Goal: Complete application form: Complete application form

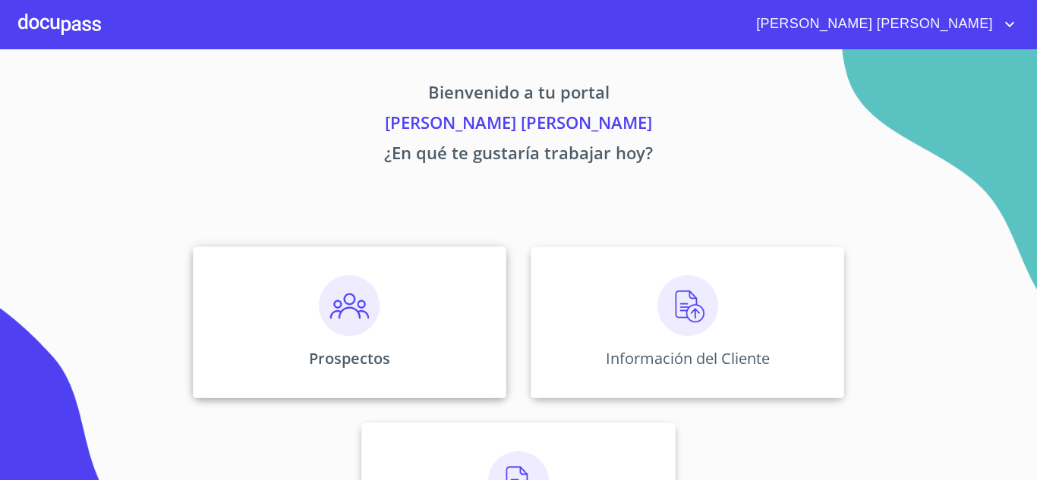
click at [412, 289] on div "Prospectos" at bounding box center [349, 323] width 313 height 152
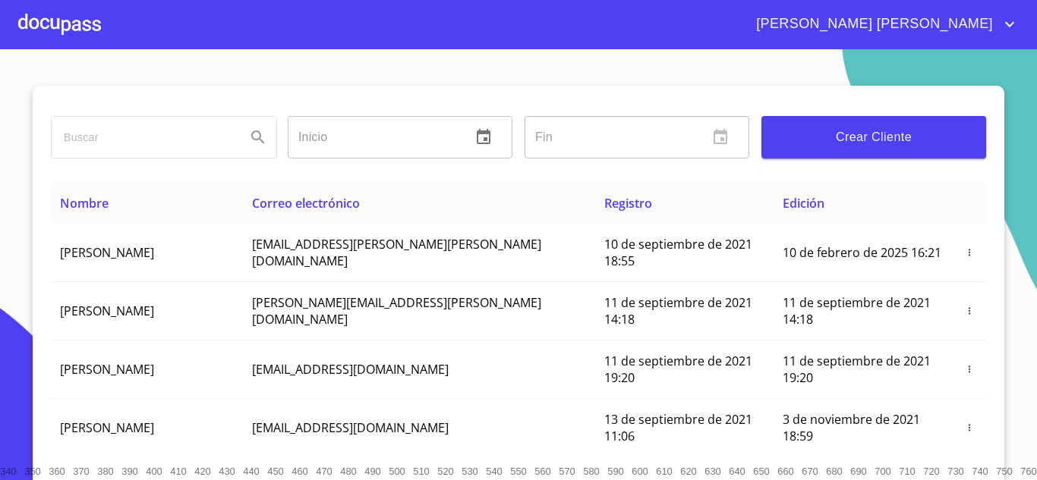
click at [829, 132] on span "Crear Cliente" at bounding box center [873, 137] width 200 height 21
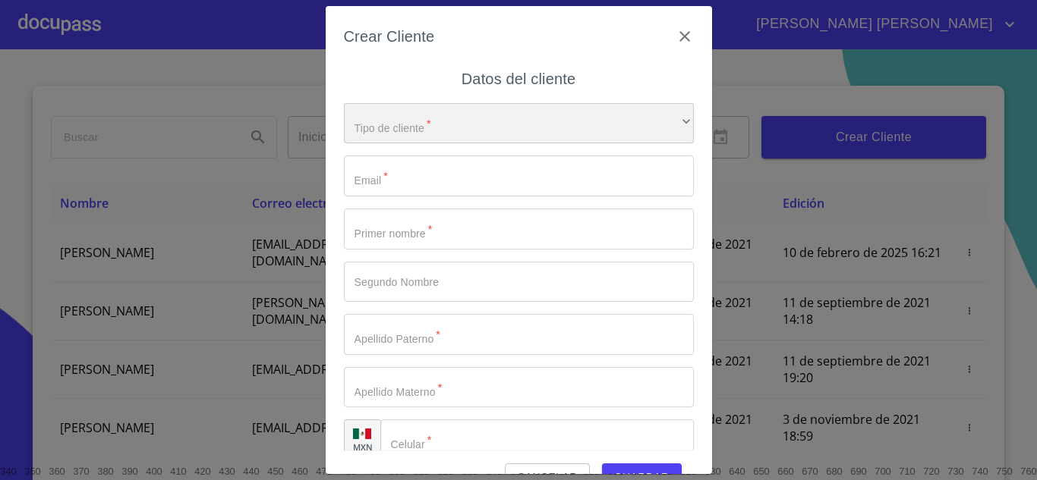
click at [386, 120] on div "​" at bounding box center [519, 123] width 350 height 41
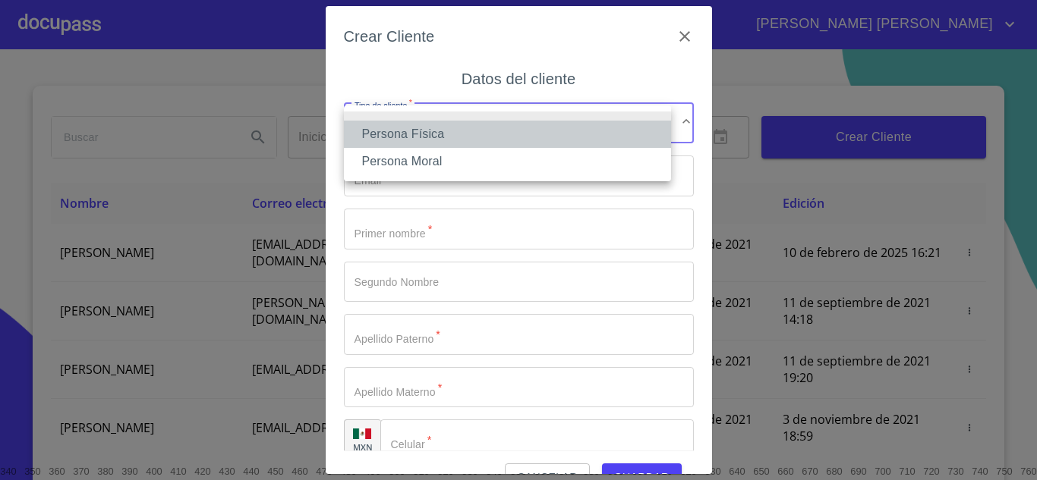
click at [435, 137] on li "Persona Física" at bounding box center [507, 134] width 327 height 27
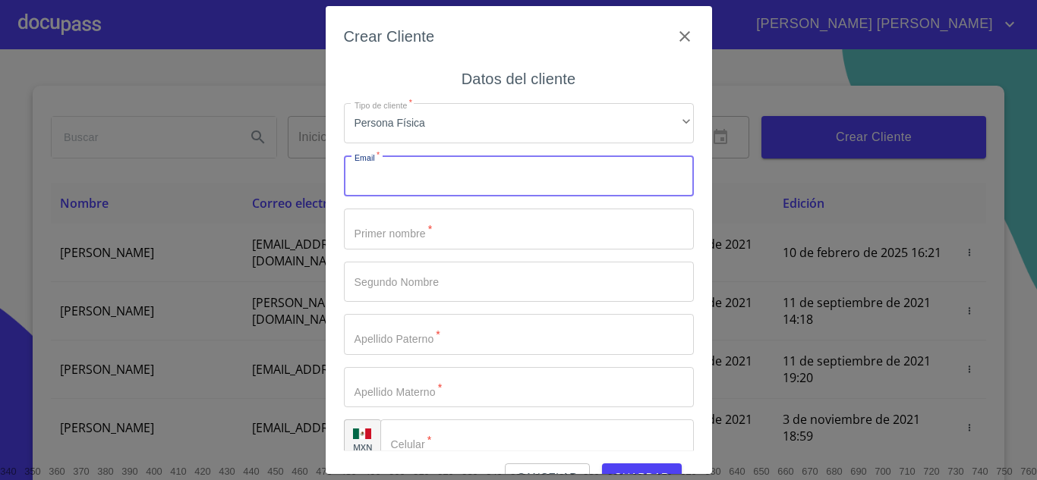
click at [417, 174] on input "Tipo de cliente   *" at bounding box center [519, 176] width 350 height 41
type input "[EMAIL_ADDRESS][DOMAIN_NAME]"
click at [425, 228] on input "Tipo de cliente   *" at bounding box center [519, 229] width 350 height 41
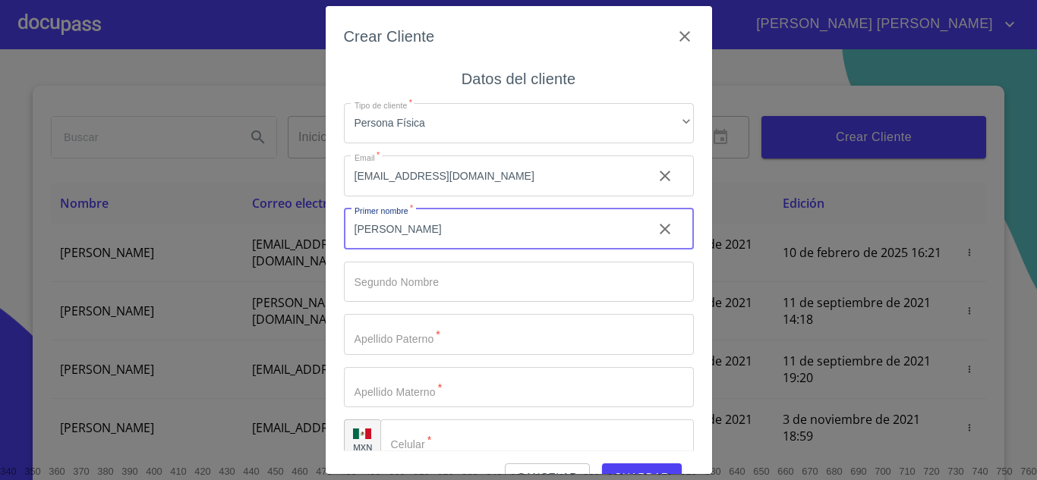
type input "[PERSON_NAME]"
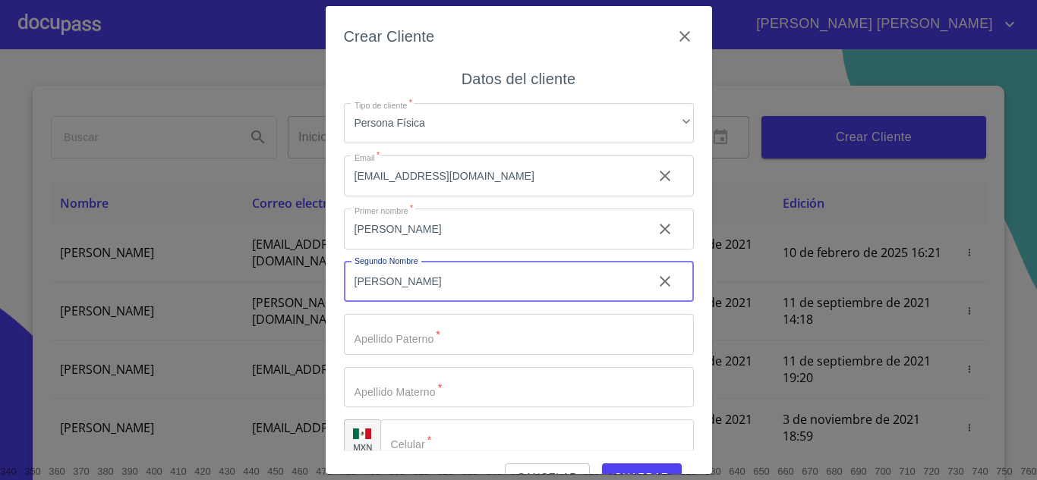
type input "[PERSON_NAME]"
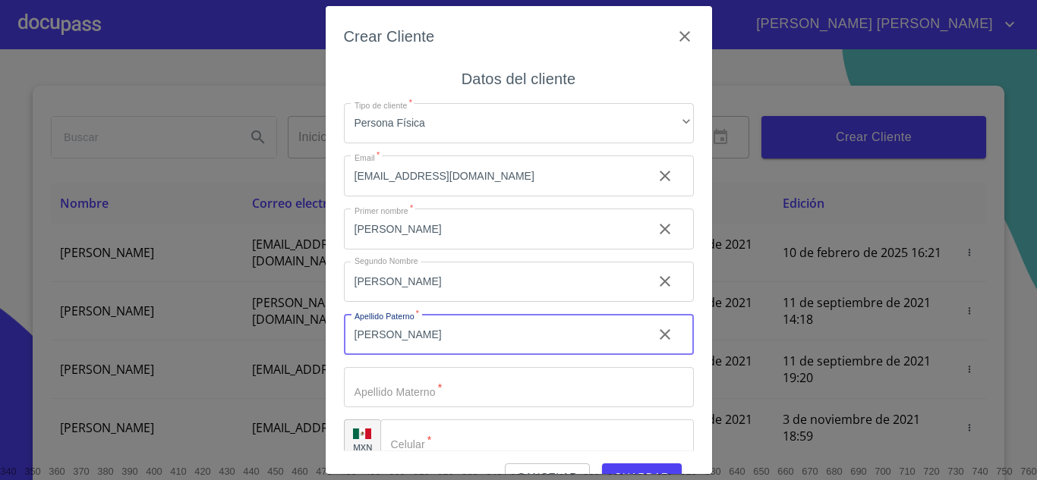
type input "[PERSON_NAME]"
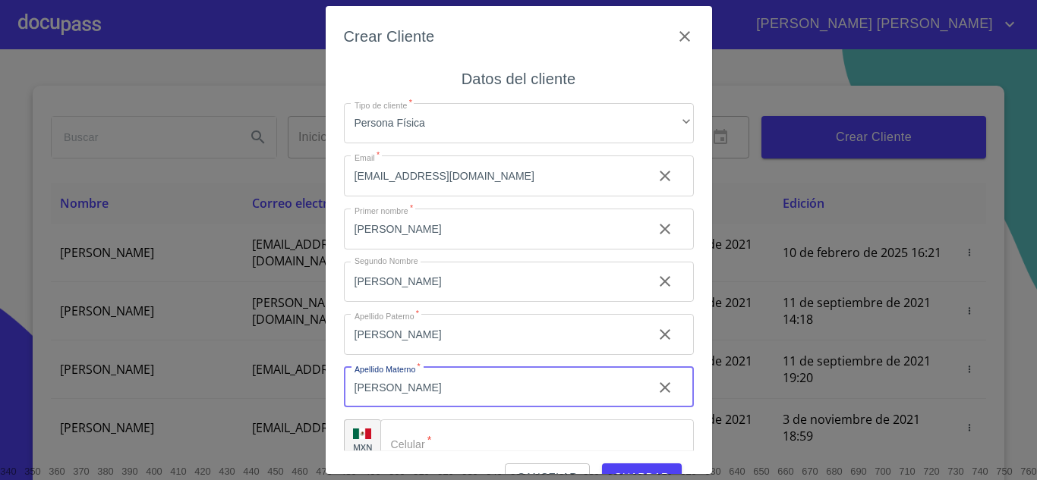
type input "[PERSON_NAME]"
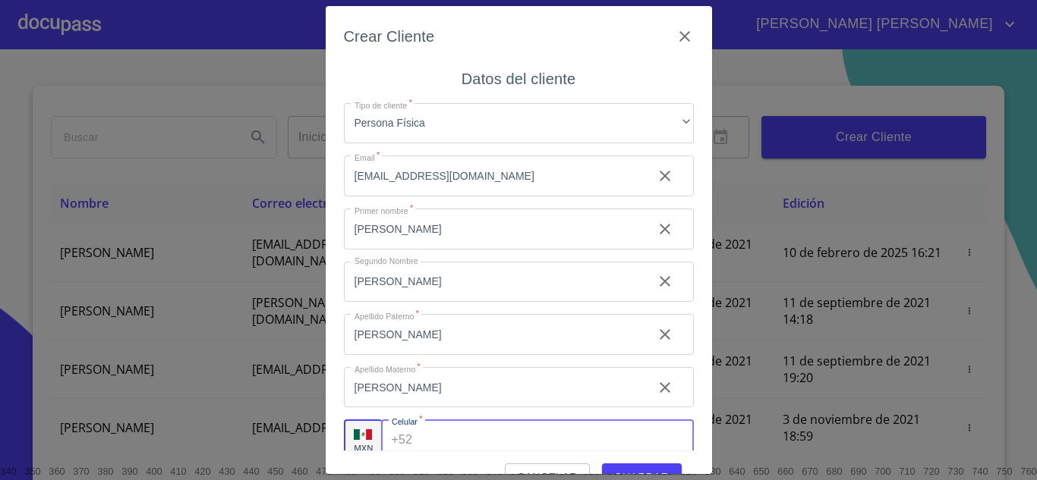
scroll to position [10, 0]
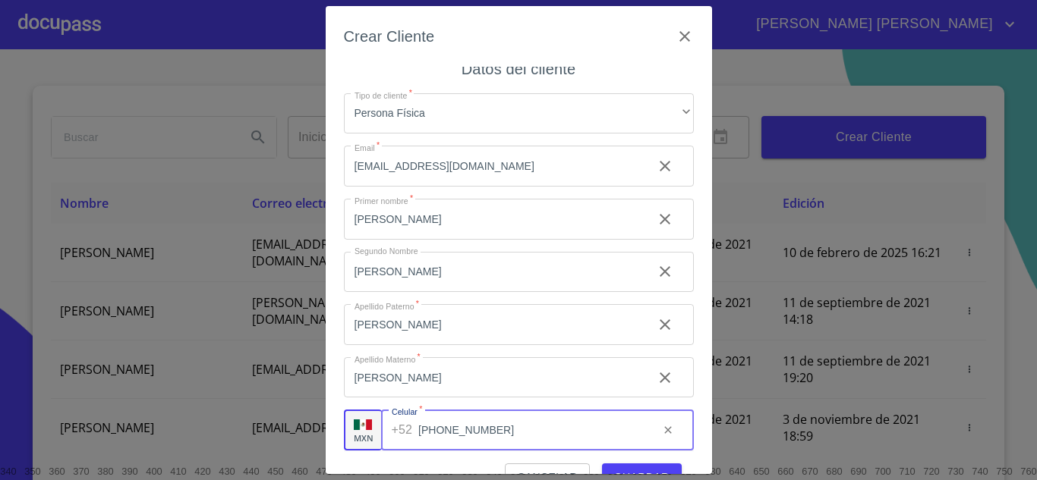
type input "[PHONE_NUMBER]"
click at [637, 470] on span "Guardar" at bounding box center [641, 477] width 55 height 19
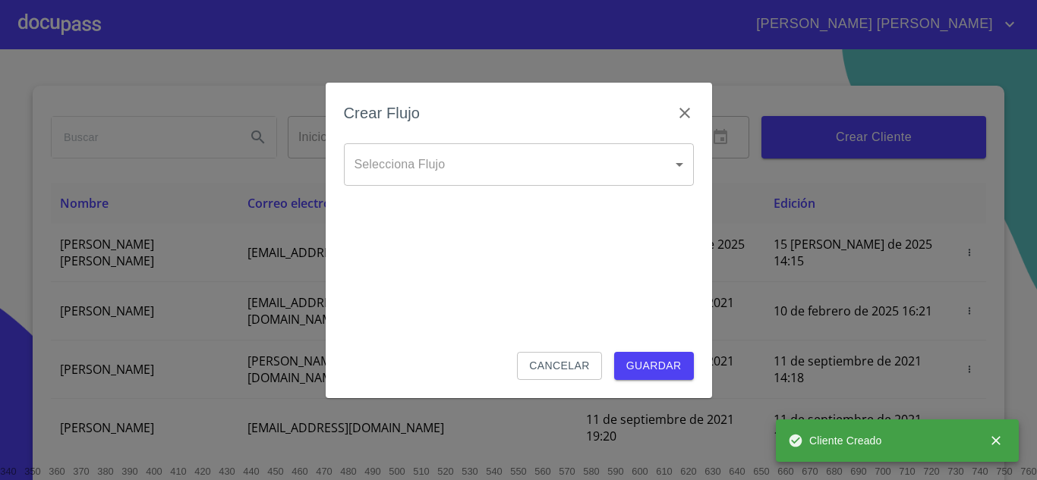
click at [488, 168] on body "[PERSON_NAME] [PERSON_NAME] Inicio ​ Fin ​ Crear Cliente Nombre Correo electrón…" at bounding box center [518, 240] width 1037 height 480
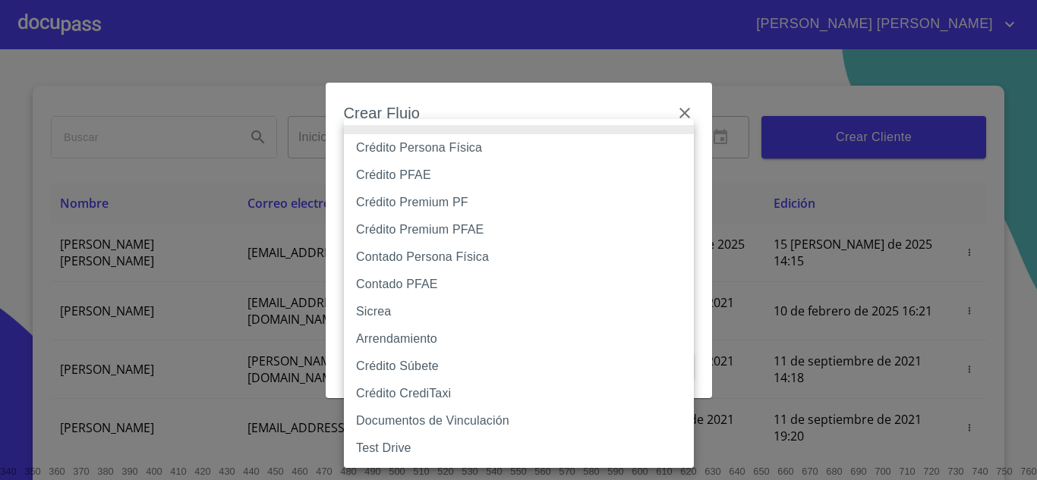
click at [454, 147] on li "Crédito Persona Física" at bounding box center [519, 147] width 350 height 27
type input "6009fb3c7d1714eb8809aa97"
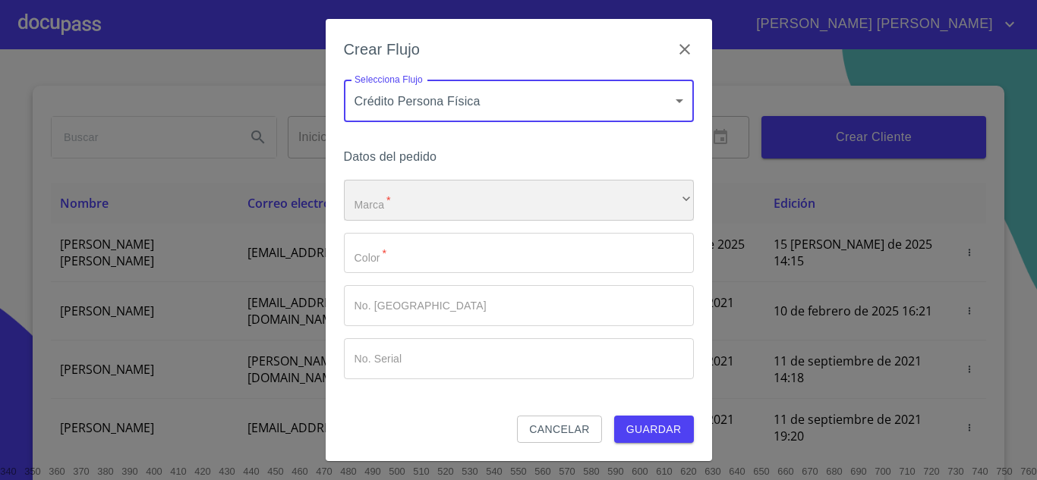
click at [411, 193] on div "​" at bounding box center [519, 200] width 350 height 41
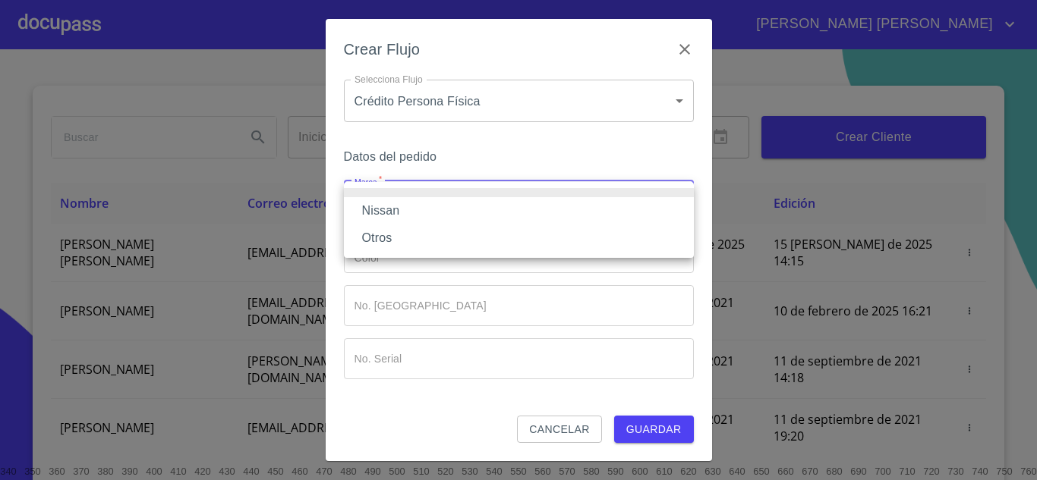
click at [408, 215] on li "Nissan" at bounding box center [519, 210] width 350 height 27
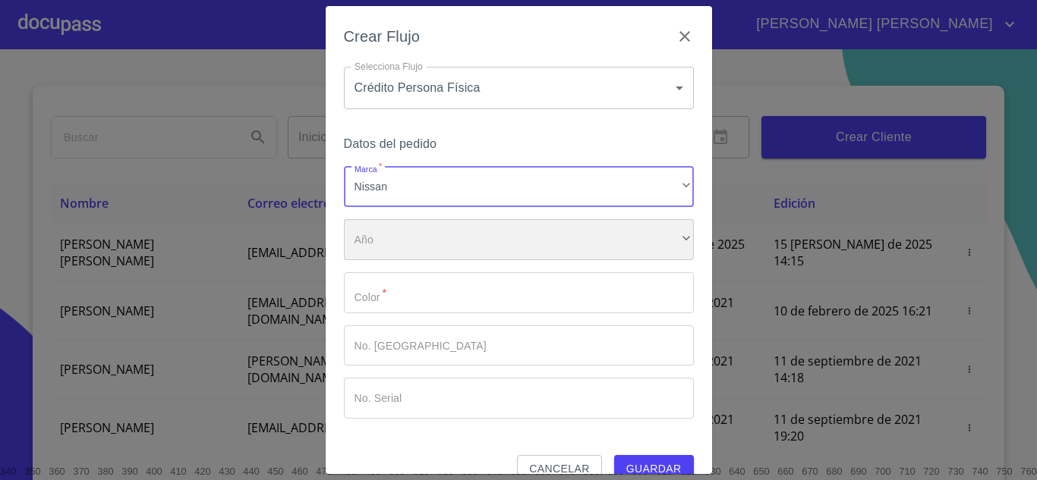
click at [401, 239] on div "​" at bounding box center [519, 239] width 350 height 41
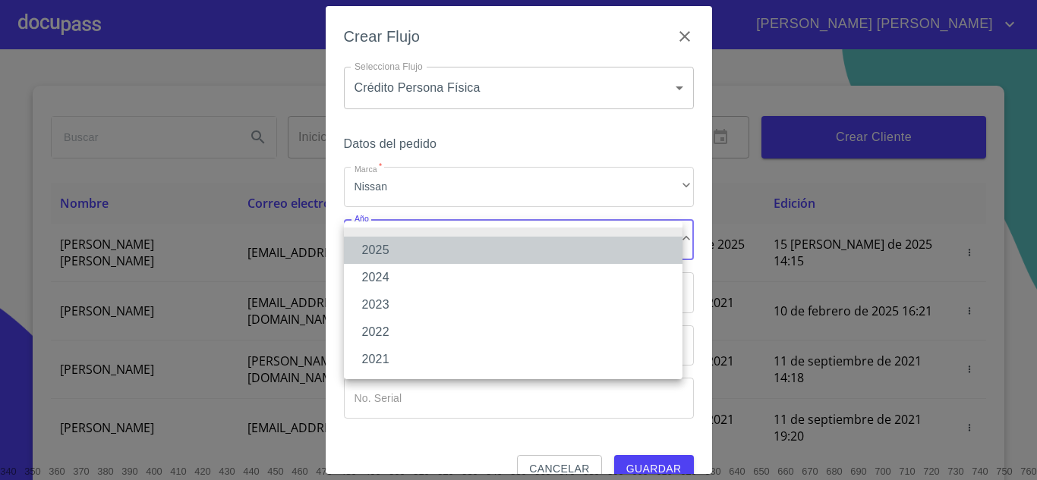
click at [401, 240] on li "2025" at bounding box center [513, 250] width 338 height 27
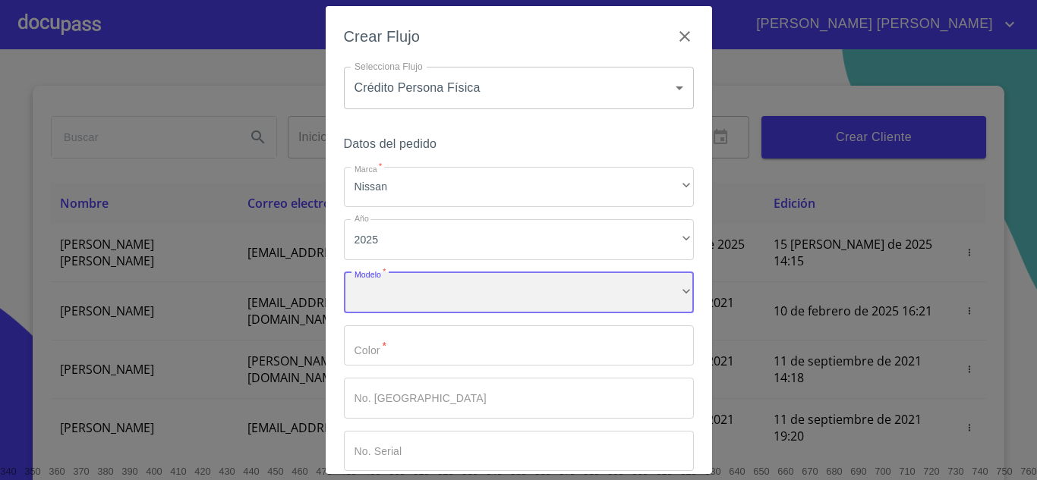
click at [411, 284] on div "​" at bounding box center [519, 292] width 350 height 41
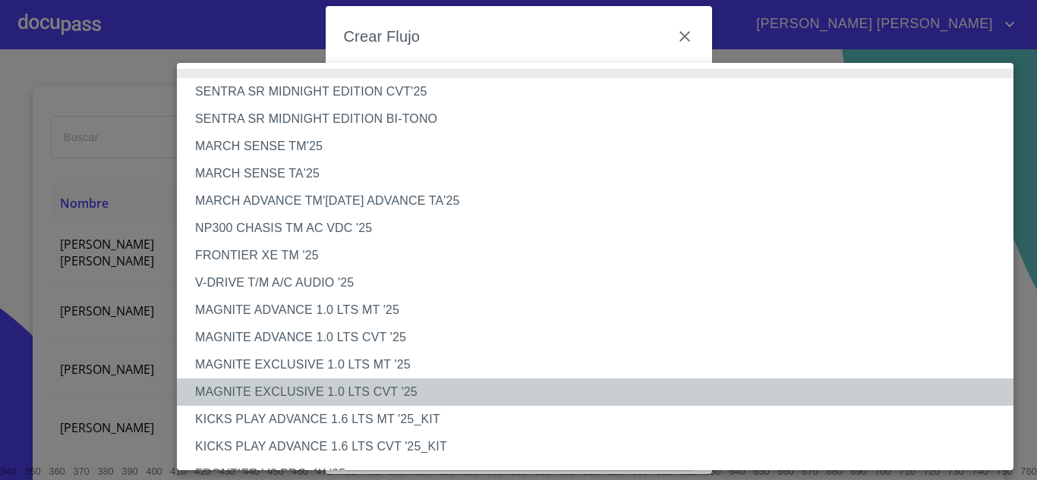
click at [376, 389] on li "MAGNITE EXCLUSIVE 1.0 LTS CVT '25" at bounding box center [601, 392] width 848 height 27
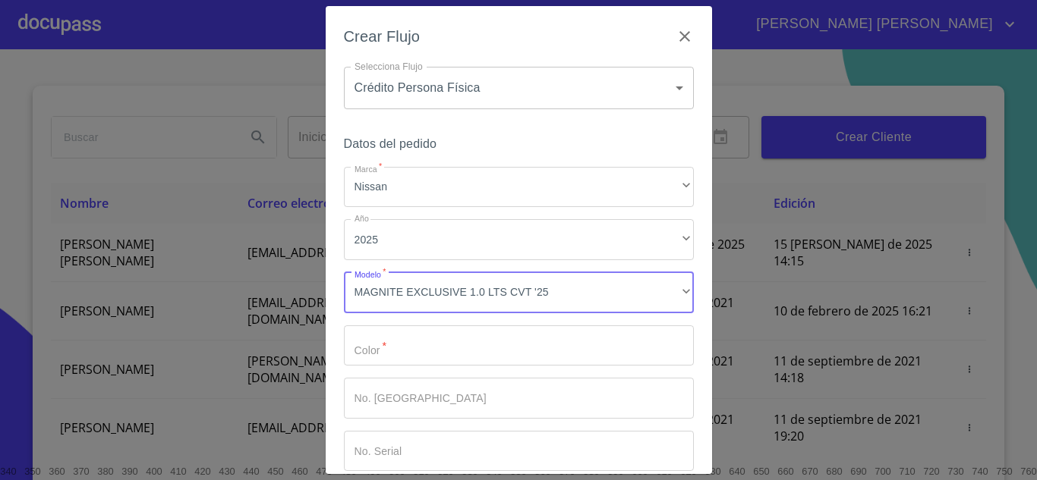
click at [414, 354] on input "Marca   *" at bounding box center [519, 346] width 350 height 41
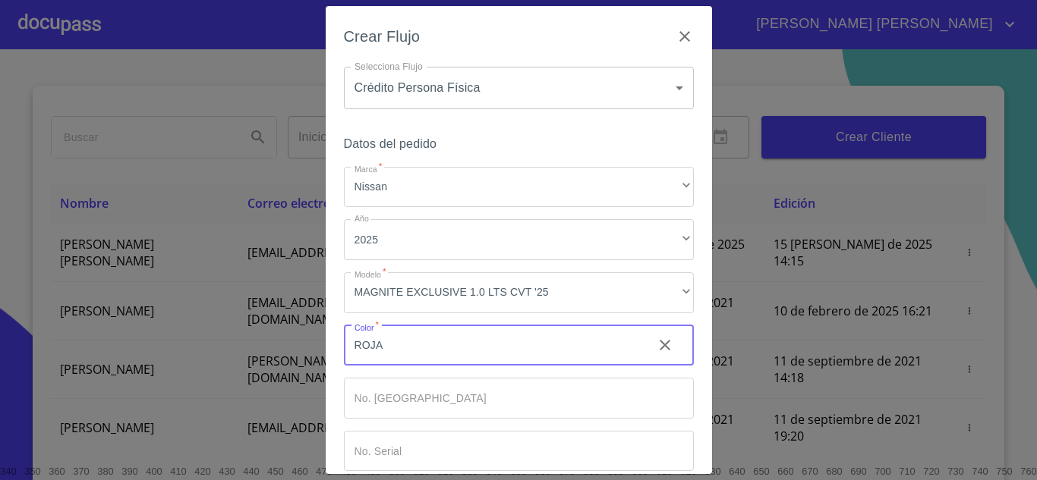
type input "ROJA"
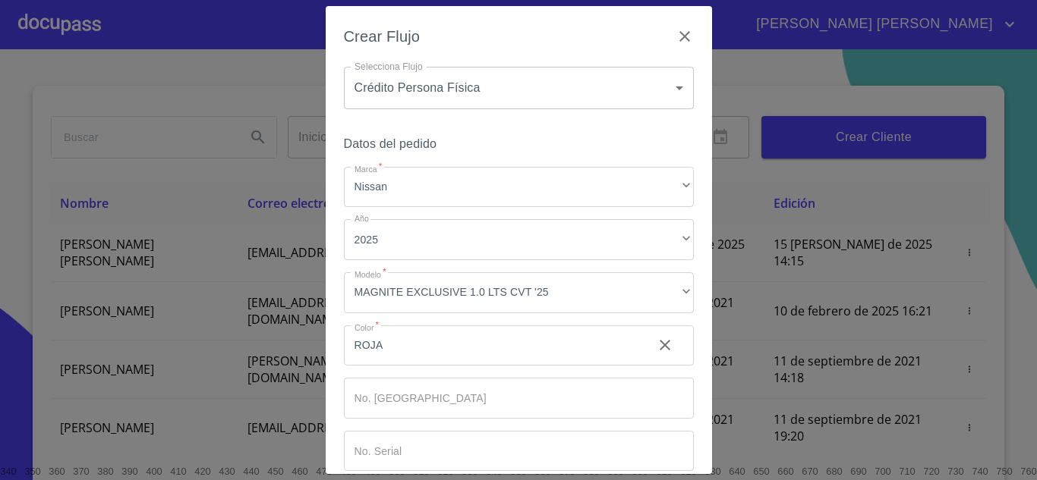
scroll to position [79, 0]
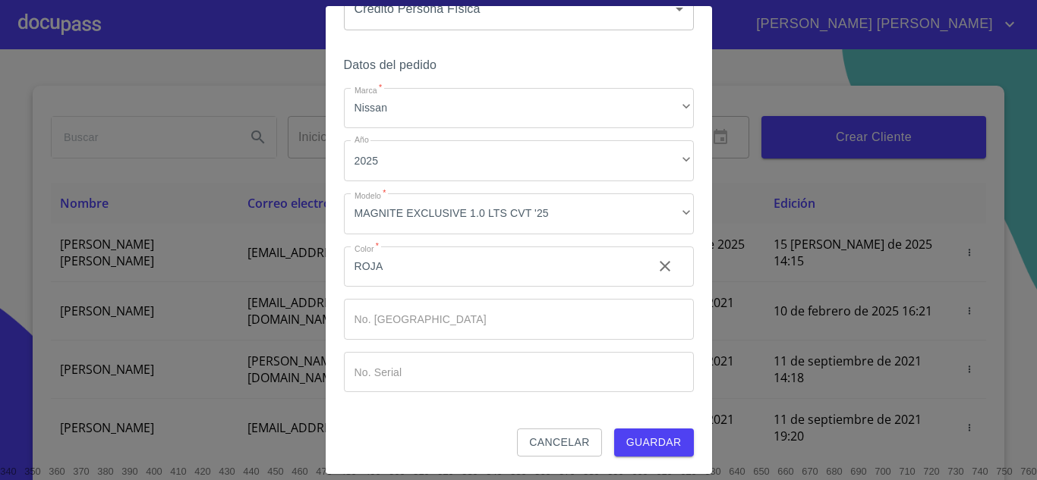
click at [658, 447] on span "Guardar" at bounding box center [653, 442] width 55 height 19
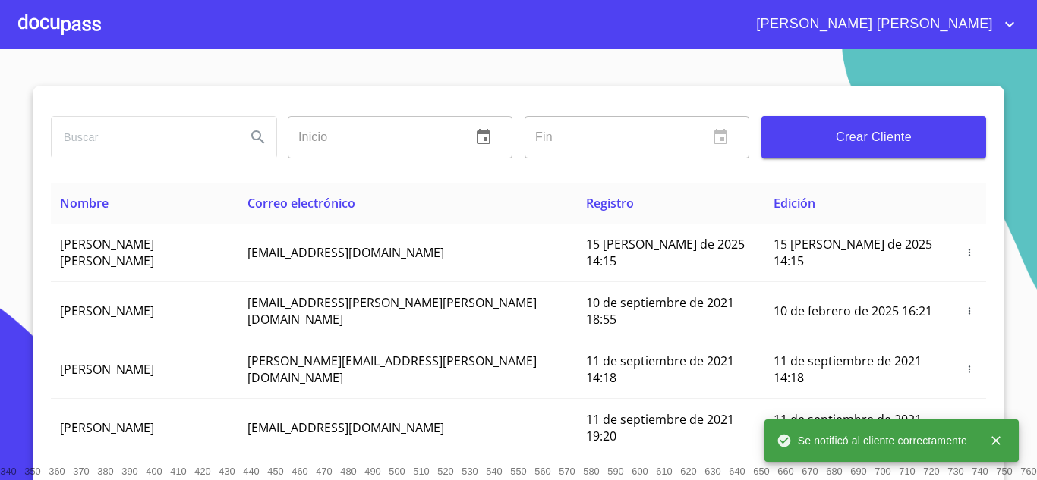
click at [89, 24] on div at bounding box center [59, 24] width 83 height 49
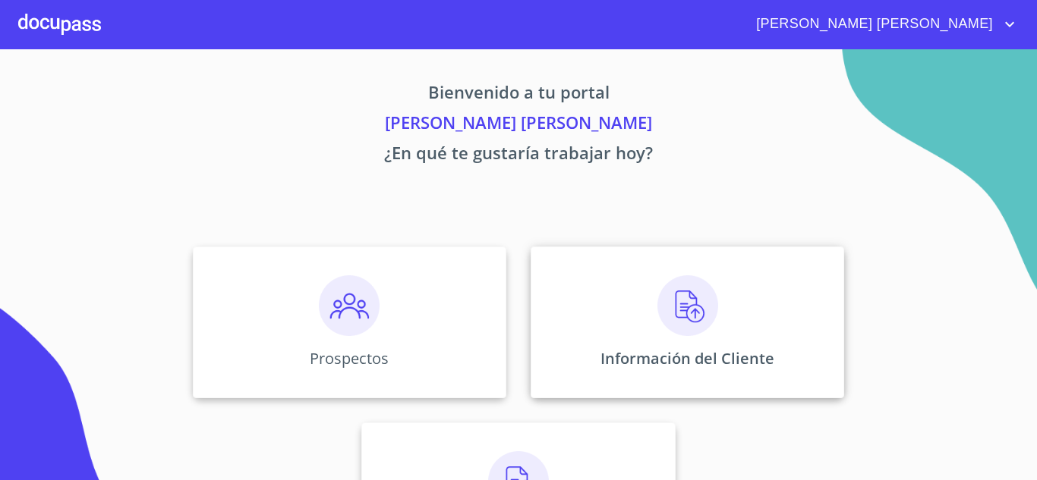
click at [660, 304] on img at bounding box center [687, 305] width 61 height 61
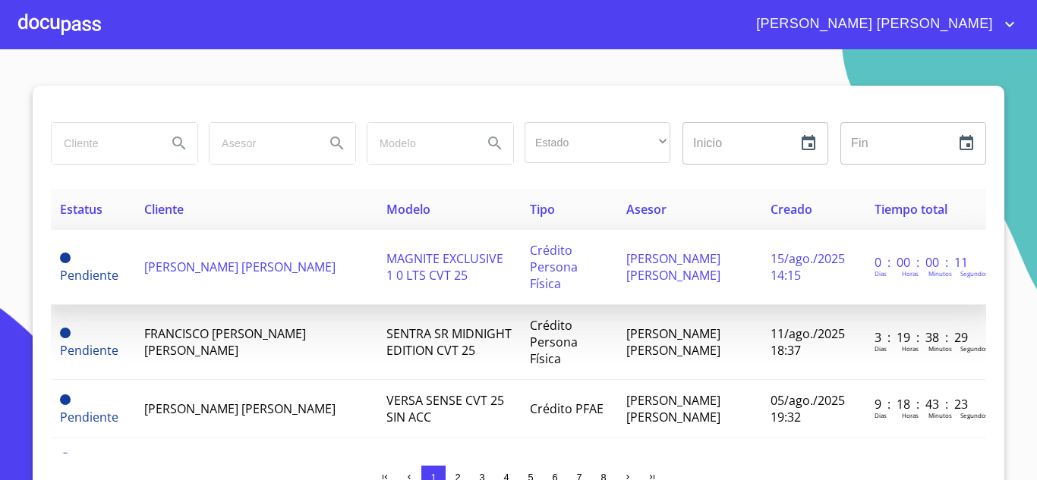
click at [246, 263] on span "[PERSON_NAME] [PERSON_NAME]" at bounding box center [239, 267] width 191 height 17
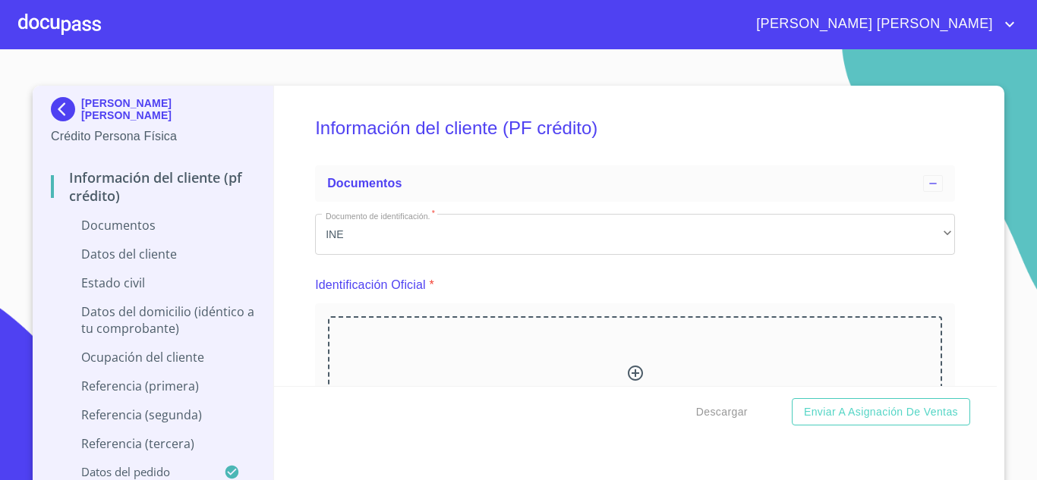
click at [631, 365] on icon at bounding box center [635, 373] width 18 height 18
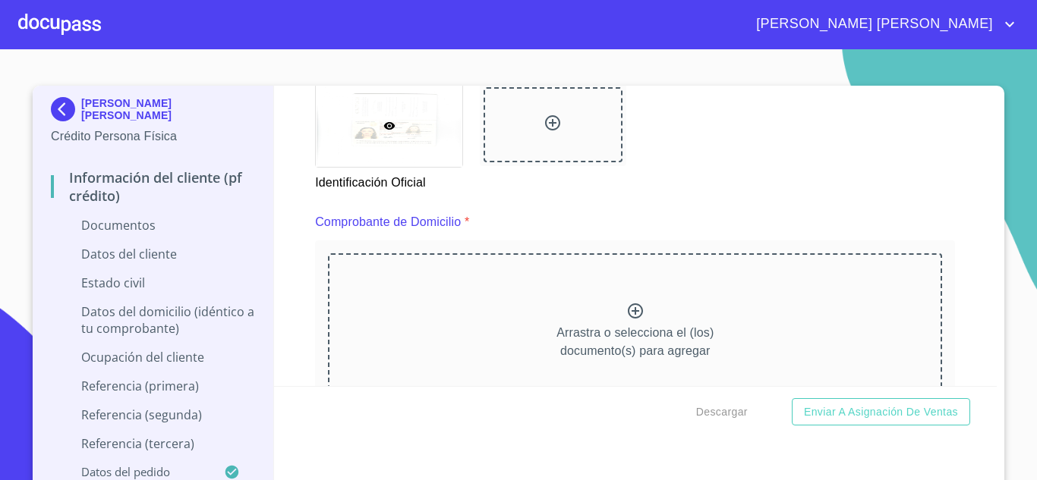
scroll to position [734, 0]
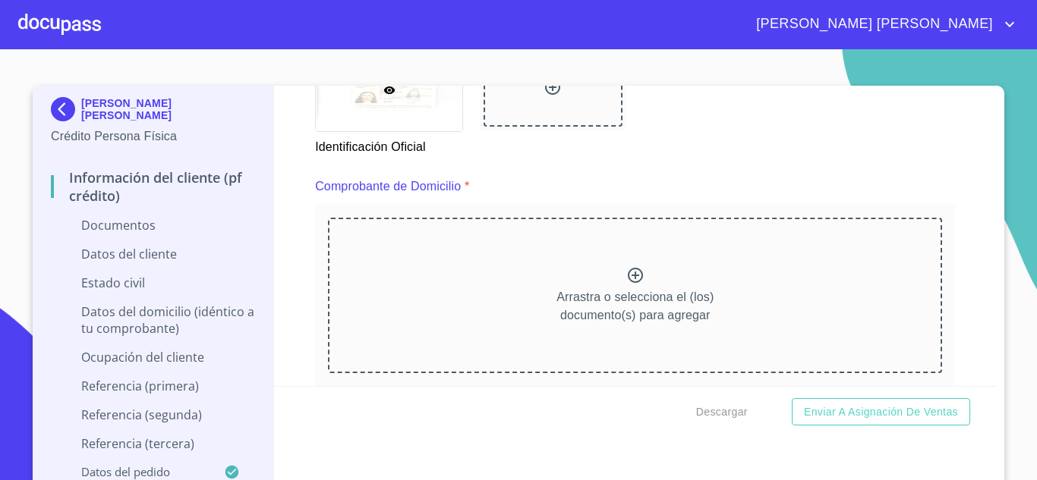
click at [626, 276] on icon at bounding box center [635, 275] width 18 height 18
click at [628, 282] on icon at bounding box center [635, 275] width 15 height 15
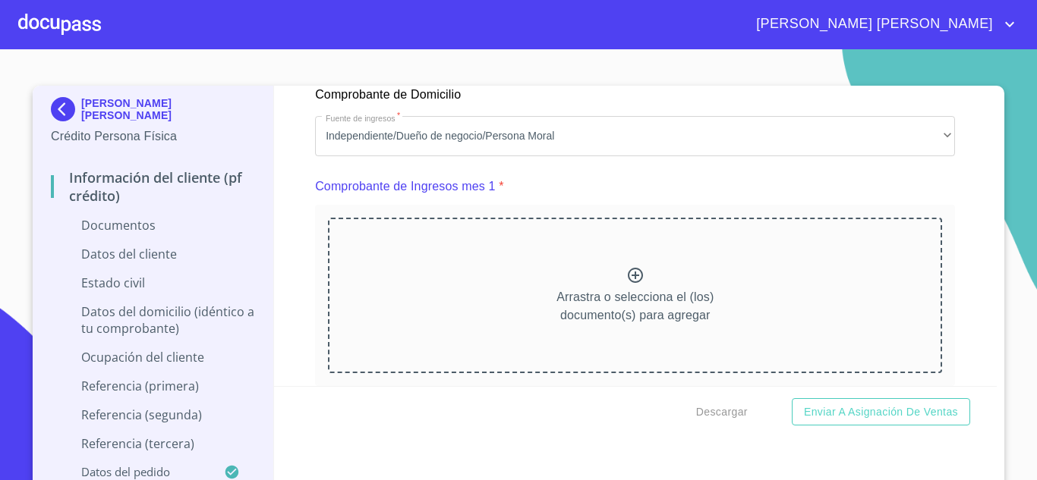
scroll to position [1461, 0]
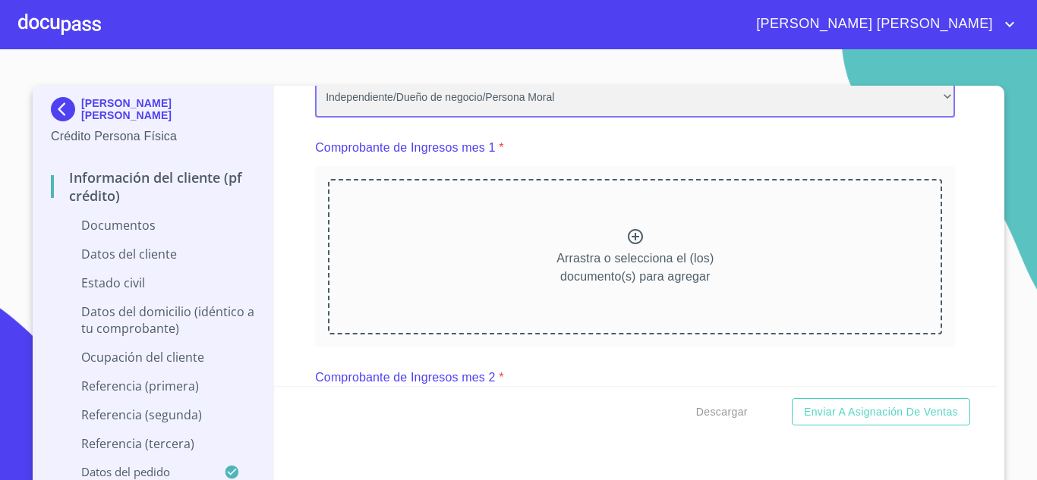
click at [424, 118] on div "Independiente/Dueño de negocio/Persona Moral" at bounding box center [635, 97] width 640 height 41
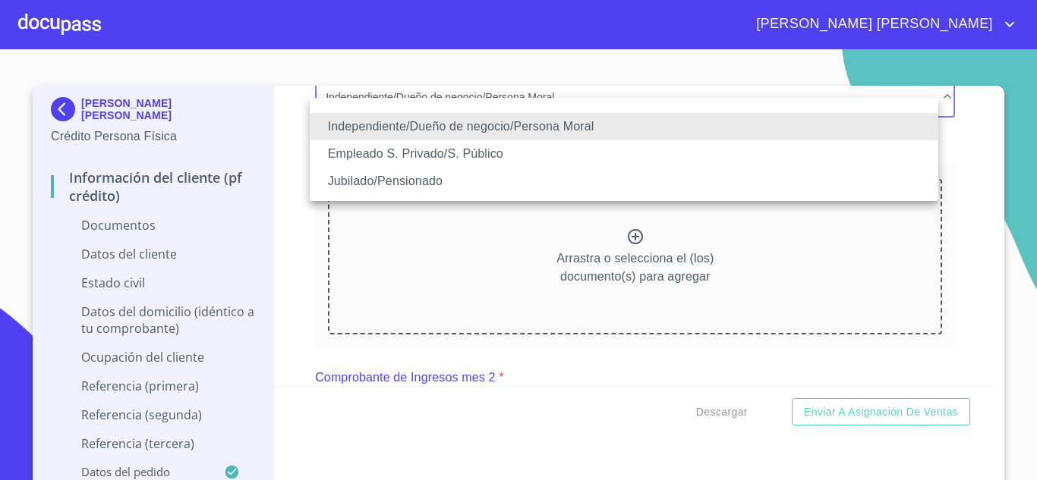
click at [420, 155] on li "Empleado S. Privado/S. Público" at bounding box center [624, 153] width 628 height 27
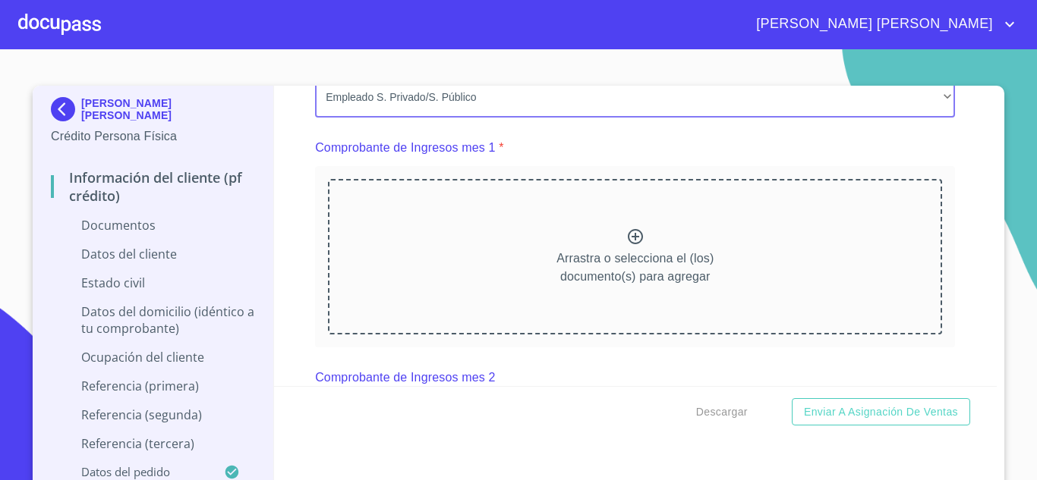
click at [628, 244] on icon at bounding box center [635, 236] width 15 height 15
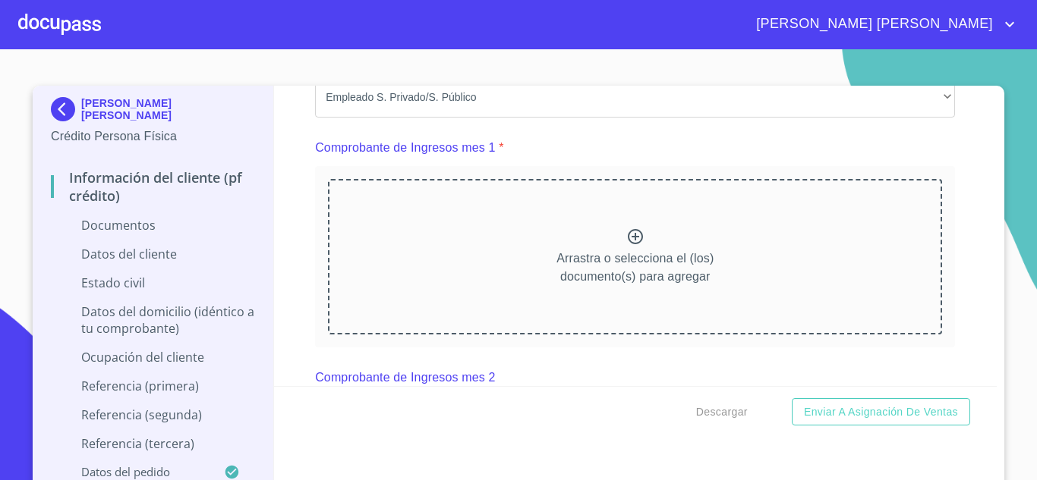
scroll to position [0, 0]
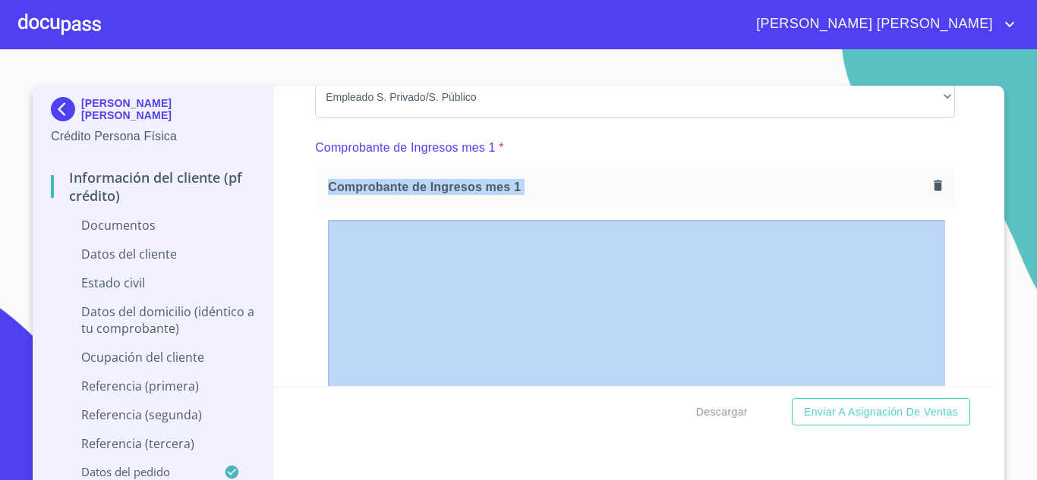
click at [950, 193] on div "Información del cliente (PF crédito) Documentos Documento de identificación.   …" at bounding box center [635, 236] width 723 height 301
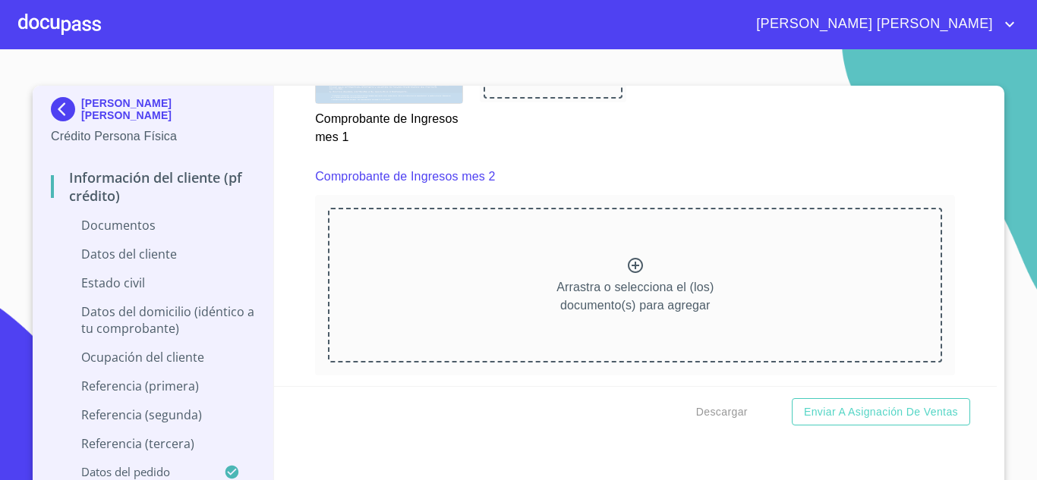
scroll to position [2107, 0]
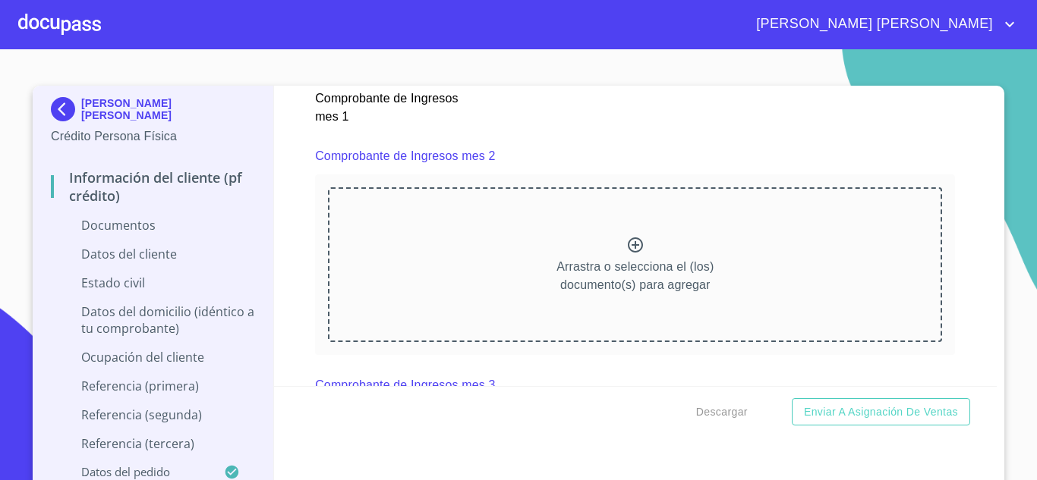
click at [636, 260] on div "Arrastra o selecciona el (los) documento(s) para agregar" at bounding box center [635, 264] width 614 height 155
click at [631, 254] on icon at bounding box center [635, 245] width 18 height 18
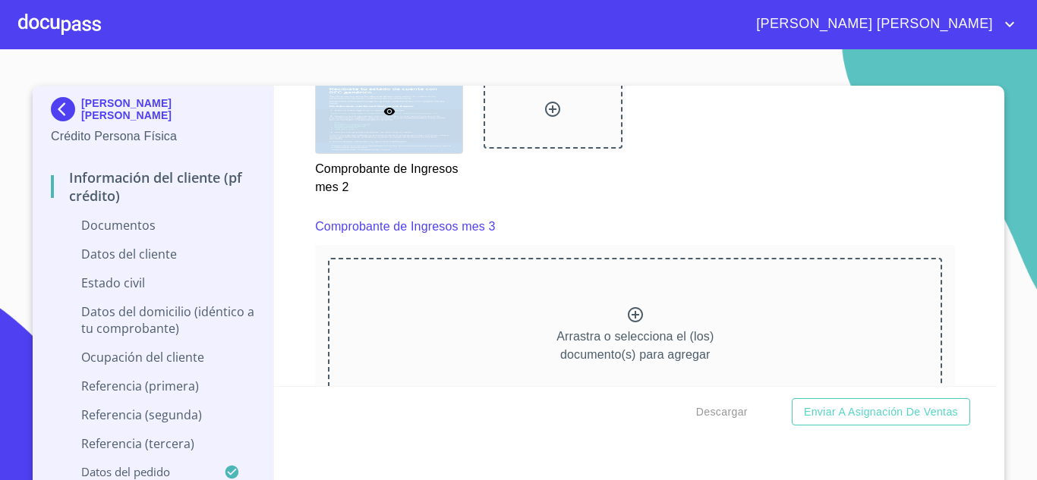
scroll to position [2755, 0]
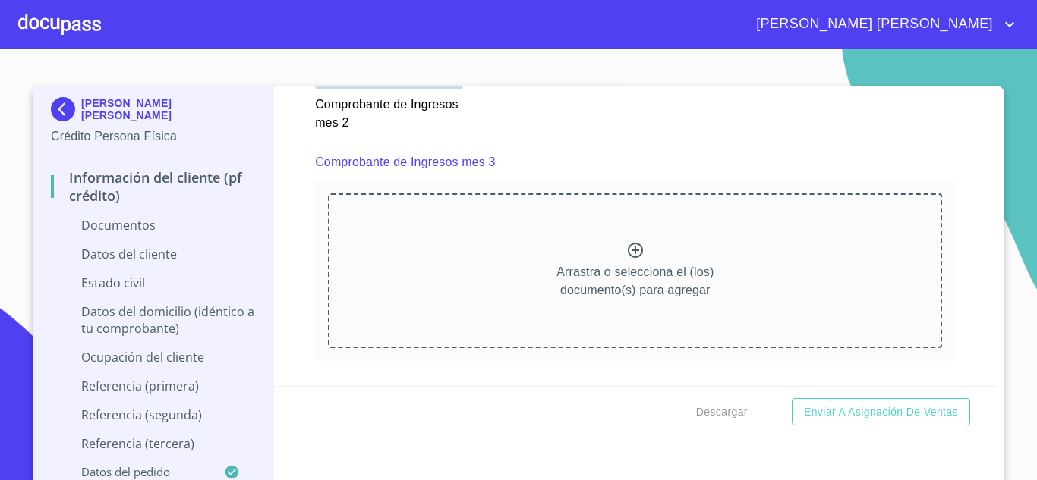
click at [626, 260] on icon at bounding box center [635, 250] width 18 height 18
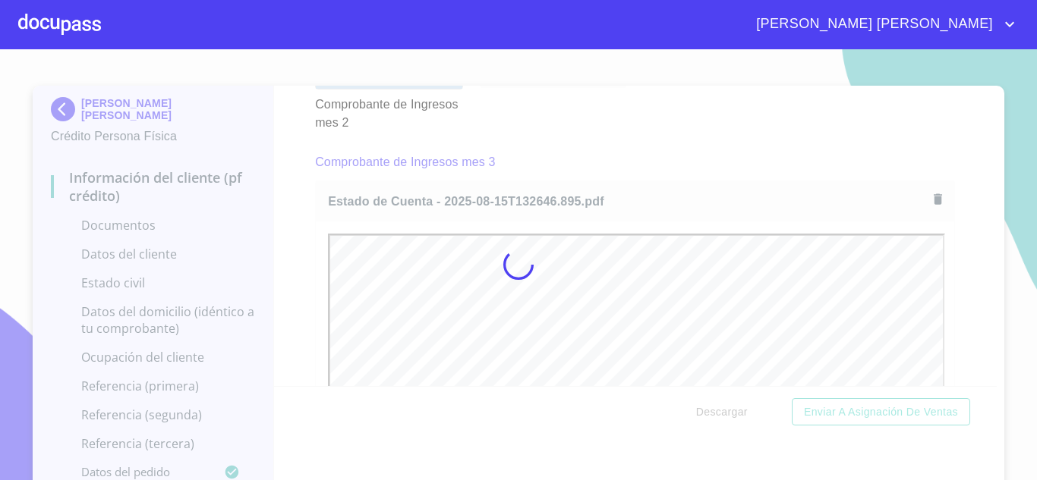
scroll to position [0, 0]
click at [984, 202] on div at bounding box center [518, 264] width 1037 height 431
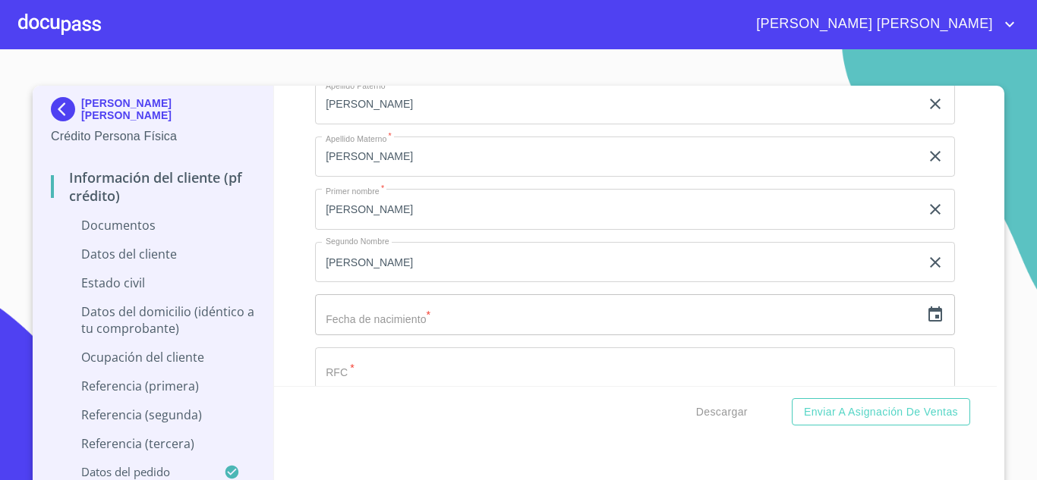
scroll to position [4057, 0]
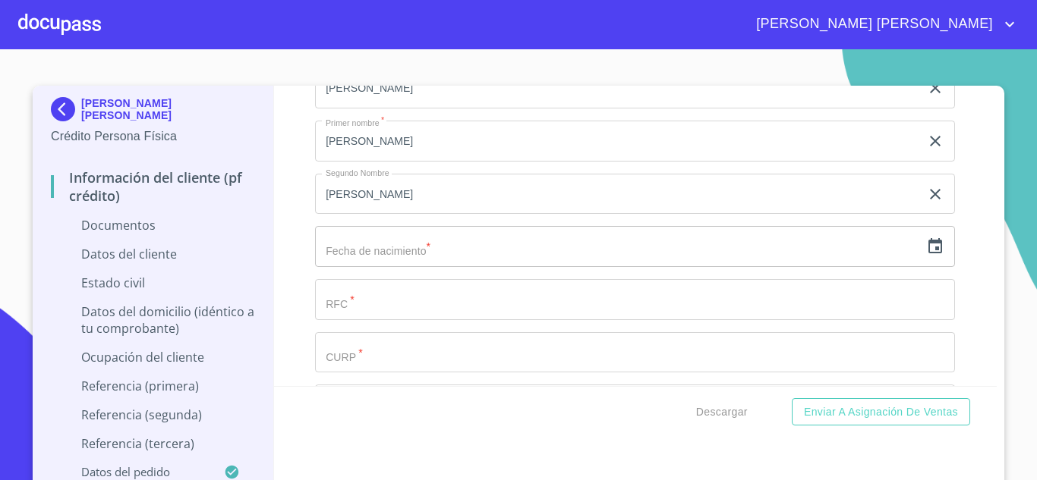
click at [926, 256] on icon "button" at bounding box center [935, 247] width 18 height 18
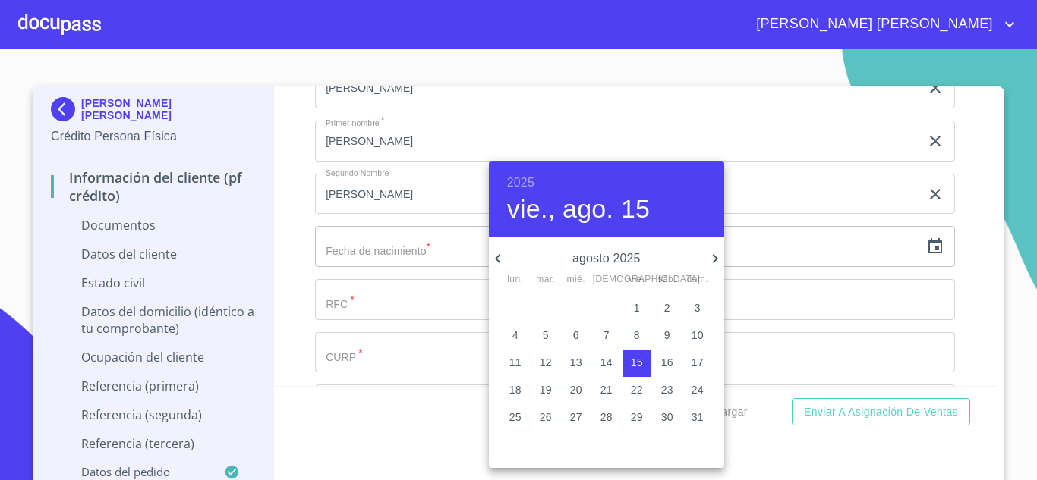
click at [531, 178] on h6 "2025" at bounding box center [520, 182] width 27 height 21
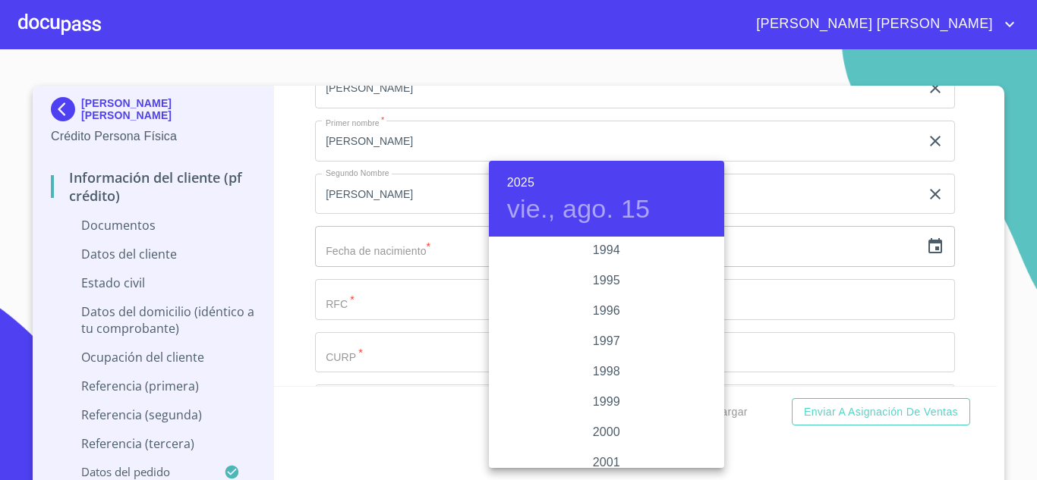
scroll to position [2016, 0]
click at [610, 264] on div "1992" at bounding box center [606, 272] width 235 height 30
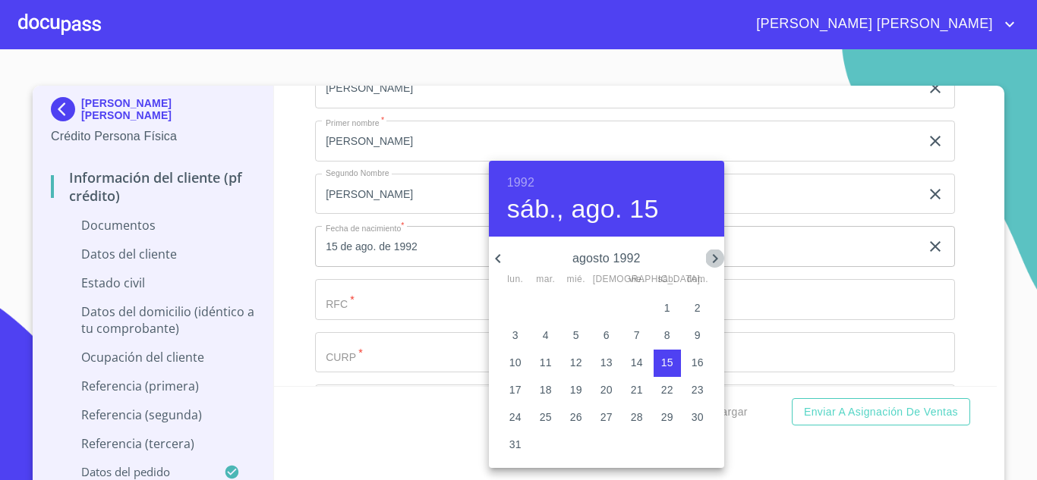
click at [722, 252] on icon "button" at bounding box center [715, 259] width 18 height 18
click at [637, 308] on p "4" at bounding box center [637, 308] width 6 height 15
type input "4 de sep. de 1992"
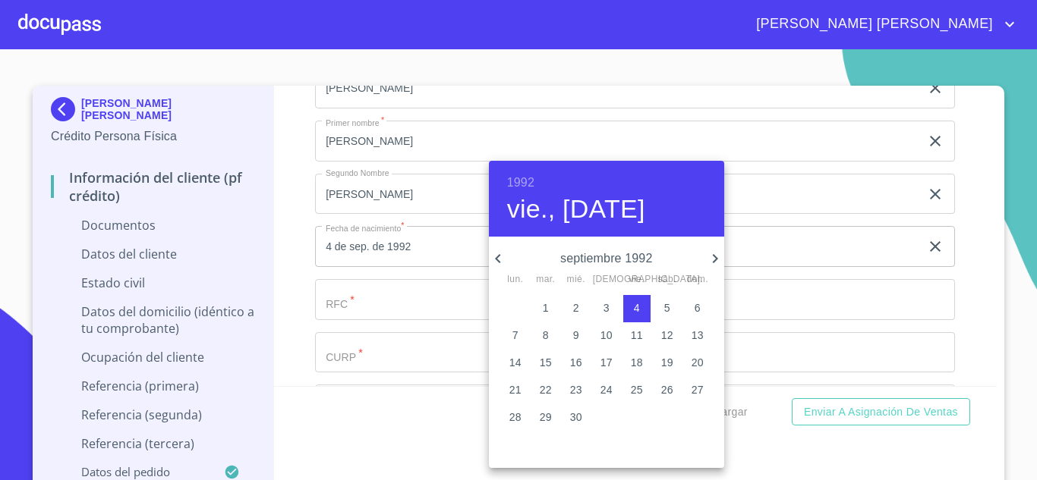
click at [365, 316] on div at bounding box center [518, 240] width 1037 height 480
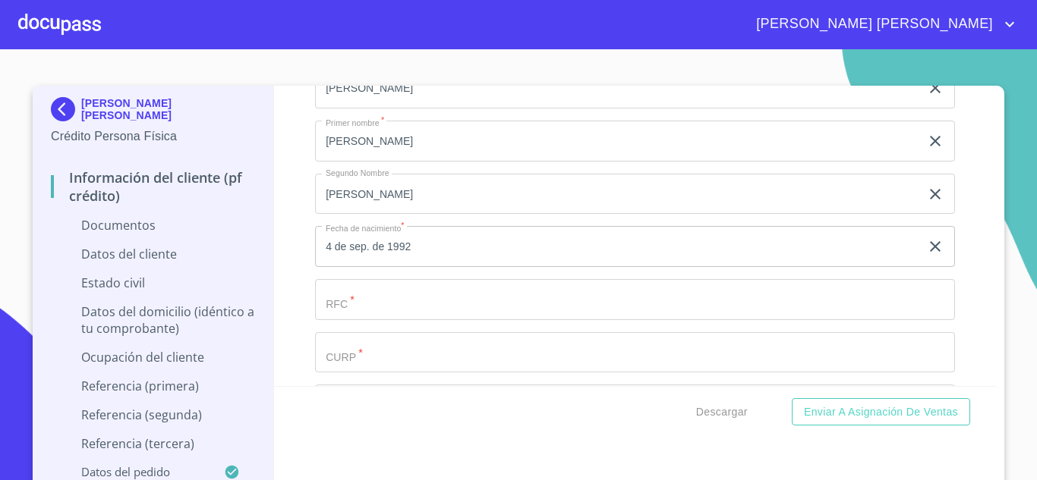
click at [365, 56] on input "Documento de identificación.   *" at bounding box center [617, 35] width 605 height 41
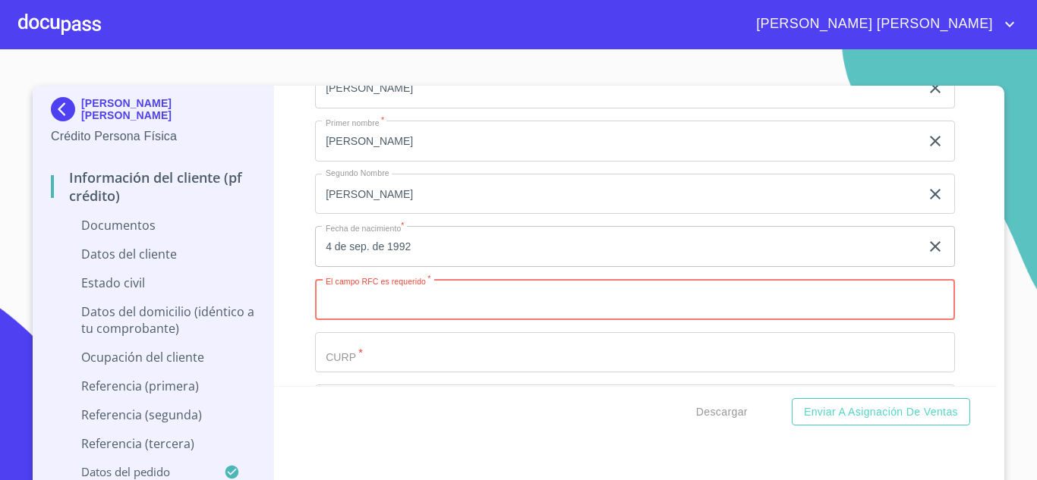
click at [388, 320] on input "Documento de identificación.   *" at bounding box center [635, 299] width 640 height 41
paste input "BABS920904DX9"
type input "BABS920904DX9"
click at [376, 56] on input "Documento de identificación.   *" at bounding box center [617, 35] width 605 height 41
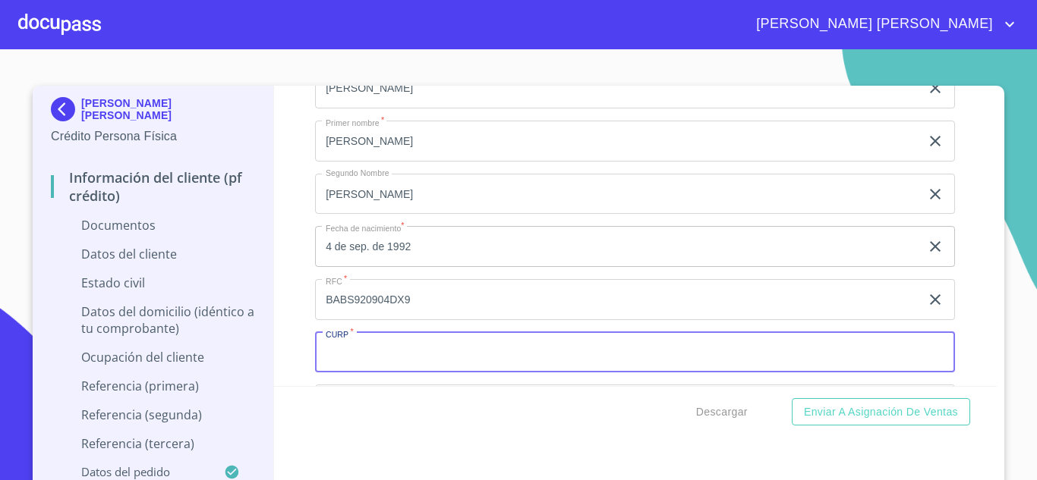
paste input "BABS920904DX9"
drag, startPoint x: 321, startPoint y: 367, endPoint x: 463, endPoint y: 370, distance: 141.9
click at [463, 370] on input "BABS920904MJCZRS04" at bounding box center [617, 352] width 605 height 41
type input "BABS920904MJCZRS04"
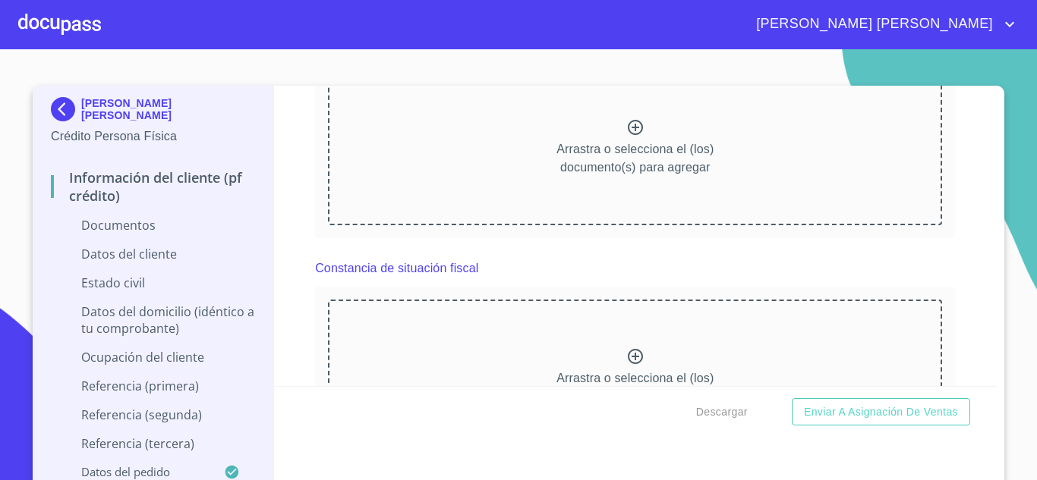
scroll to position [3509, 0]
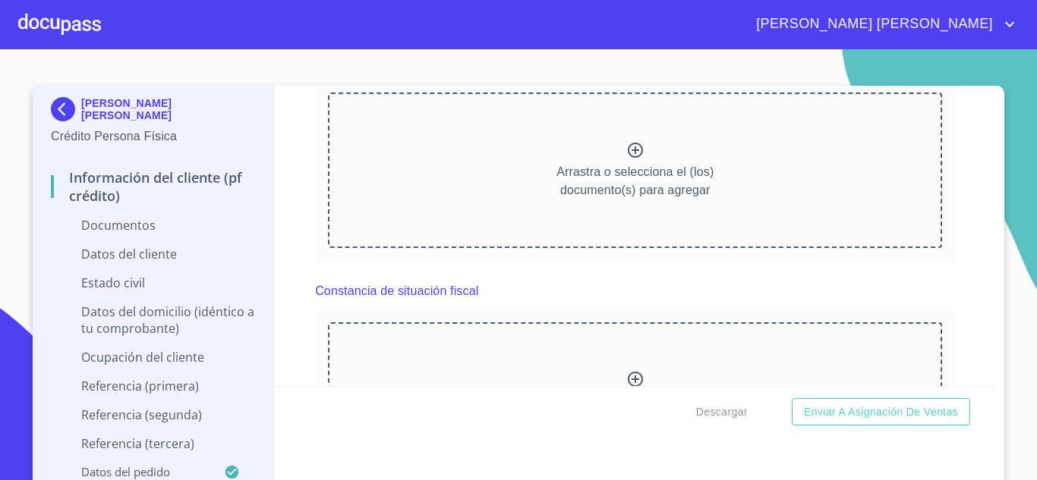
click at [634, 163] on div "Arrastra o selecciona el (los) documento(s) para agregar" at bounding box center [635, 170] width 614 height 155
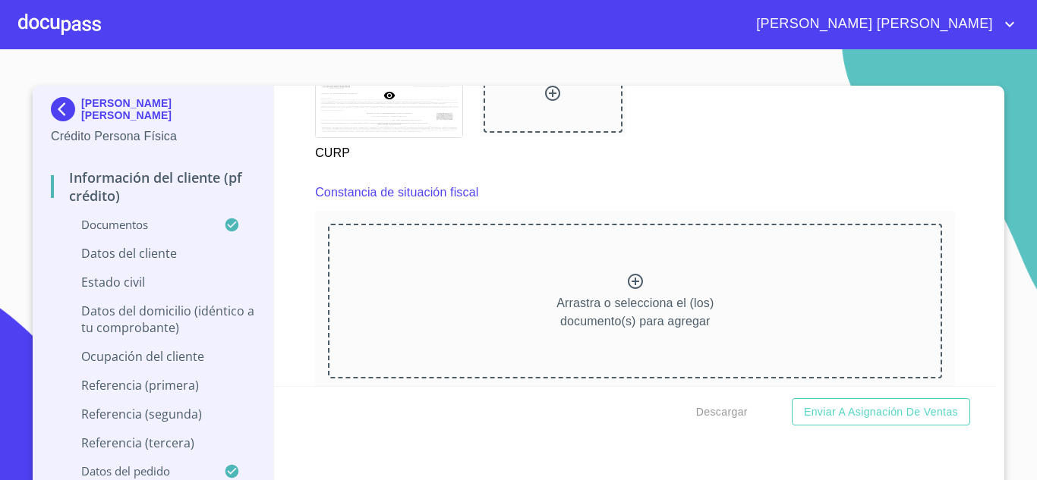
scroll to position [4037, 0]
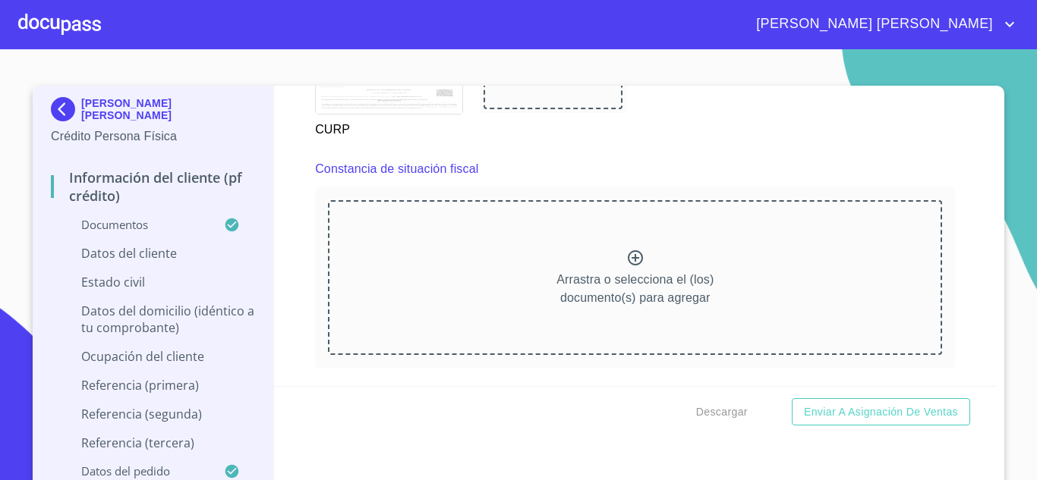
click at [628, 266] on icon at bounding box center [635, 257] width 15 height 15
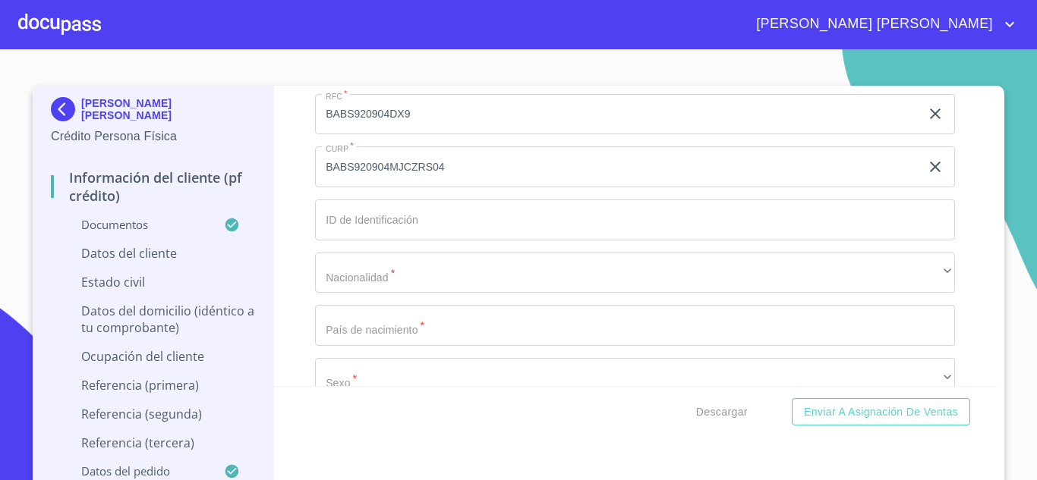
scroll to position [5023, 0]
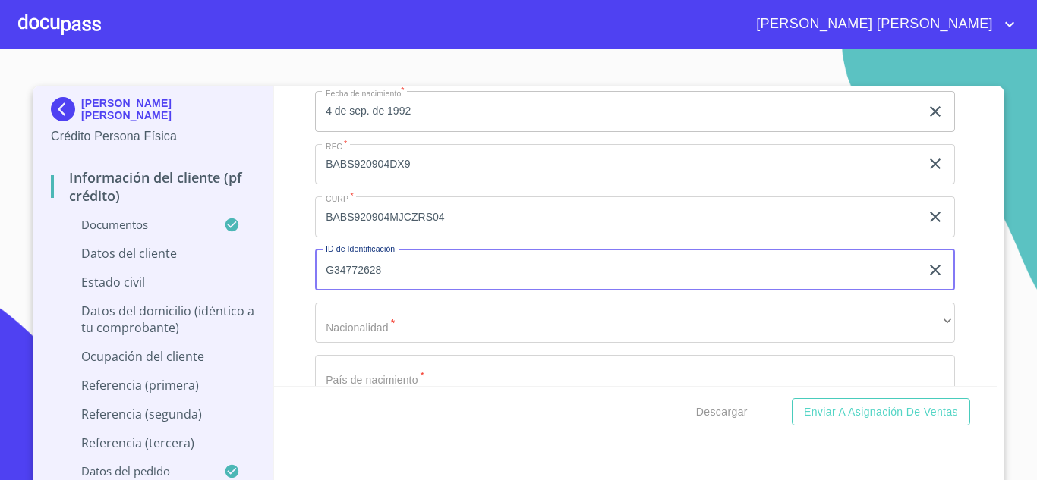
type input "G34772628"
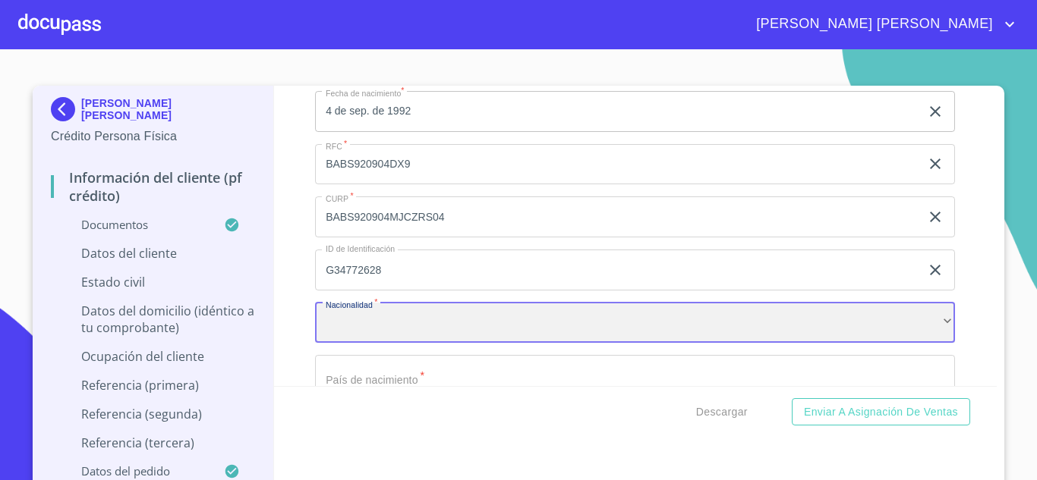
click at [420, 344] on div "​" at bounding box center [635, 323] width 640 height 41
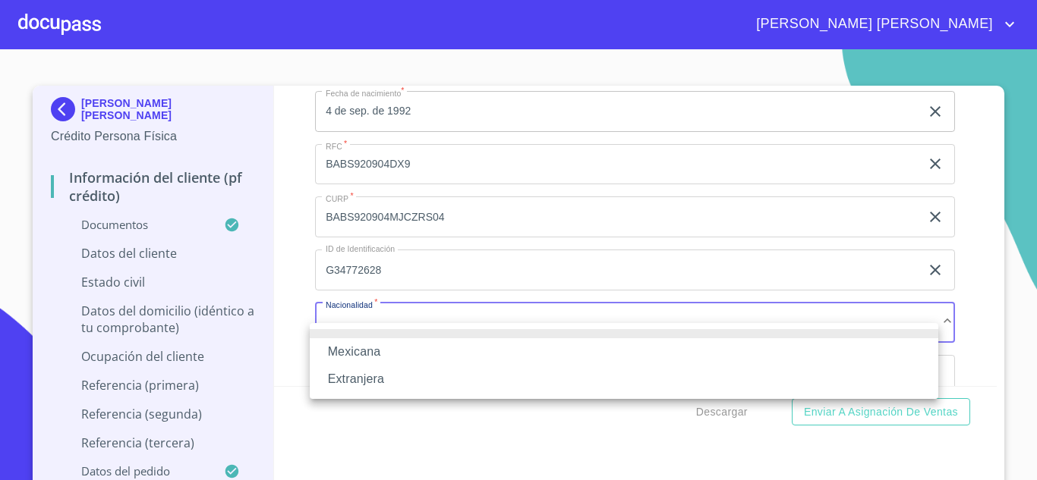
click at [397, 350] on li "Mexicana" at bounding box center [624, 351] width 628 height 27
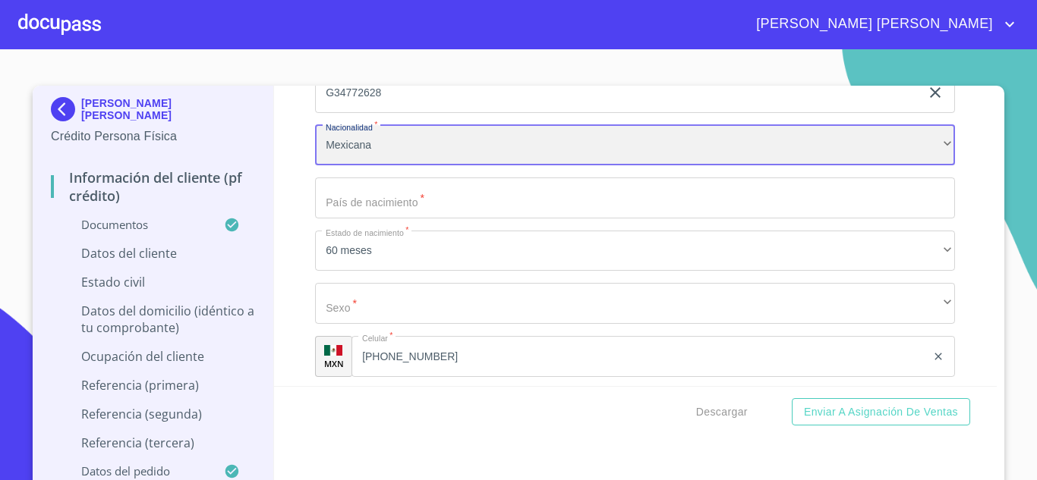
scroll to position [5226, 0]
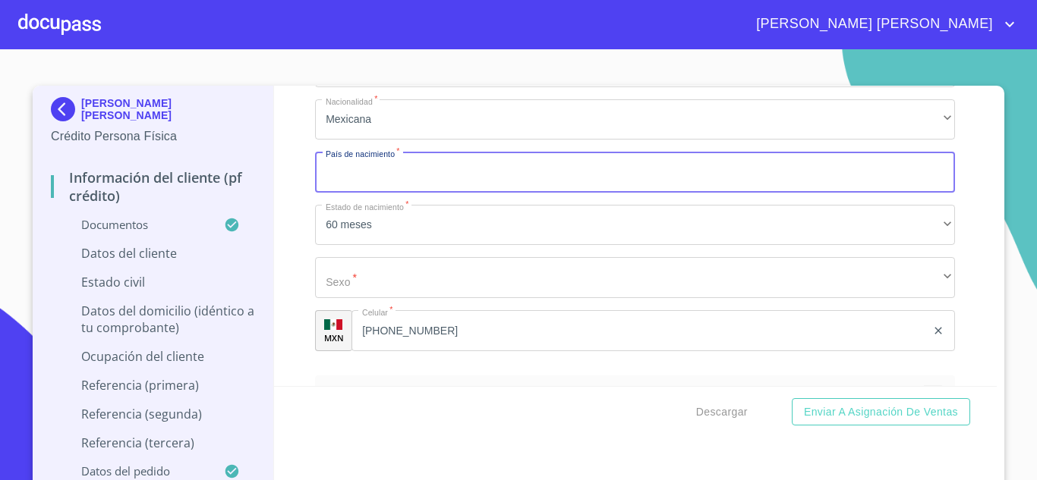
click at [403, 193] on input "Documento de identificación.   *" at bounding box center [635, 172] width 640 height 41
type input "[GEOGRAPHIC_DATA]"
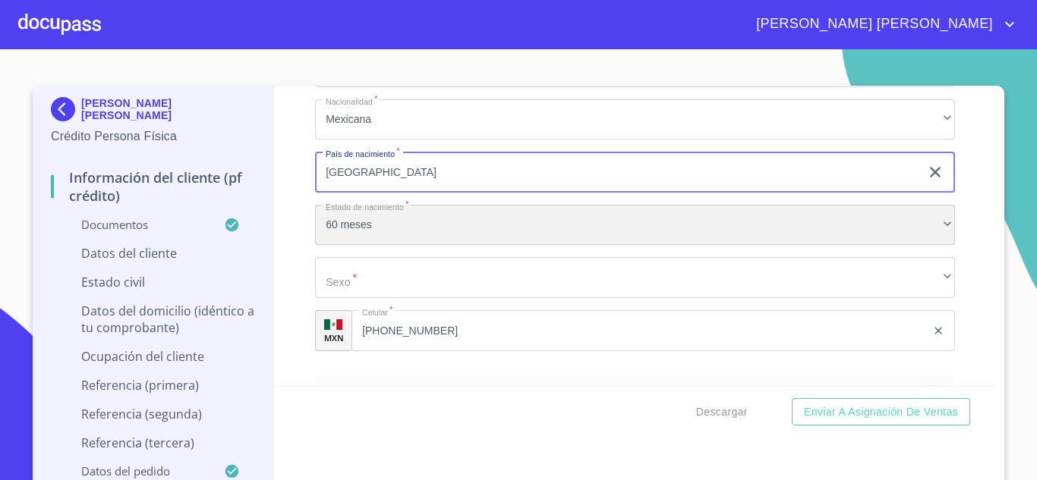
click at [404, 243] on div "60 meses" at bounding box center [635, 225] width 640 height 41
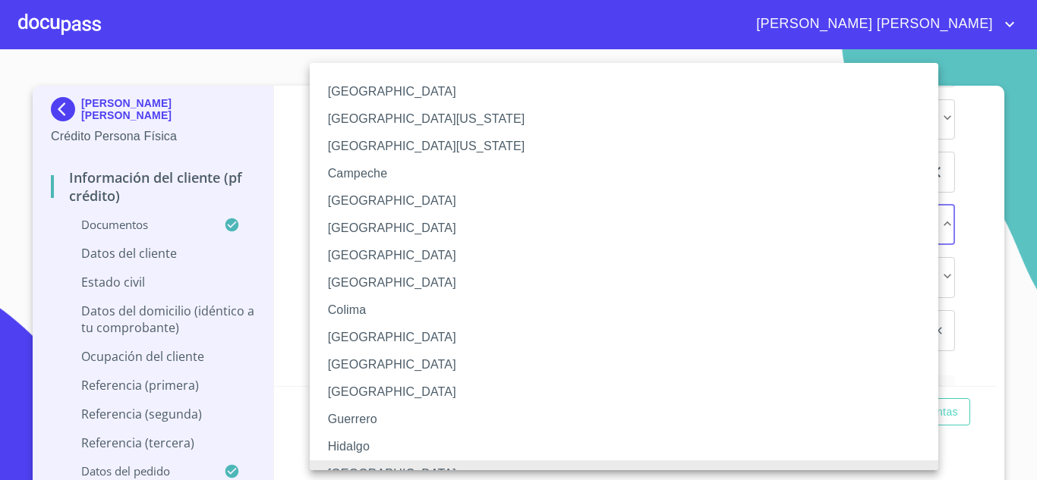
scroll to position [17, 0]
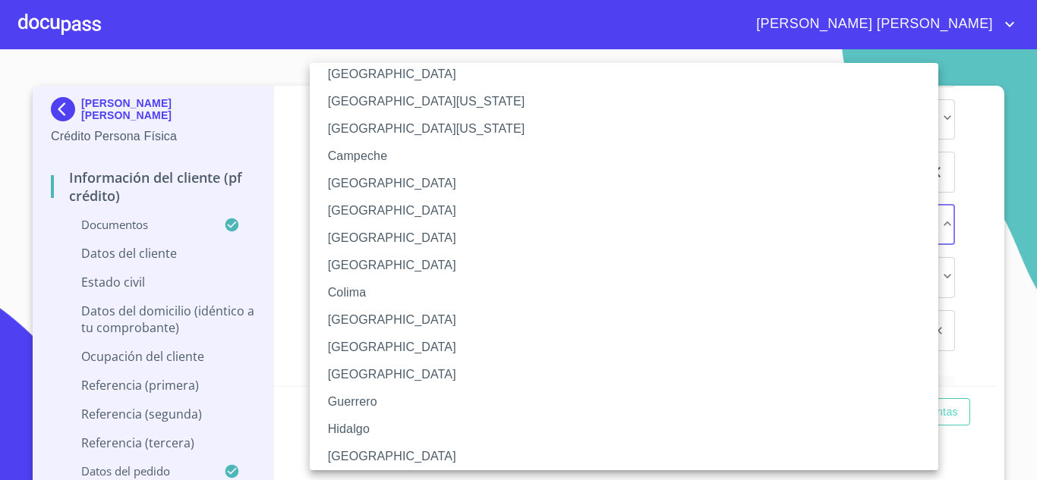
click at [360, 460] on li "[GEOGRAPHIC_DATA]" at bounding box center [630, 456] width 640 height 27
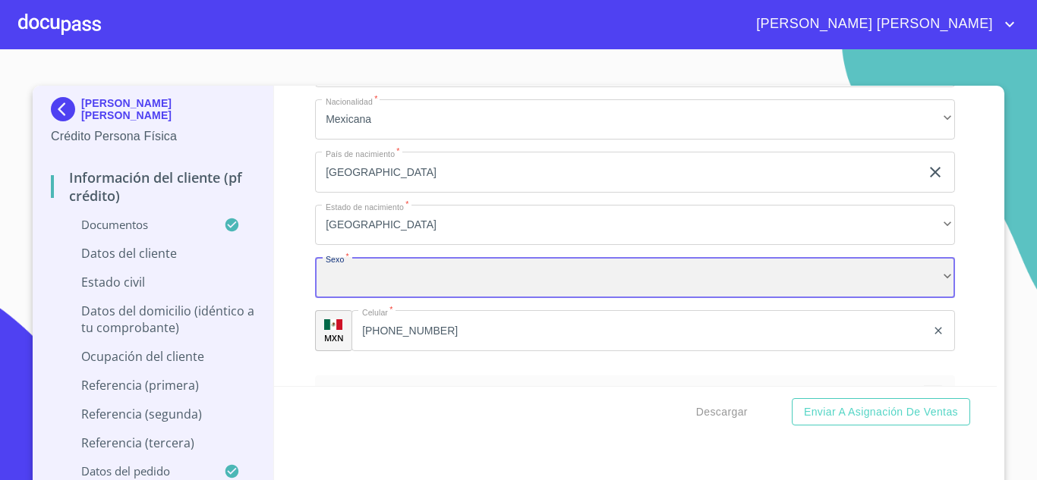
click at [400, 293] on div "​" at bounding box center [635, 277] width 640 height 41
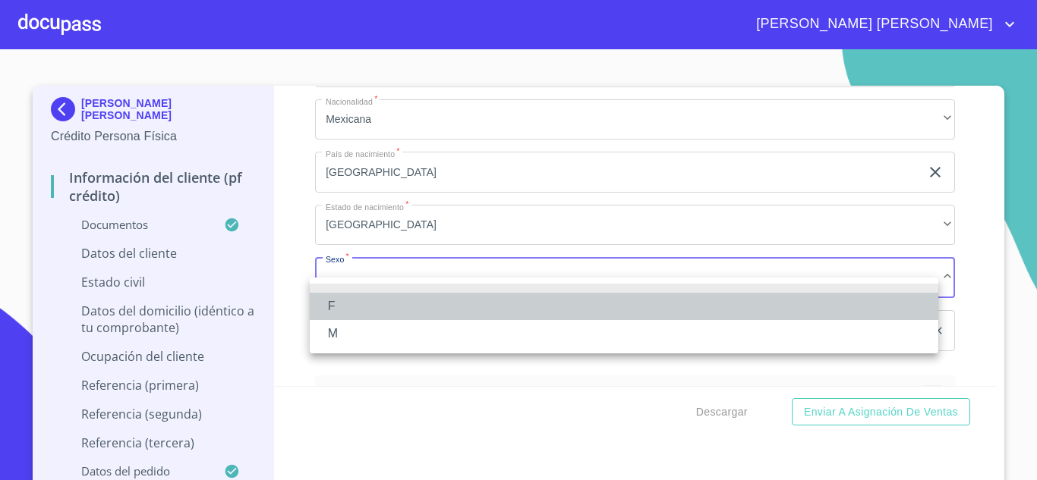
click at [354, 296] on li "F" at bounding box center [624, 306] width 628 height 27
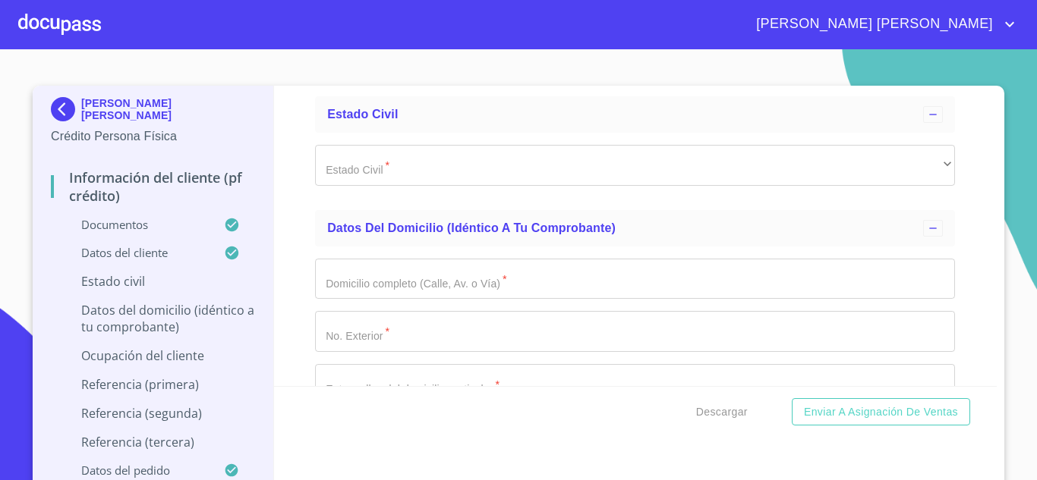
scroll to position [5531, 0]
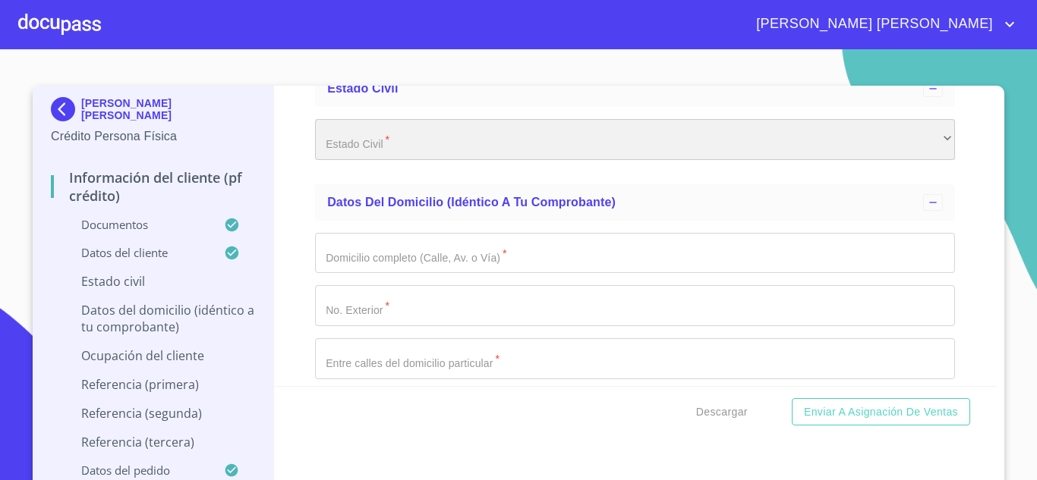
click at [406, 160] on div "​" at bounding box center [635, 139] width 640 height 41
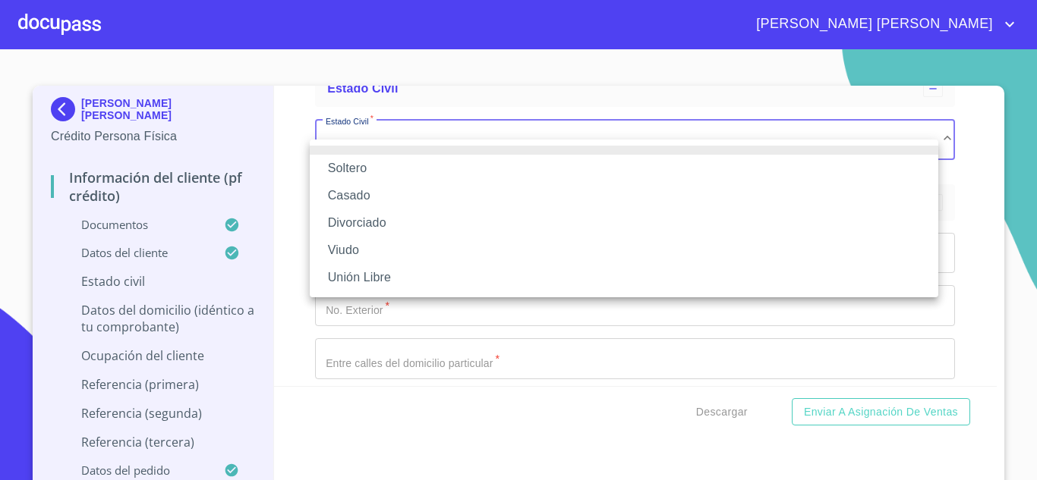
click at [366, 190] on li "Casado" at bounding box center [624, 195] width 628 height 27
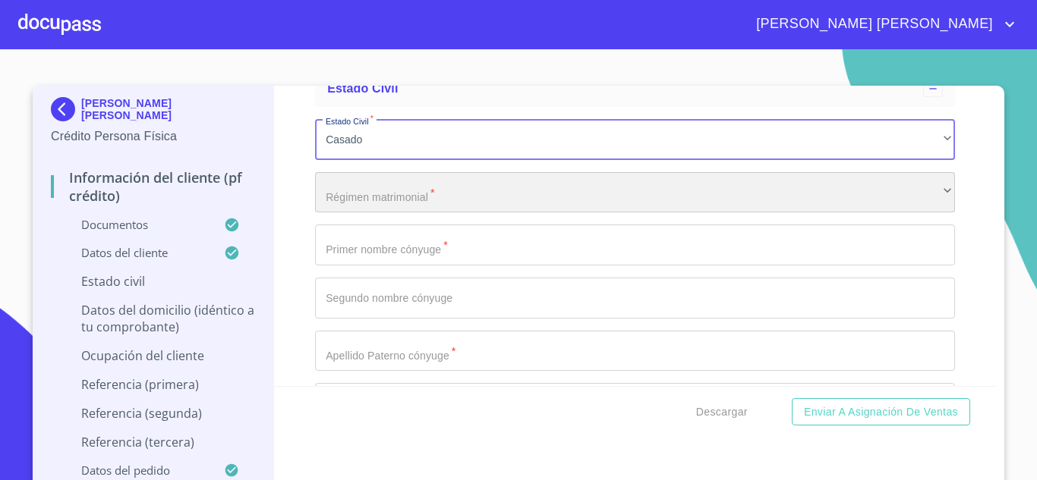
click at [401, 210] on div "​" at bounding box center [635, 192] width 640 height 41
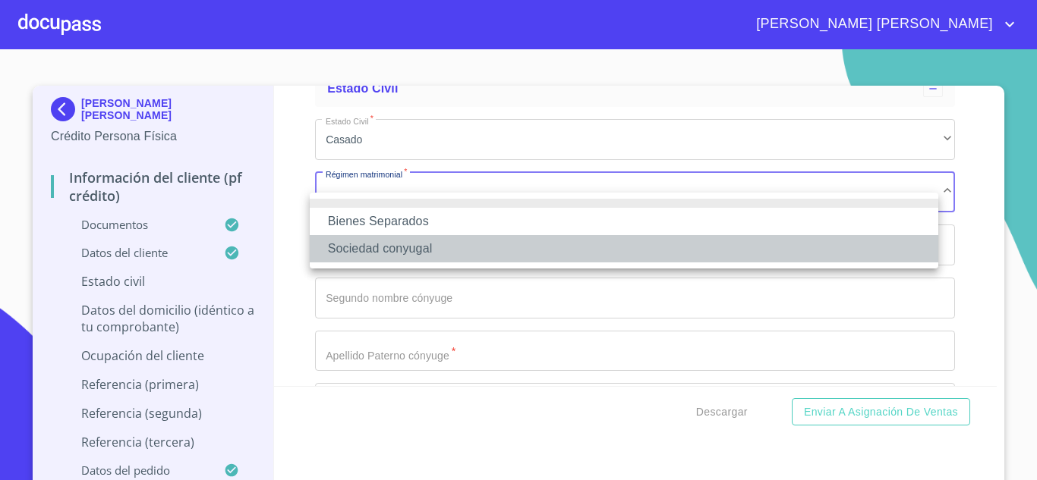
click at [414, 248] on li "Sociedad conyugal" at bounding box center [624, 248] width 628 height 27
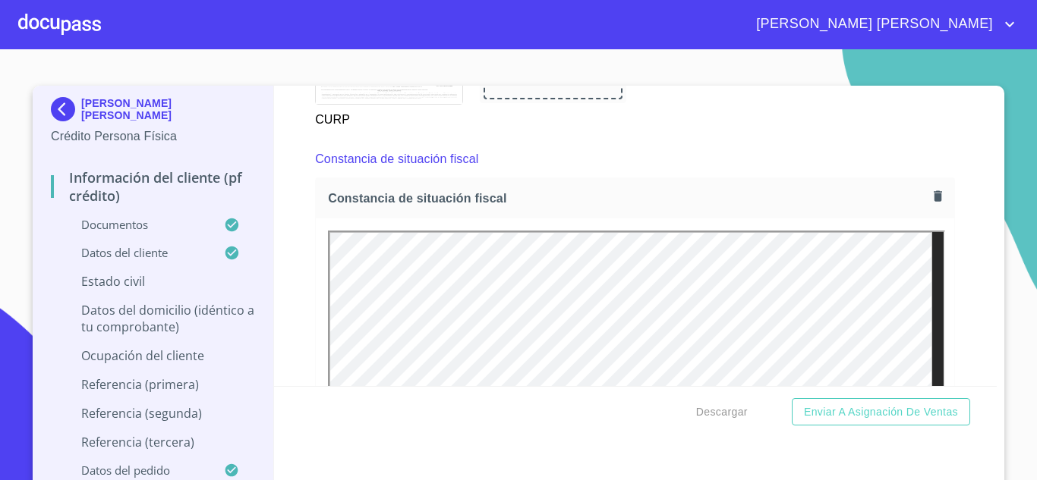
scroll to position [4020, 0]
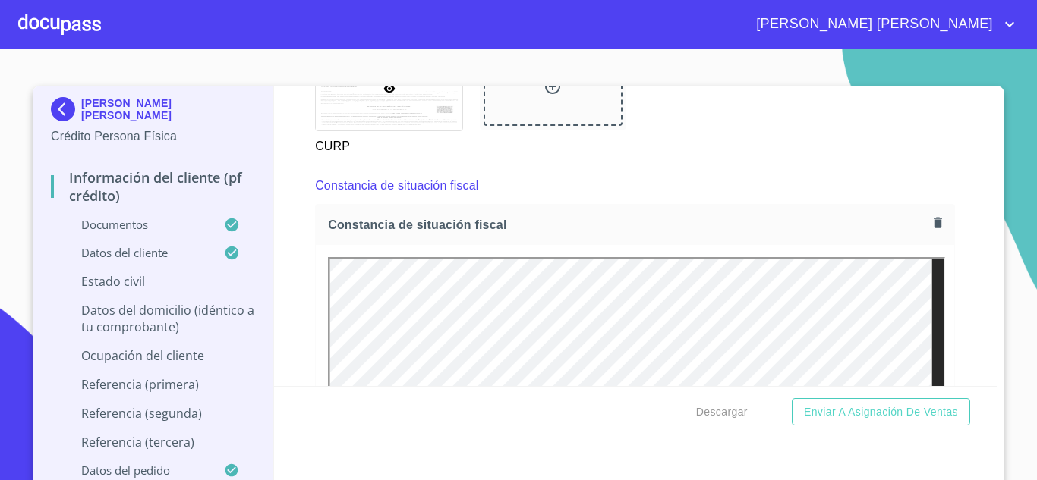
click at [933, 228] on icon "button" at bounding box center [937, 222] width 8 height 11
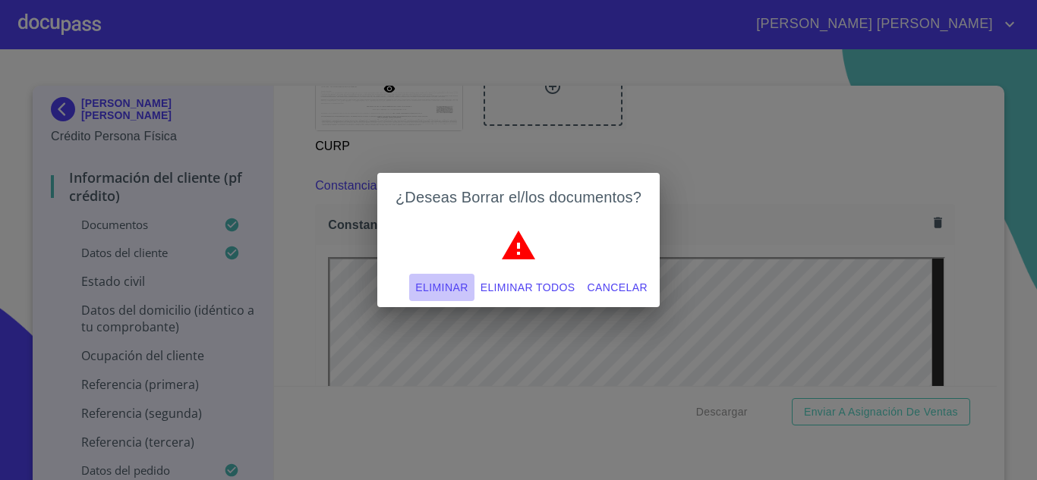
click at [452, 282] on span "Eliminar" at bounding box center [441, 288] width 52 height 19
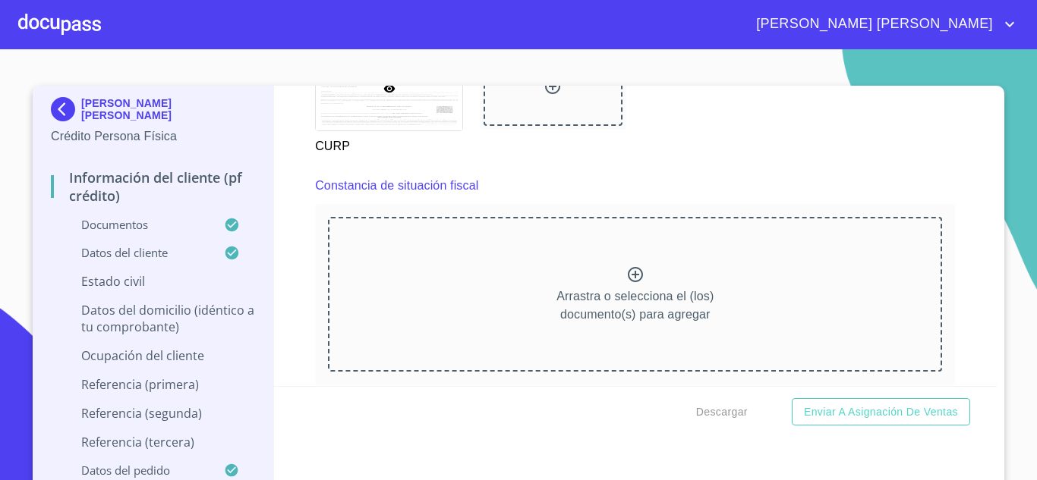
click at [626, 284] on icon at bounding box center [635, 275] width 18 height 18
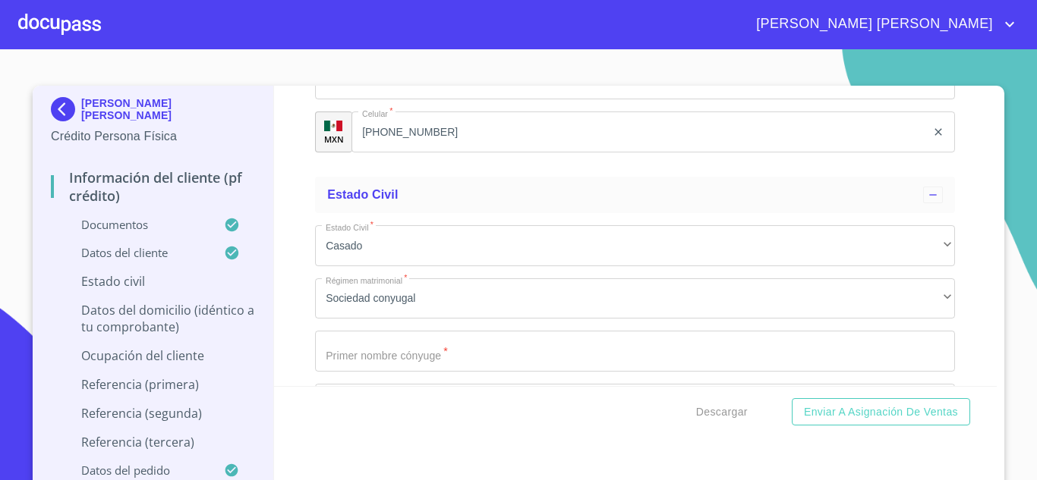
scroll to position [5531, 0]
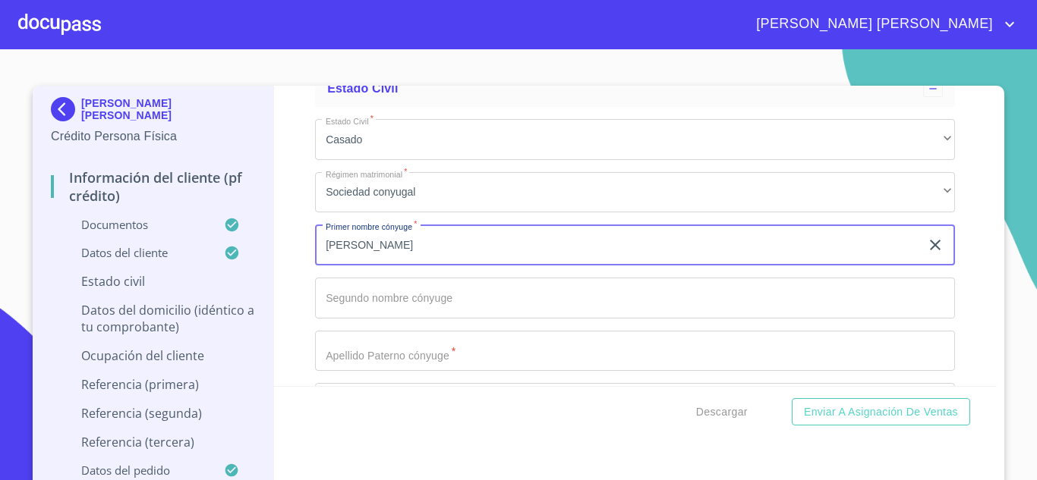
type input "[PERSON_NAME]"
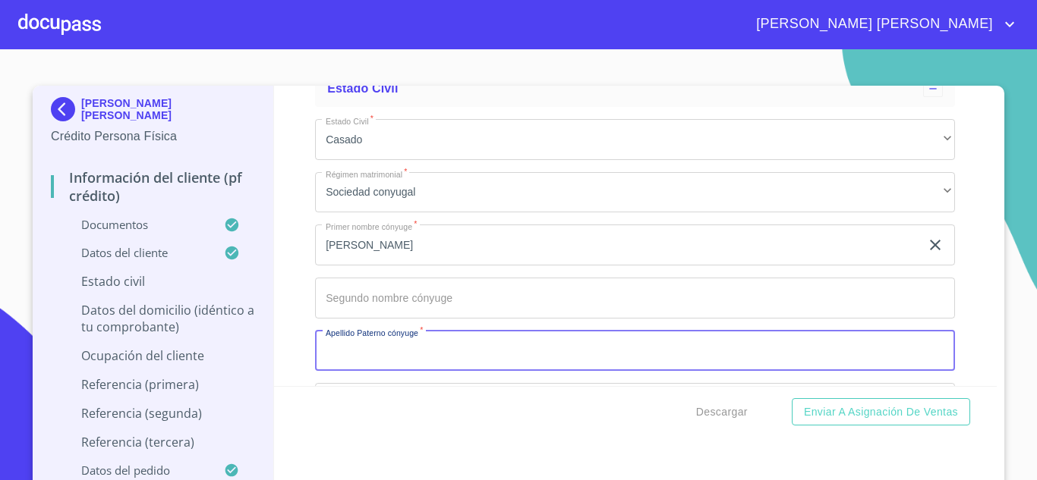
scroll to position [5535, 0]
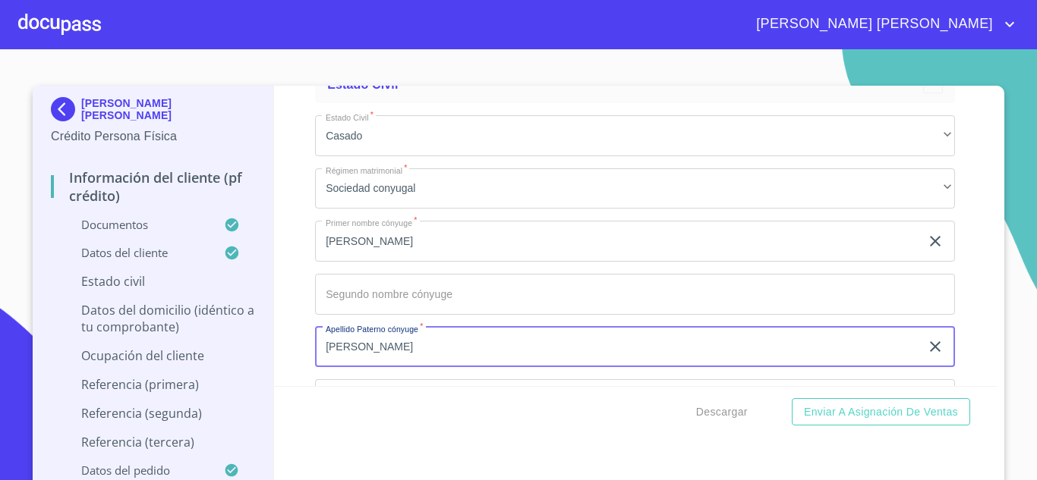
type input "[PERSON_NAME]"
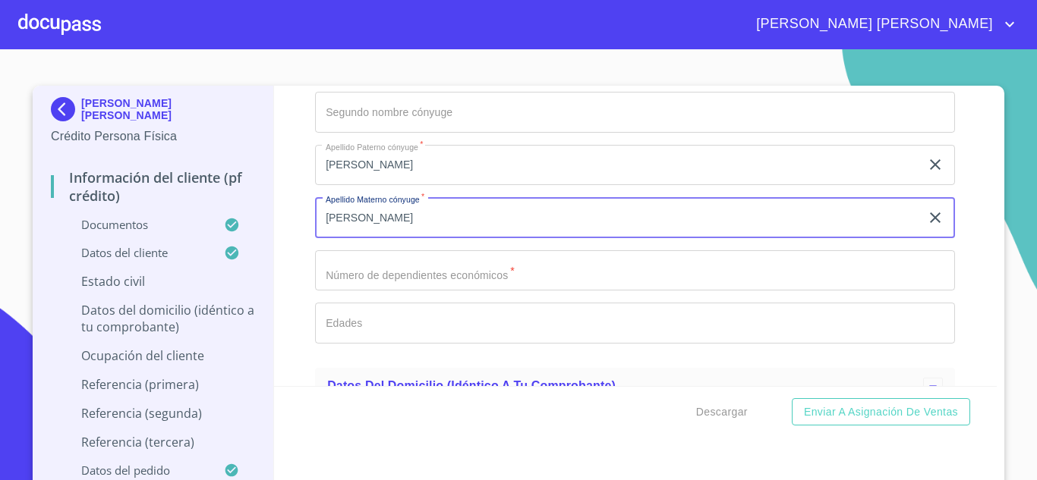
type input "[PERSON_NAME]"
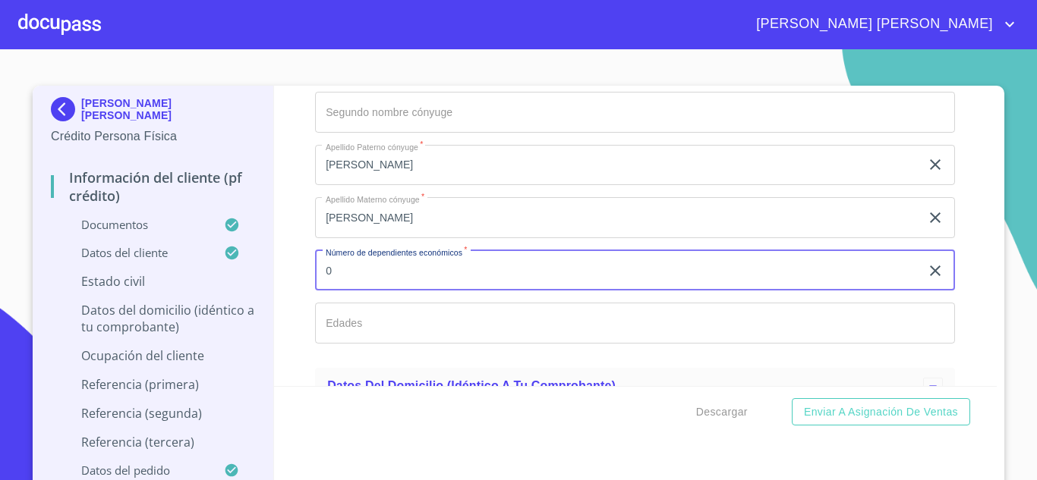
type input "0"
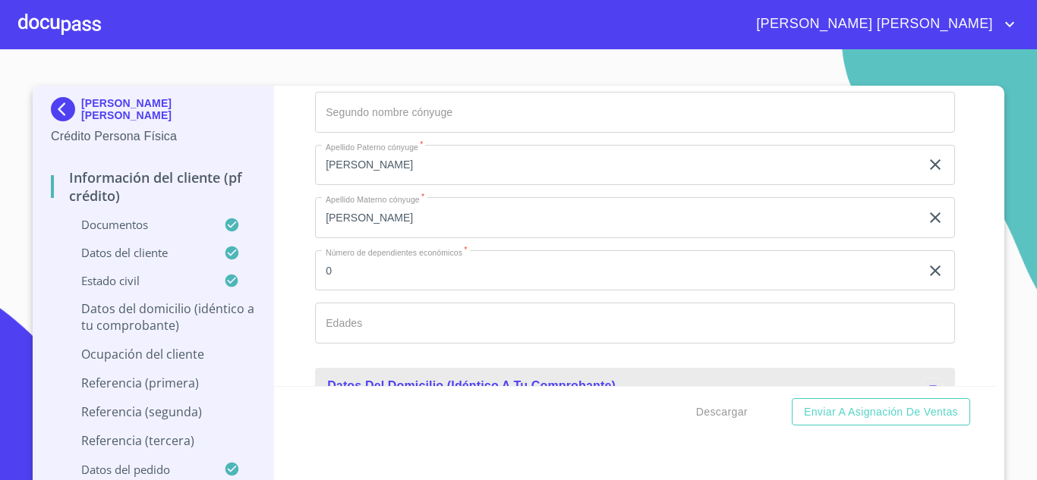
scroll to position [5886, 0]
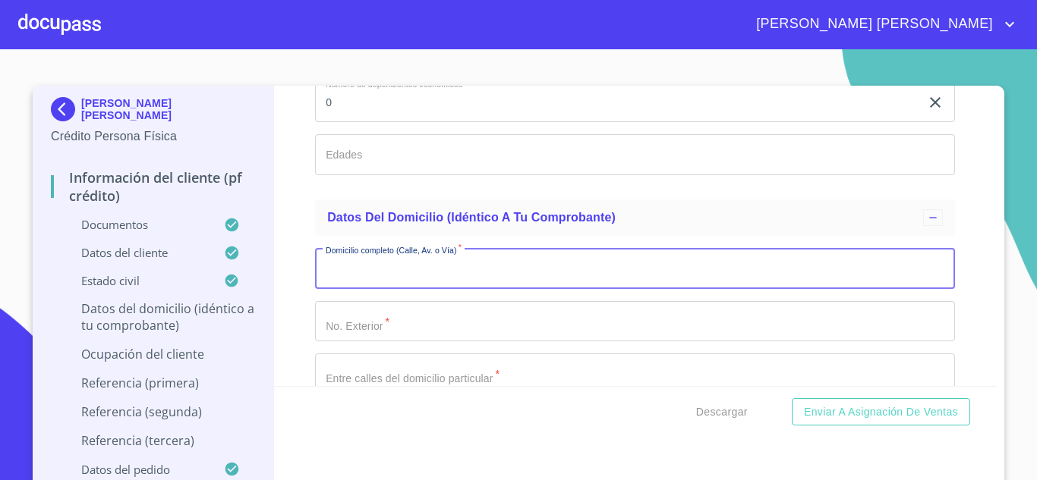
click at [366, 285] on input "Documento de identificación.   *" at bounding box center [635, 268] width 640 height 41
type input "K"
type input "LA CUESTA"
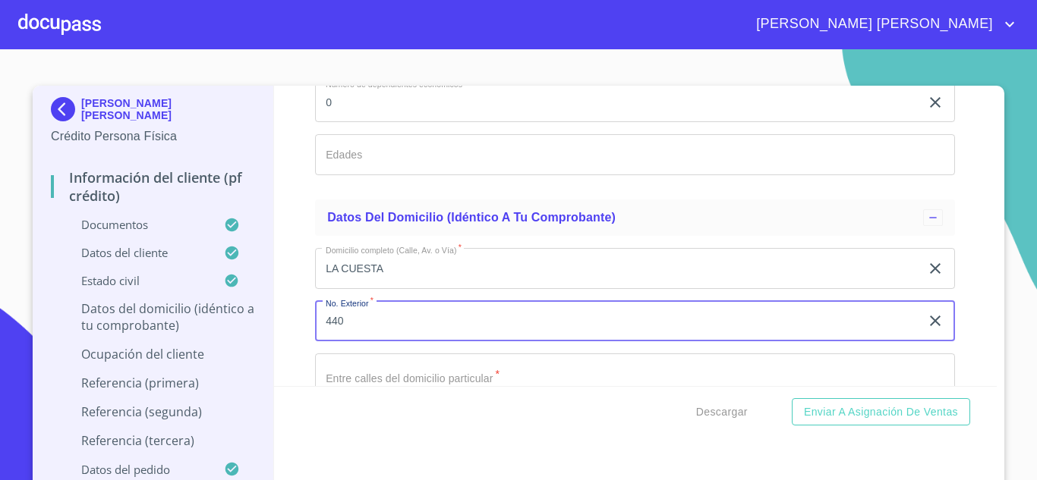
type input "440"
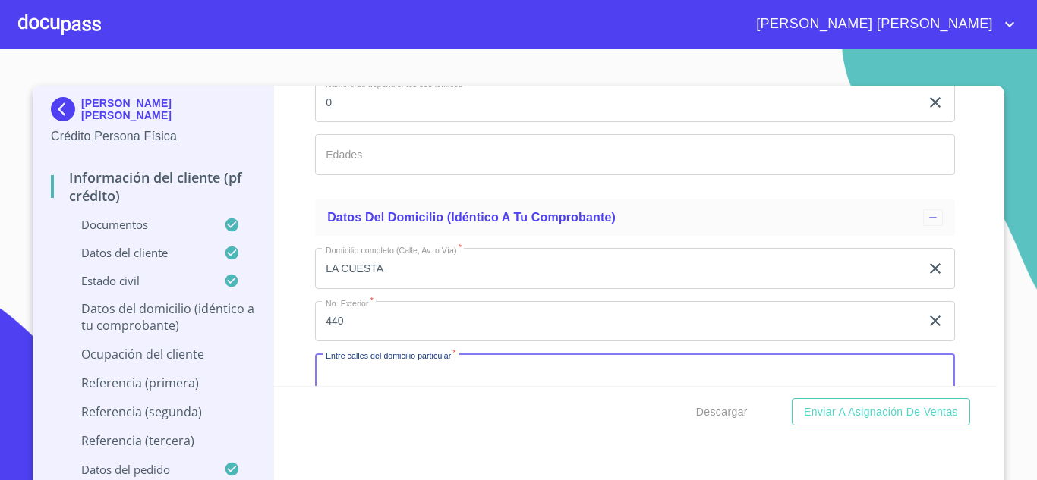
scroll to position [5912, 0]
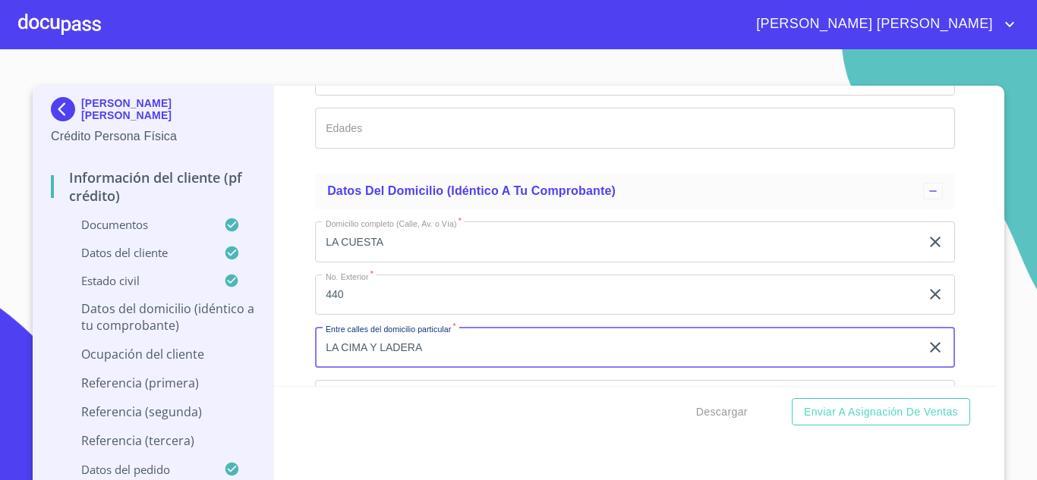
type input "LA CIMA Y LADERA"
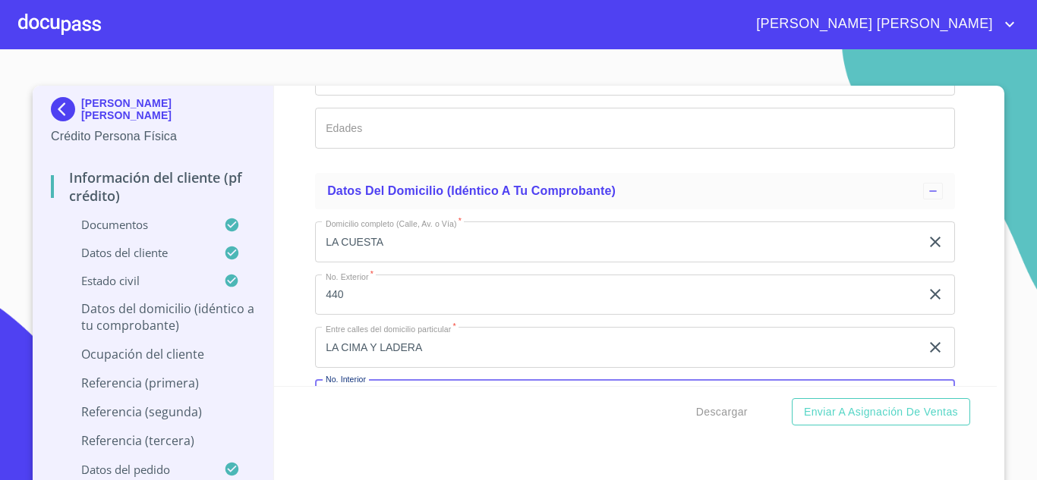
scroll to position [6095, 0]
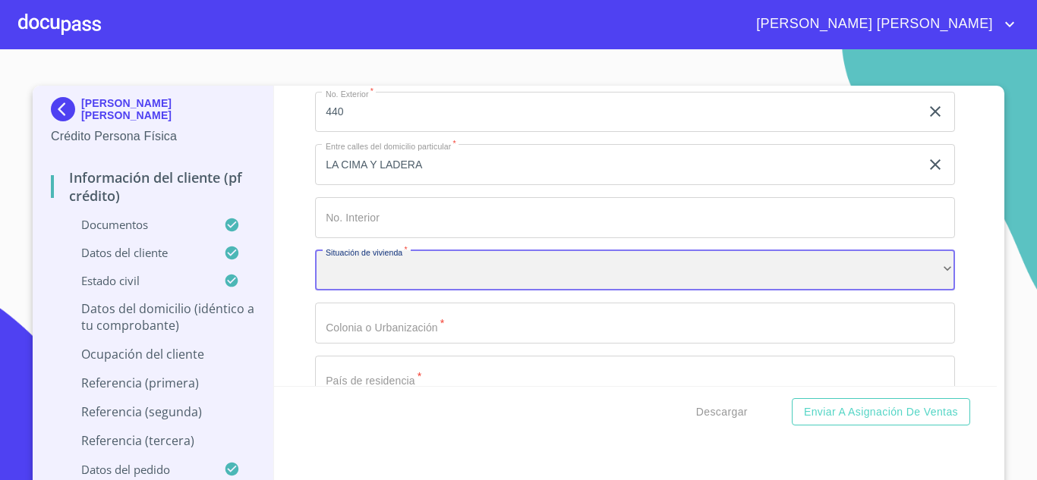
click at [436, 291] on div "​" at bounding box center [635, 270] width 640 height 41
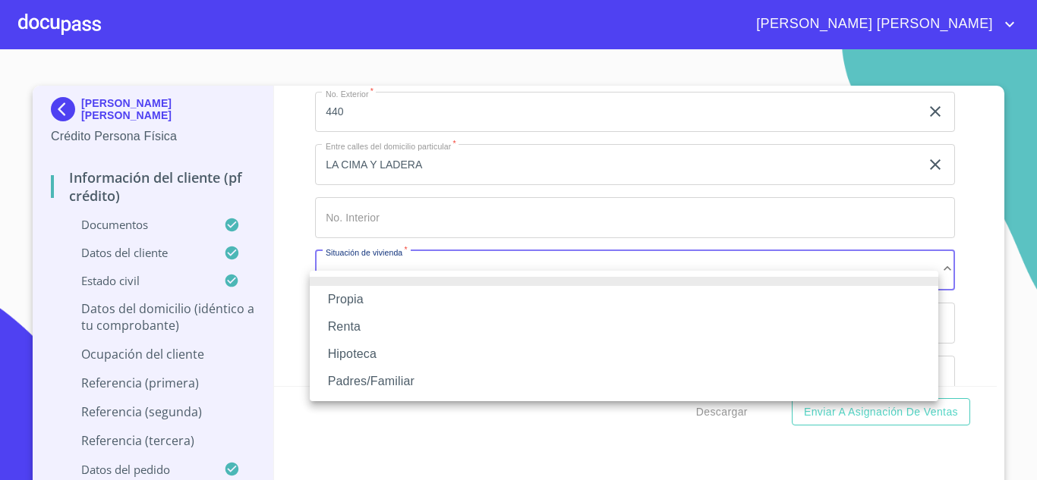
click at [346, 300] on li "Propia" at bounding box center [624, 299] width 628 height 27
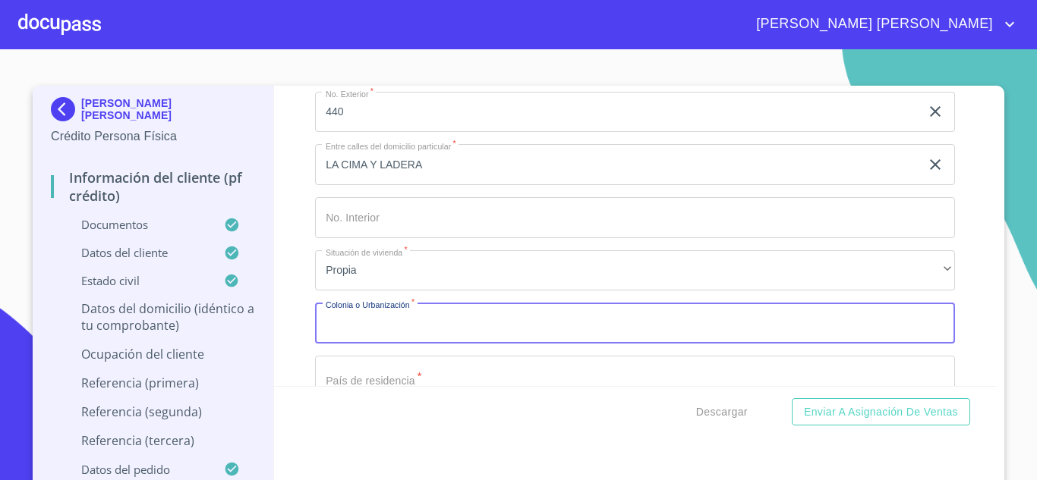
click at [390, 344] on input "Documento de identificación.   *" at bounding box center [635, 323] width 640 height 41
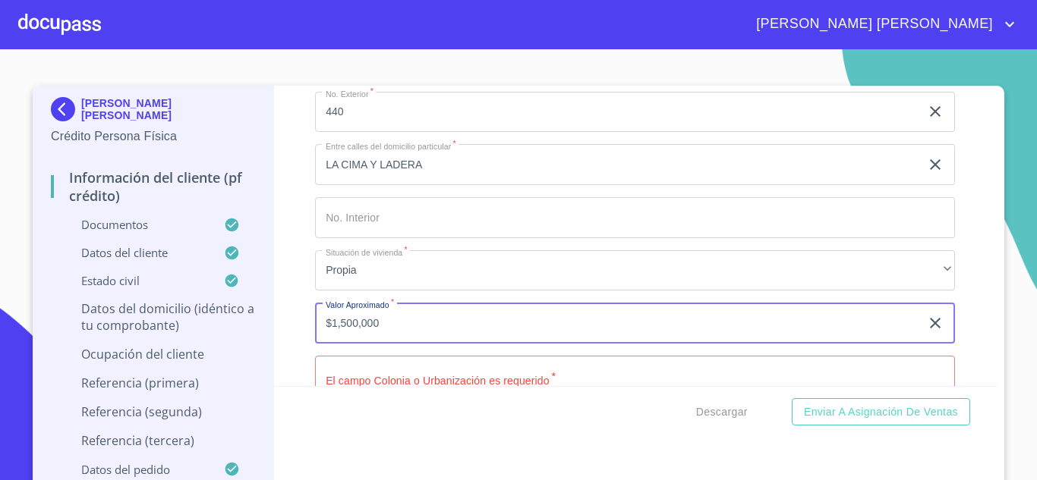
type input "$1,500,000"
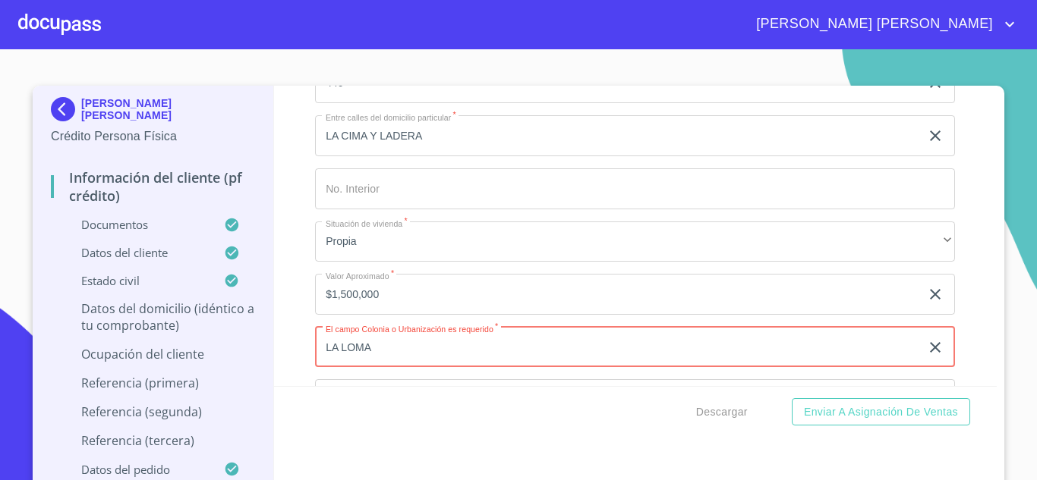
type input "LA LOMA"
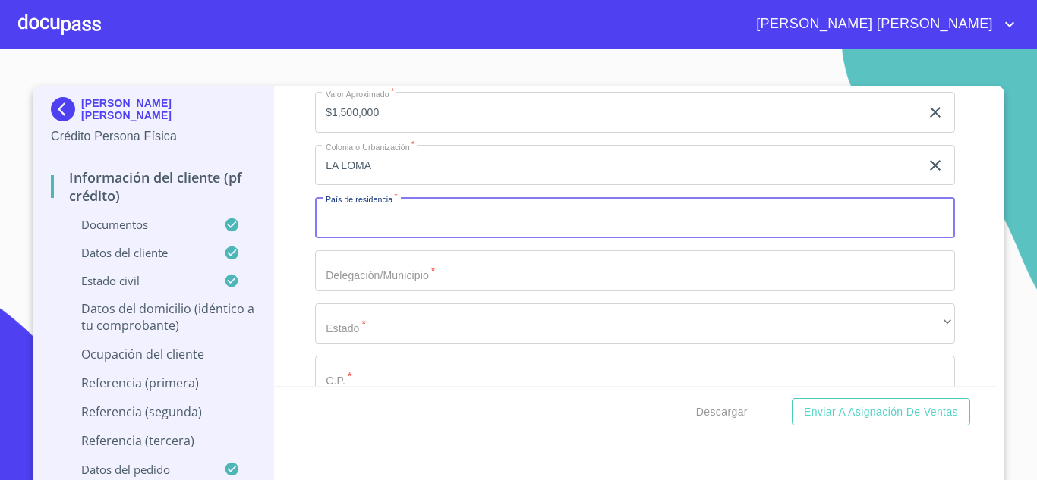
click at [366, 238] on input "Documento de identificación.   *" at bounding box center [635, 217] width 640 height 41
type input "[GEOGRAPHIC_DATA]"
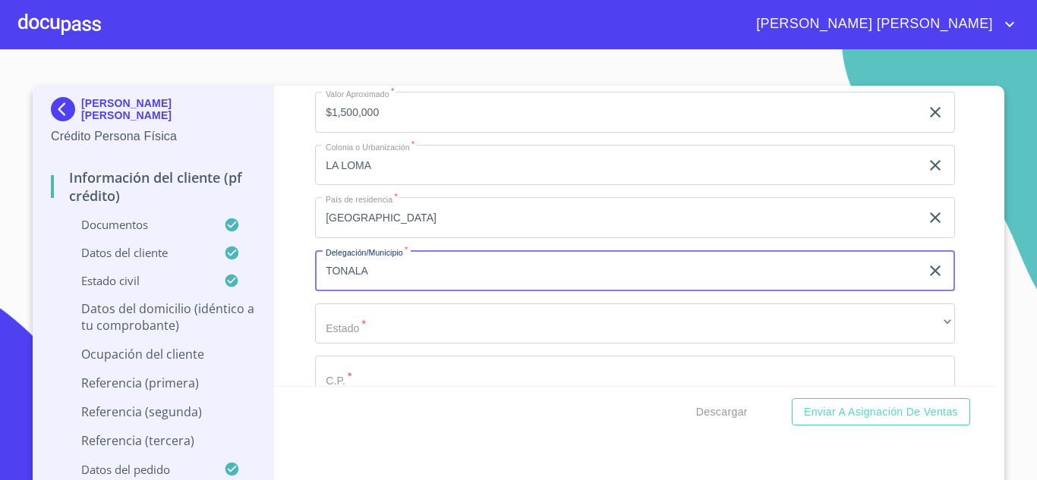
type input "TONALA"
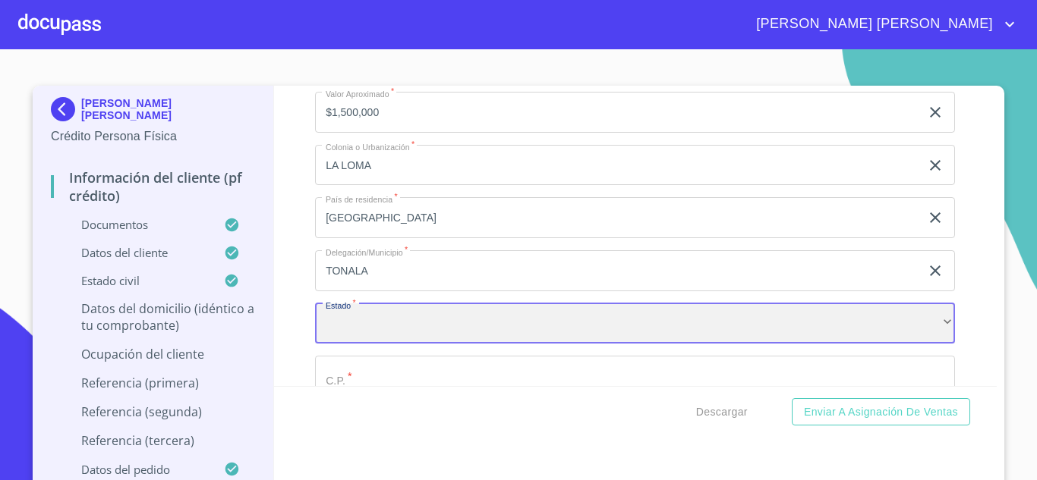
click at [369, 342] on div "​" at bounding box center [635, 324] width 640 height 41
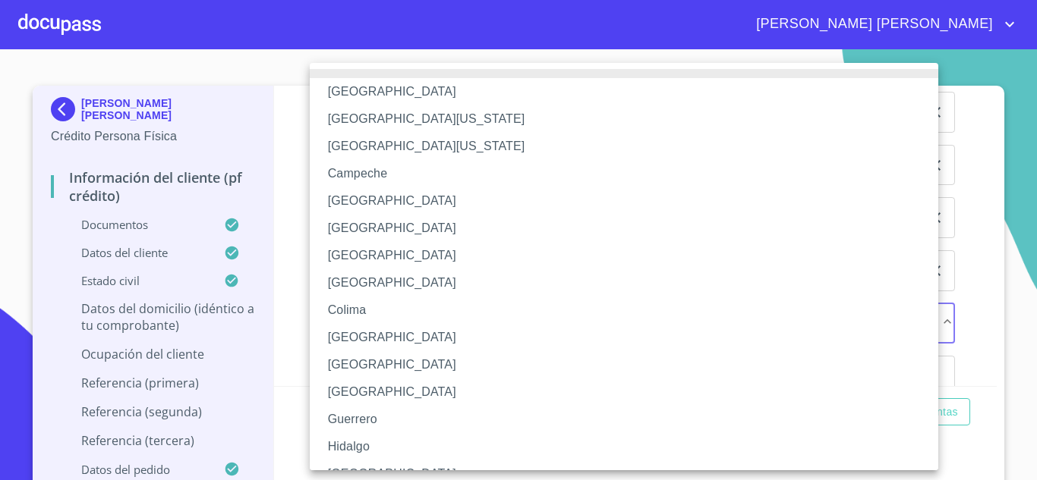
click at [351, 464] on li "[GEOGRAPHIC_DATA]" at bounding box center [630, 474] width 640 height 27
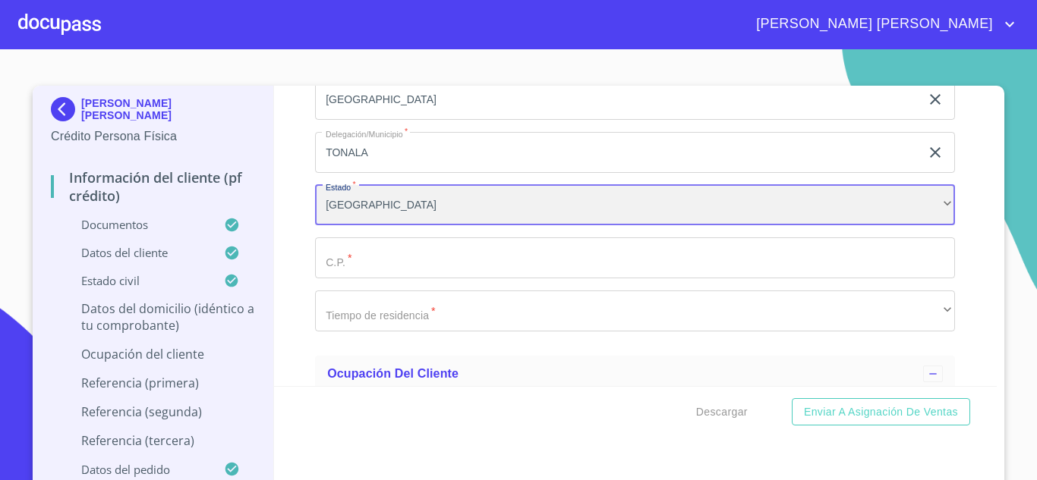
scroll to position [6458, 0]
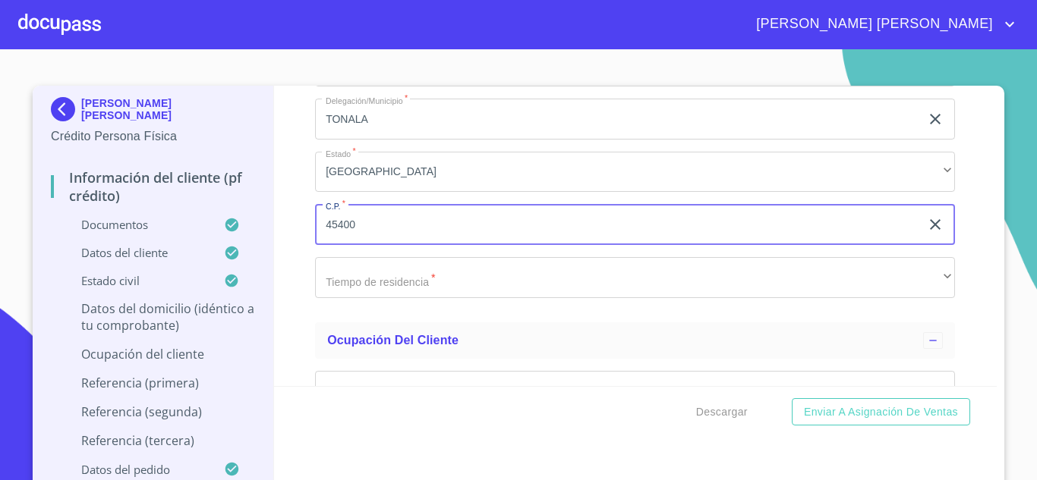
type input "45400"
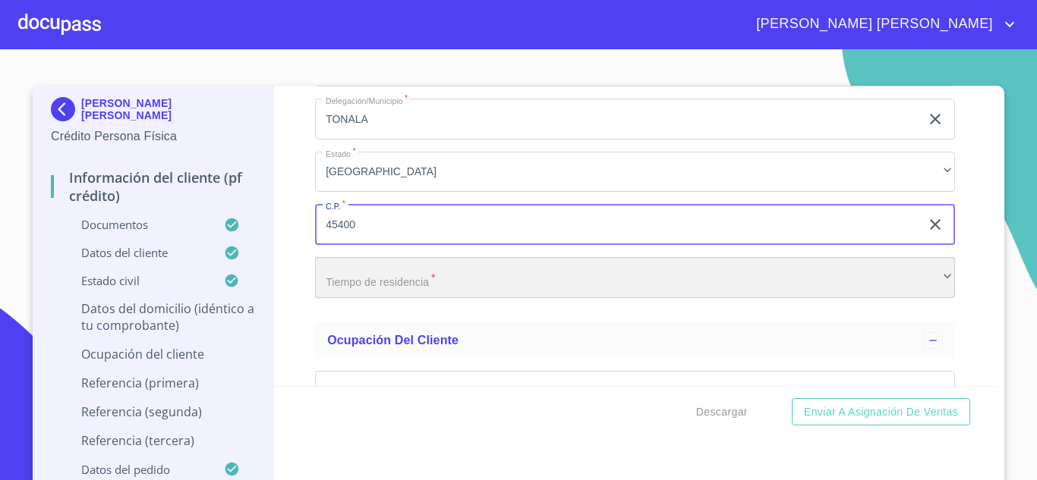
click at [370, 296] on div "​" at bounding box center [635, 277] width 640 height 41
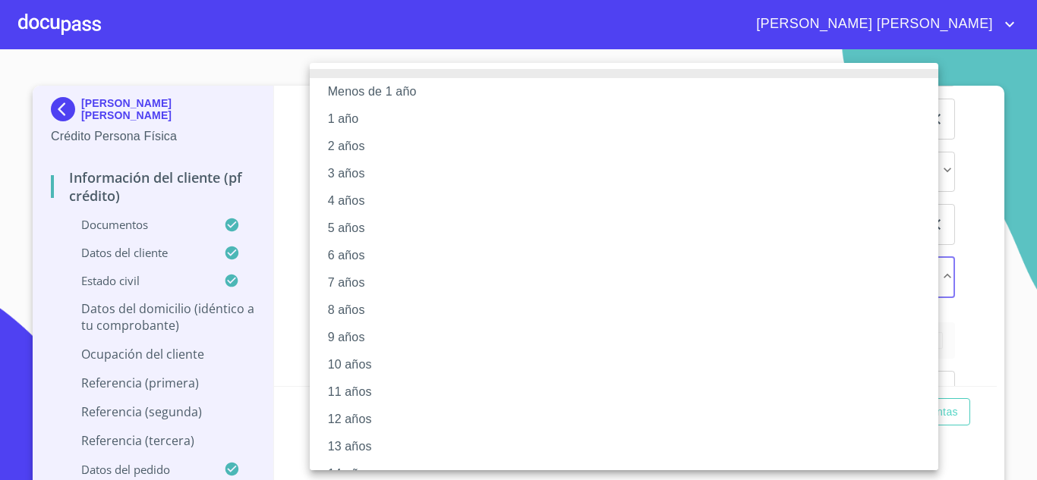
scroll to position [187, 0]
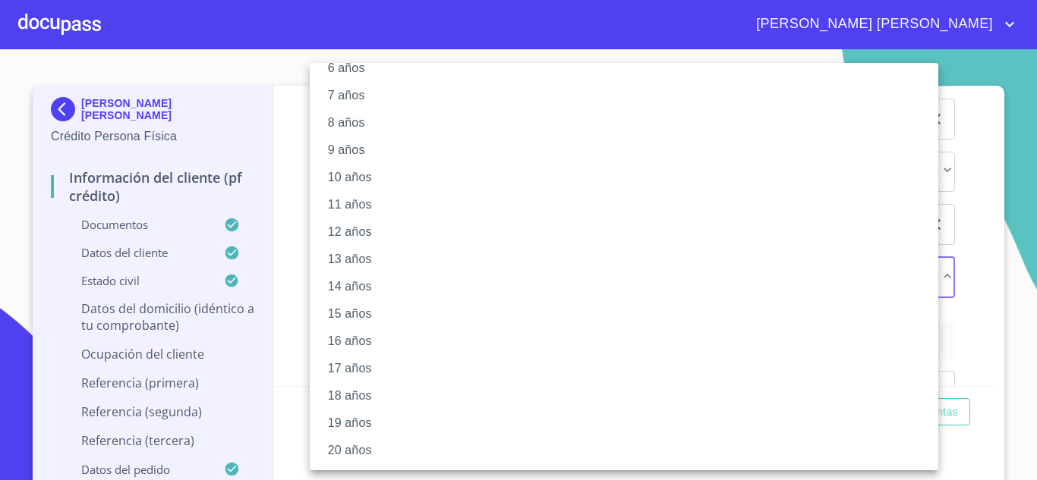
click at [341, 455] on li "20 años" at bounding box center [630, 450] width 640 height 27
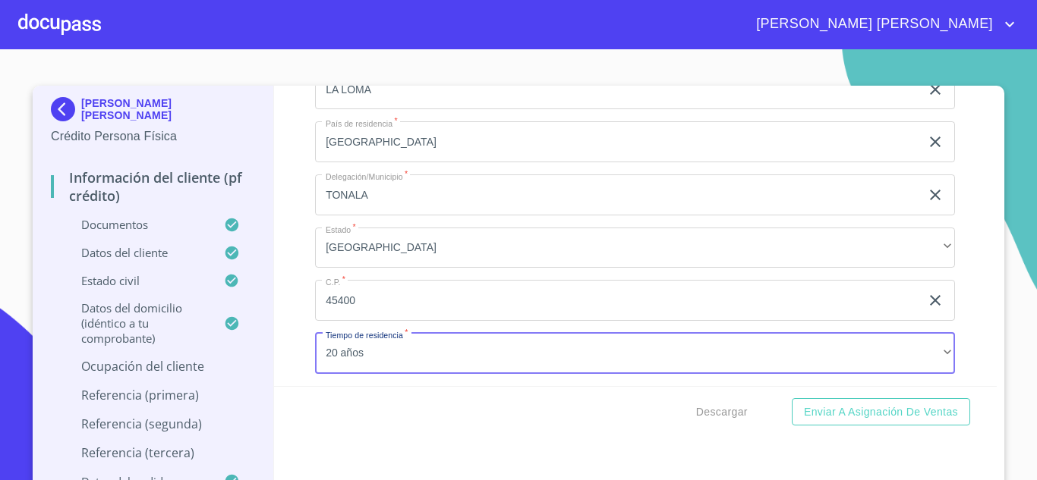
scroll to position [6581, 0]
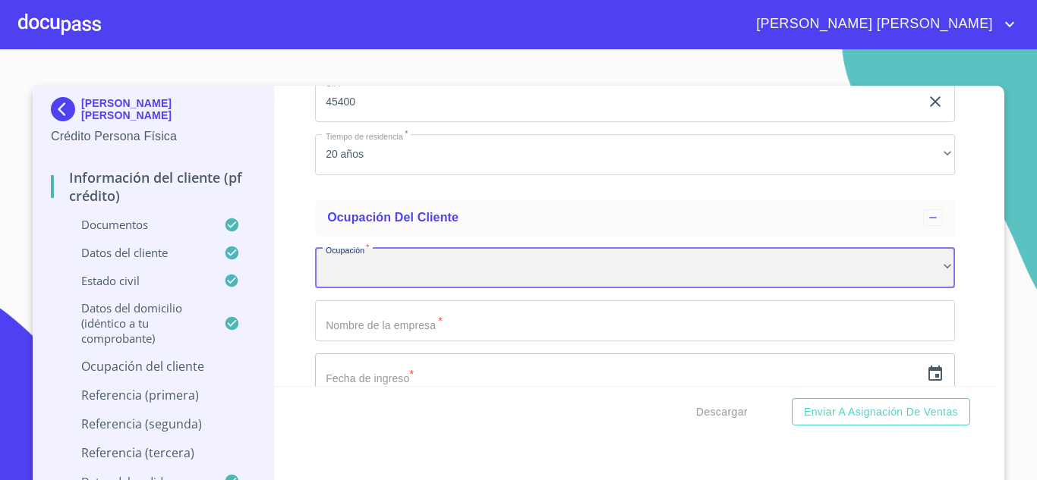
click at [389, 281] on div "​" at bounding box center [635, 268] width 640 height 41
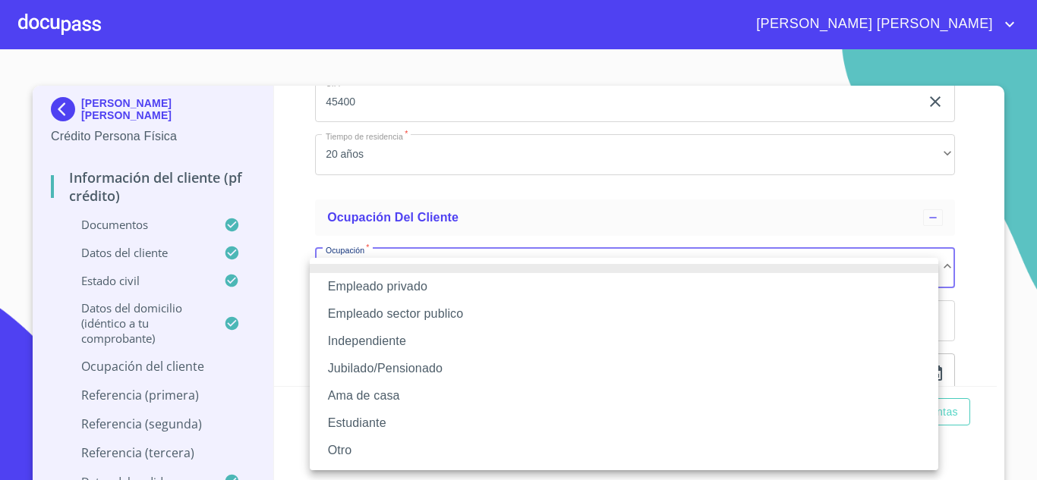
click at [397, 285] on li "Empleado privado" at bounding box center [624, 286] width 628 height 27
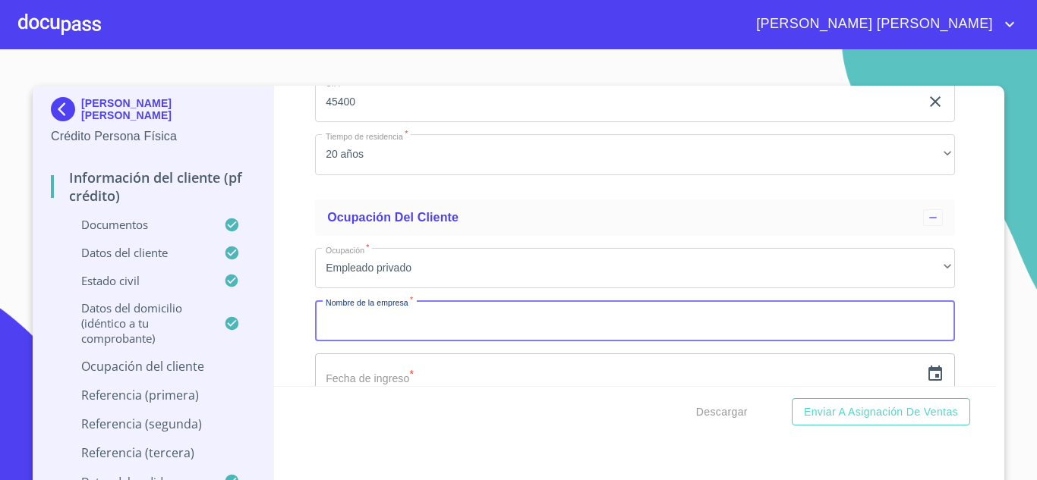
click at [379, 341] on input "Documento de identificación.   *" at bounding box center [635, 321] width 640 height 41
type input "RED EXPRESS"
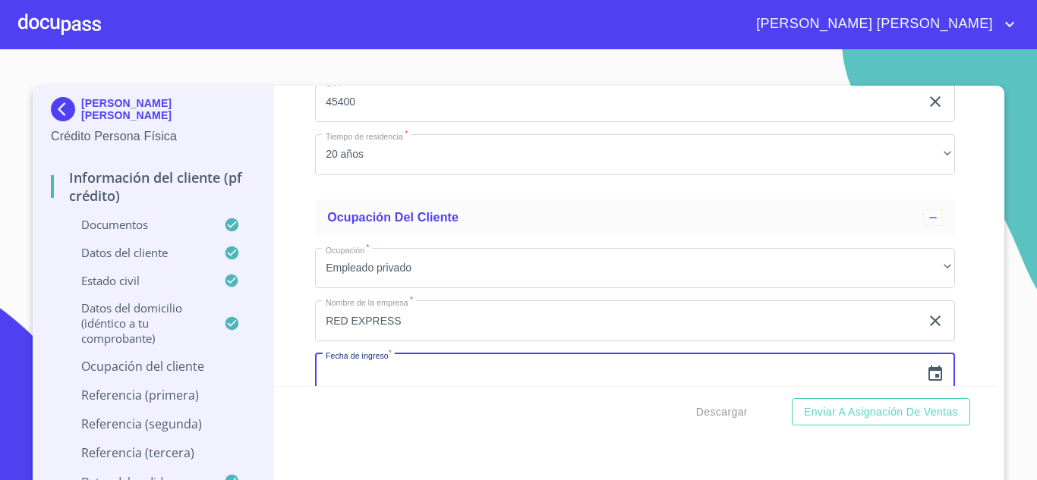
scroll to position [6607, 0]
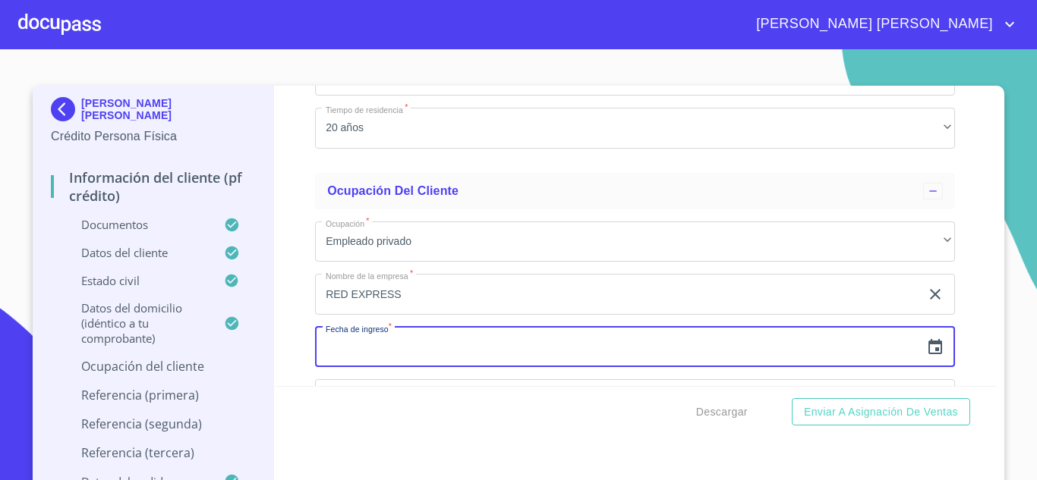
click at [926, 357] on icon "button" at bounding box center [935, 347] width 18 height 18
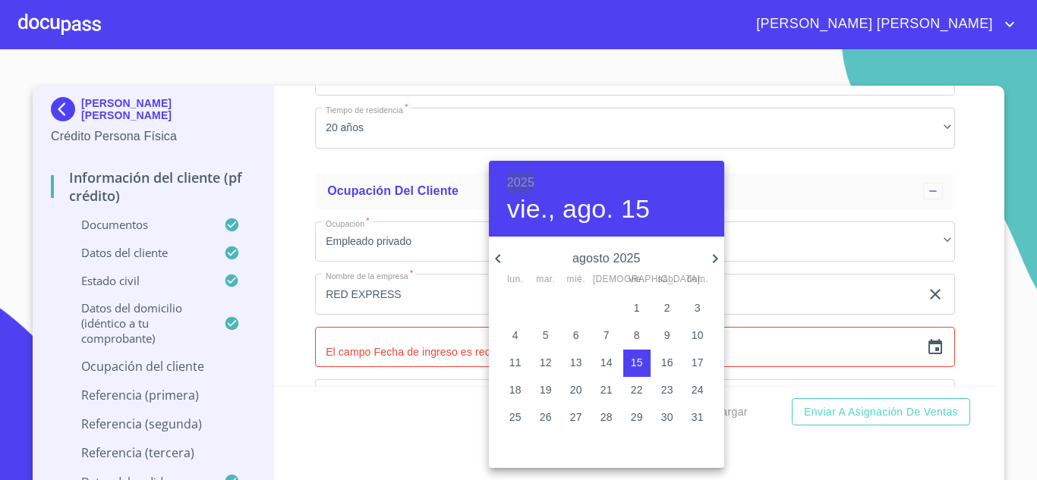
click at [531, 181] on h6 "2025" at bounding box center [520, 182] width 27 height 21
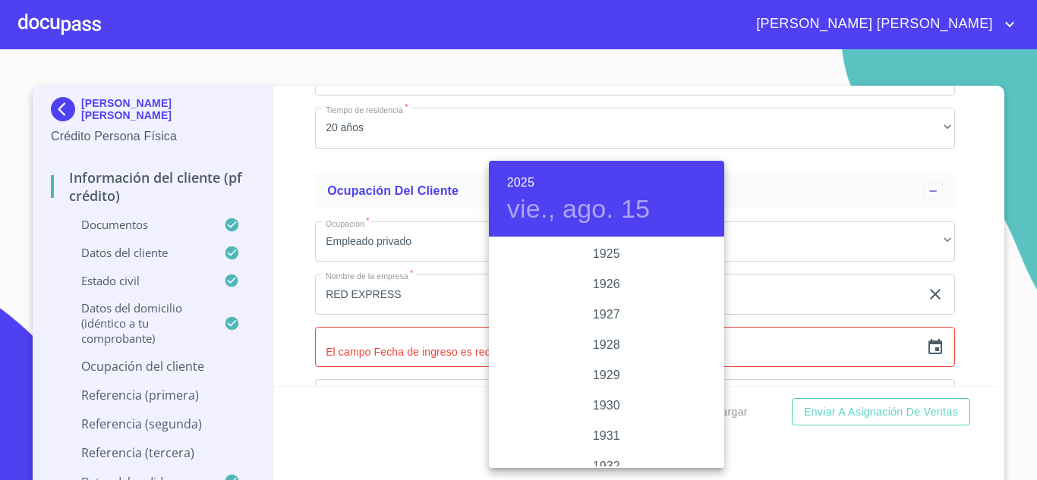
scroll to position [2944, 0]
click at [607, 256] on div "2022" at bounding box center [606, 254] width 235 height 30
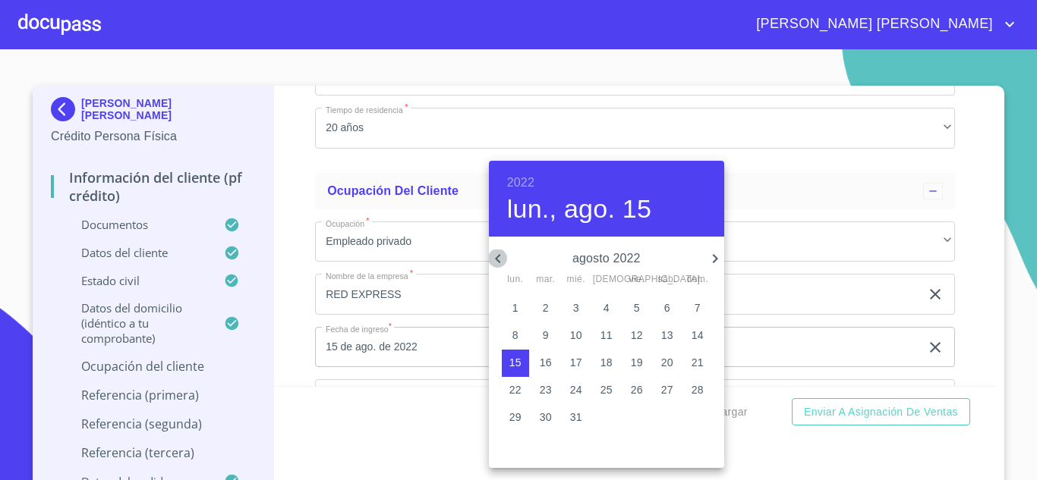
click at [497, 263] on icon "button" at bounding box center [498, 259] width 18 height 18
click at [516, 357] on p "11" at bounding box center [515, 362] width 12 height 15
type input "11 de [DATE]. de 2022"
click at [508, 360] on span "11" at bounding box center [515, 362] width 27 height 15
click at [730, 366] on div at bounding box center [518, 240] width 1037 height 480
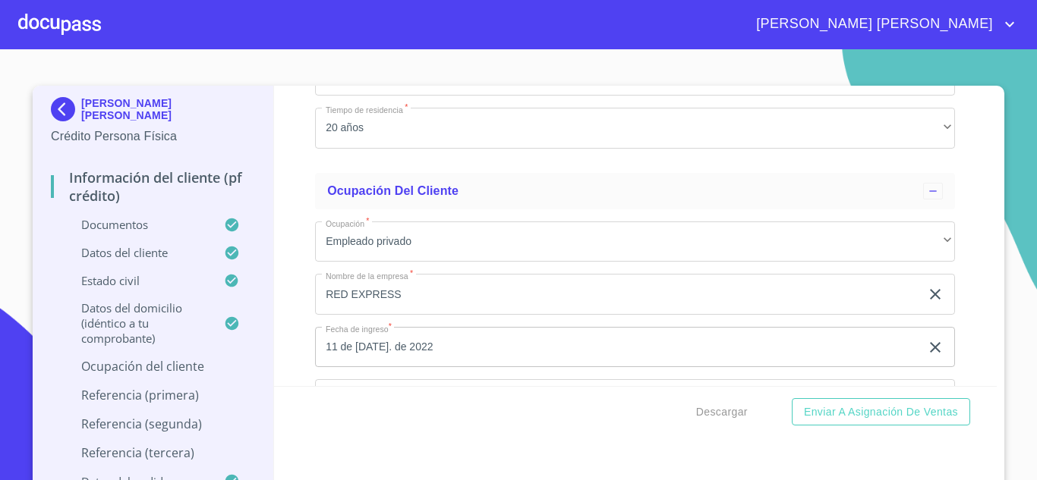
click at [420, 366] on input "11 de [DATE]. de 2022" at bounding box center [620, 347] width 611 height 41
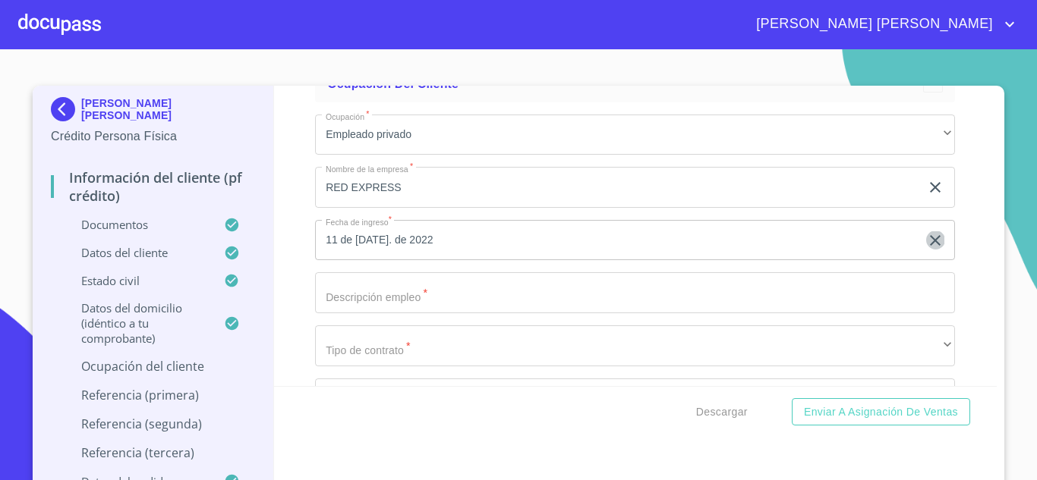
scroll to position [6821, 0]
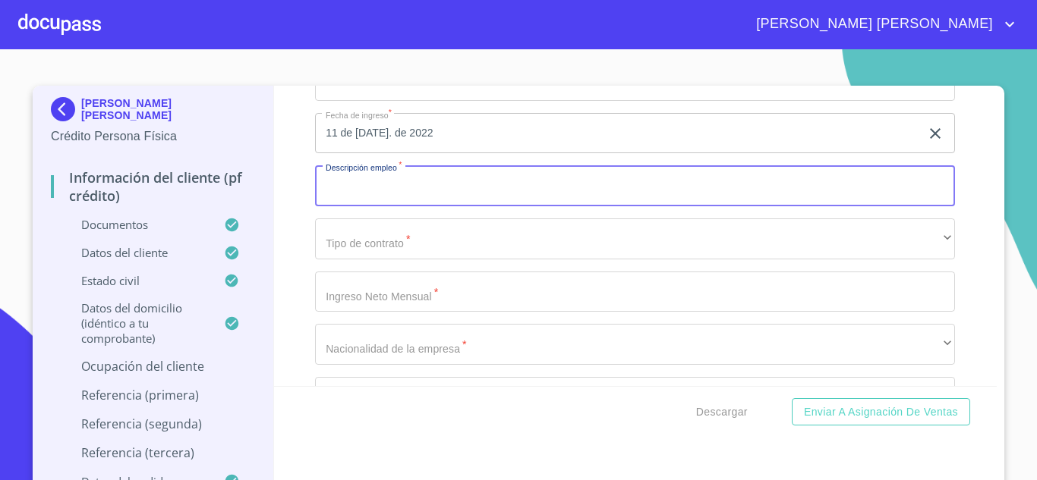
click at [411, 206] on input "Documento de identificación.   *" at bounding box center [635, 185] width 640 height 41
click at [453, 203] on input "GERENTE DE CONTABILIADAD" at bounding box center [617, 185] width 605 height 41
type input "GERENTE DE CONTABILIDAD"
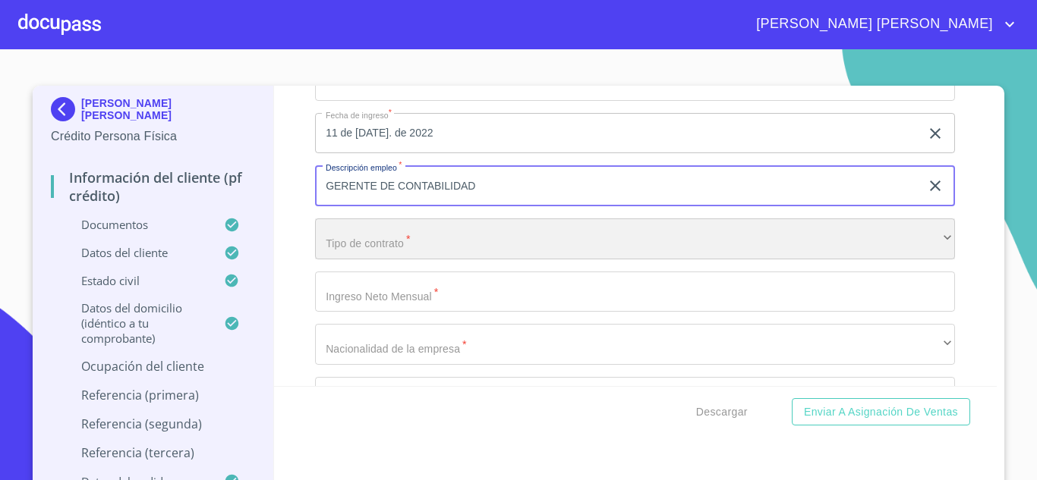
click at [374, 259] on div "​" at bounding box center [635, 239] width 640 height 41
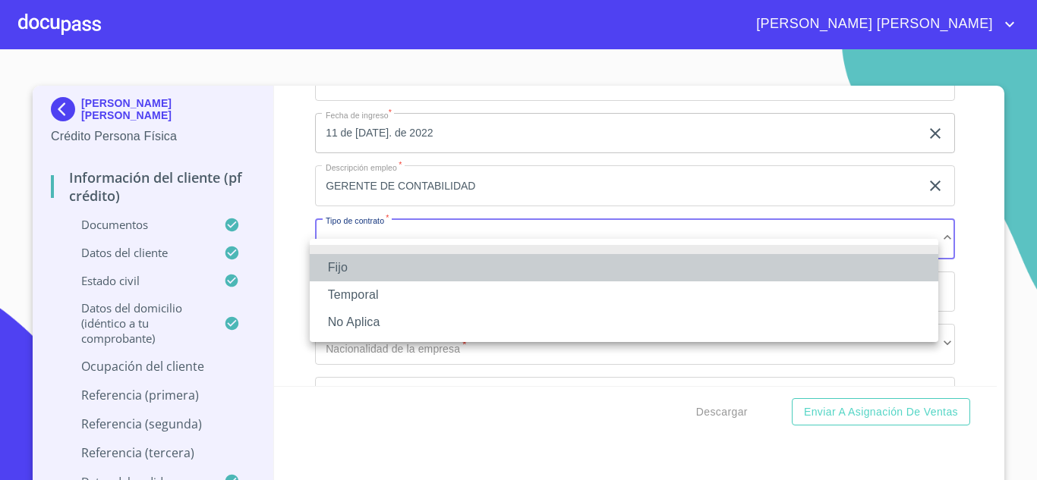
click at [373, 261] on li "Fijo" at bounding box center [624, 267] width 628 height 27
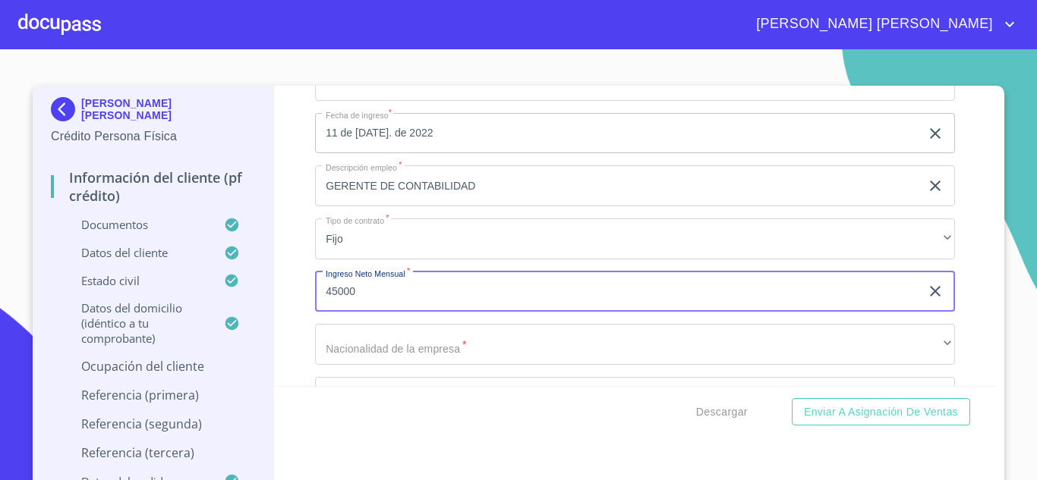
type input "45000"
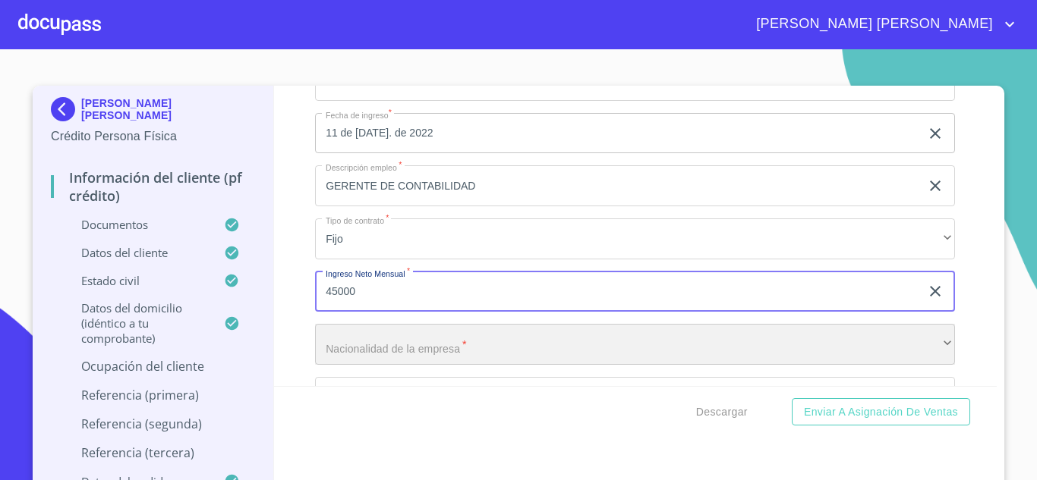
click at [390, 365] on div "​" at bounding box center [635, 344] width 640 height 41
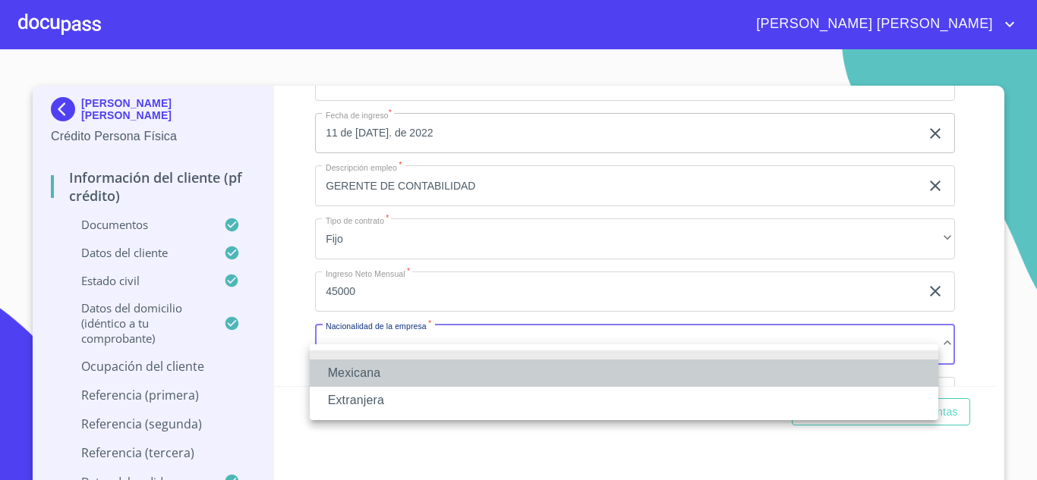
click at [401, 372] on li "Mexicana" at bounding box center [624, 373] width 628 height 27
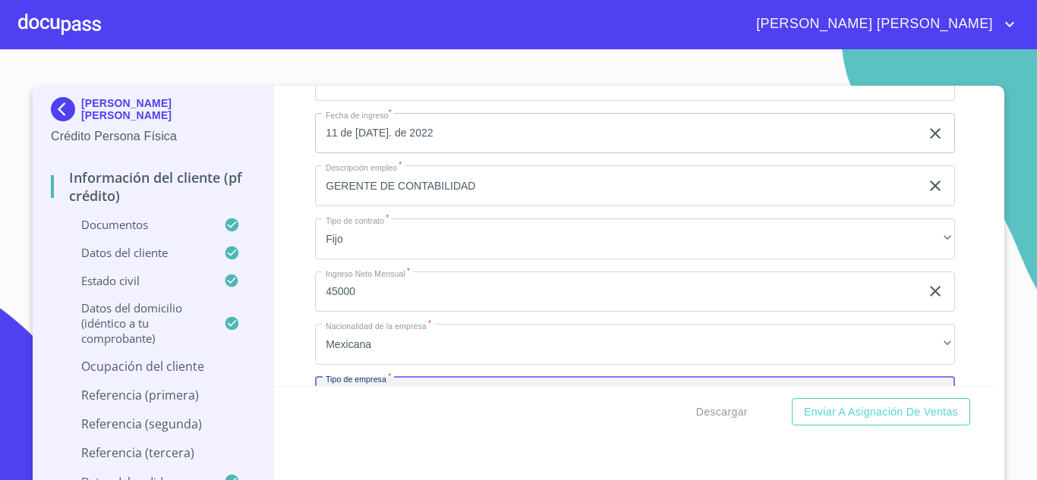
scroll to position [7001, 0]
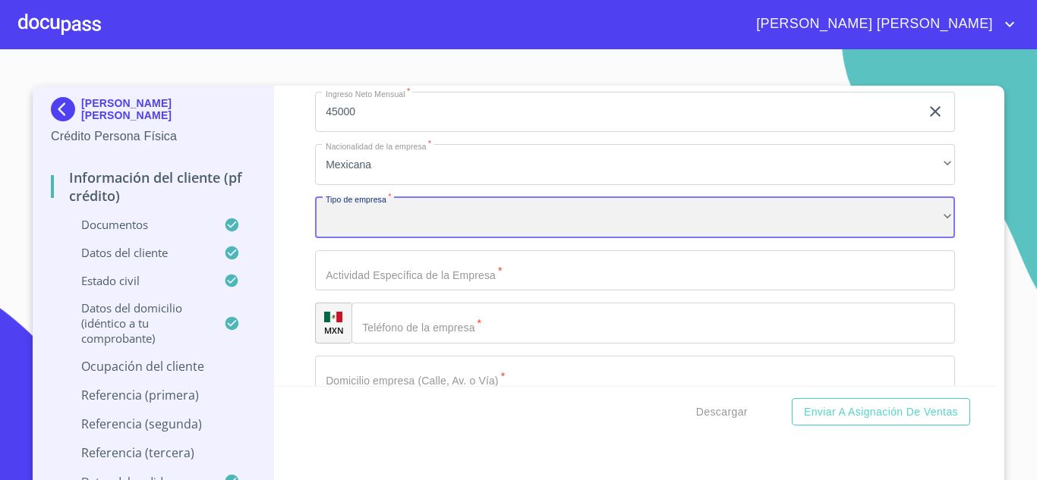
click at [363, 238] on div "​" at bounding box center [635, 217] width 640 height 41
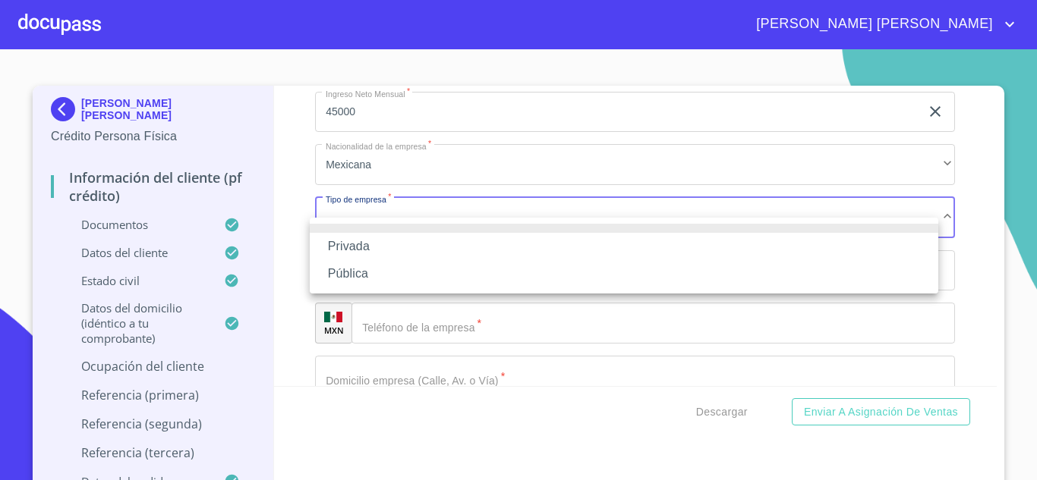
click at [363, 243] on li "Privada" at bounding box center [624, 246] width 628 height 27
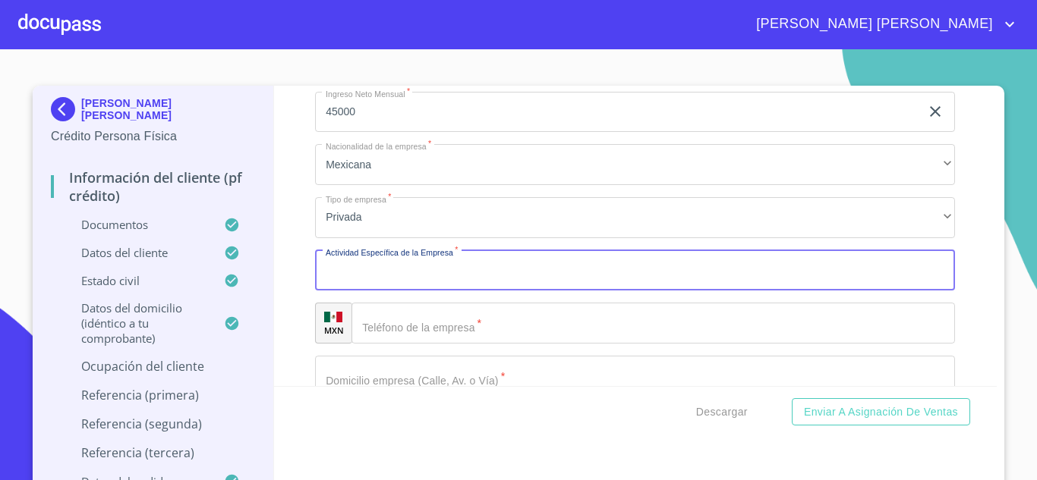
click at [398, 283] on input "Documento de identificación.   *" at bounding box center [635, 270] width 640 height 41
type input "AUTO TRANSPORTE DE CARGA TERRESTRE"
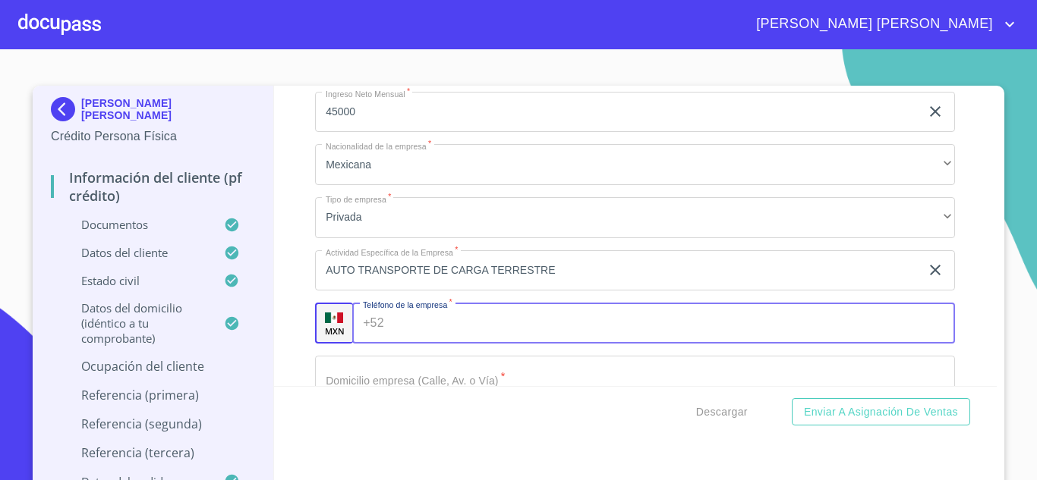
click at [478, 335] on input "Documento de identificación.   *" at bounding box center [672, 323] width 565 height 41
type input "[PHONE_NUMBER]"
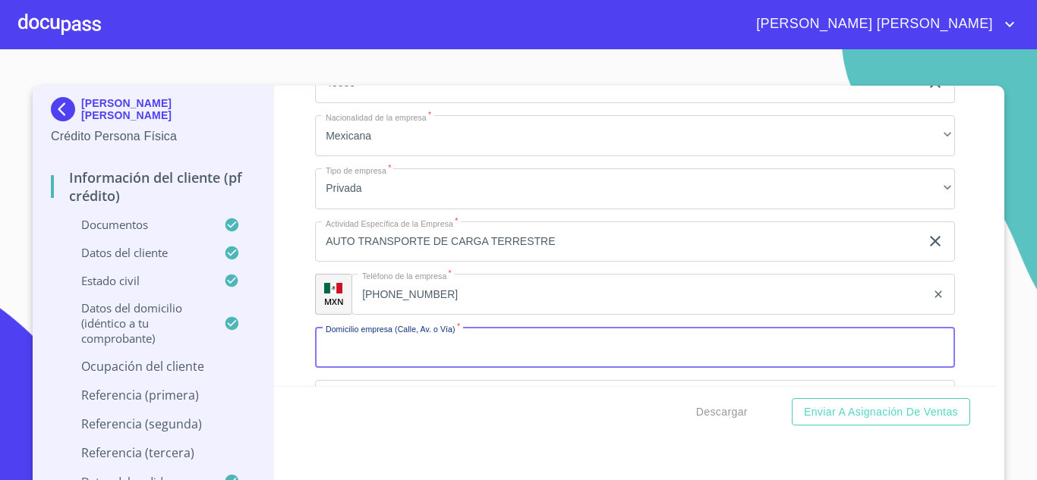
click at [360, 367] on input "Documento de identificación.   *" at bounding box center [635, 347] width 640 height 41
type input "AV [GEOGRAPHIC_DATA]"
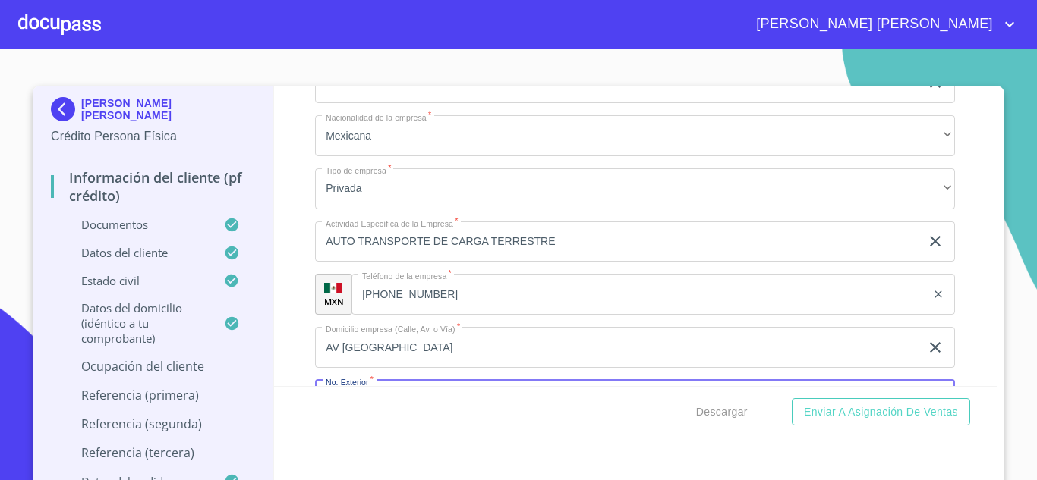
scroll to position [7213, 0]
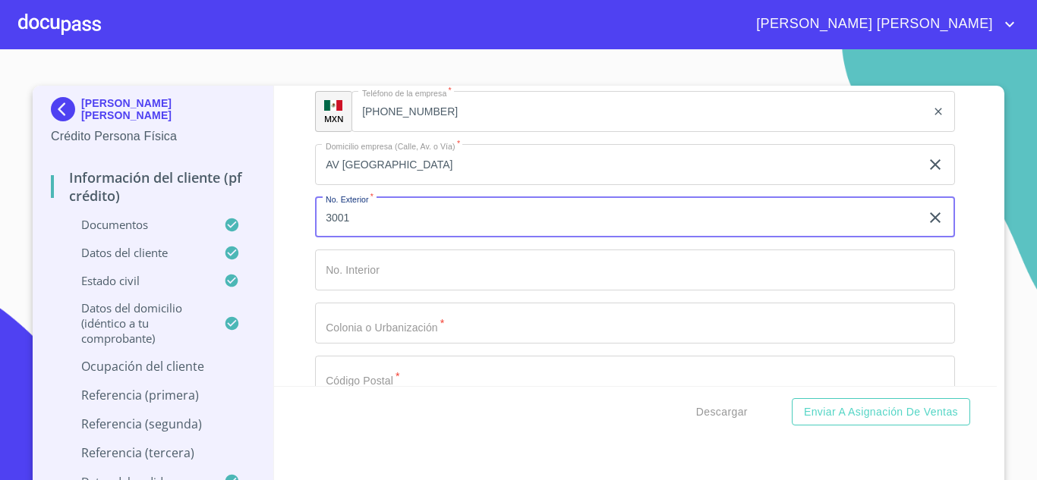
type input "3001"
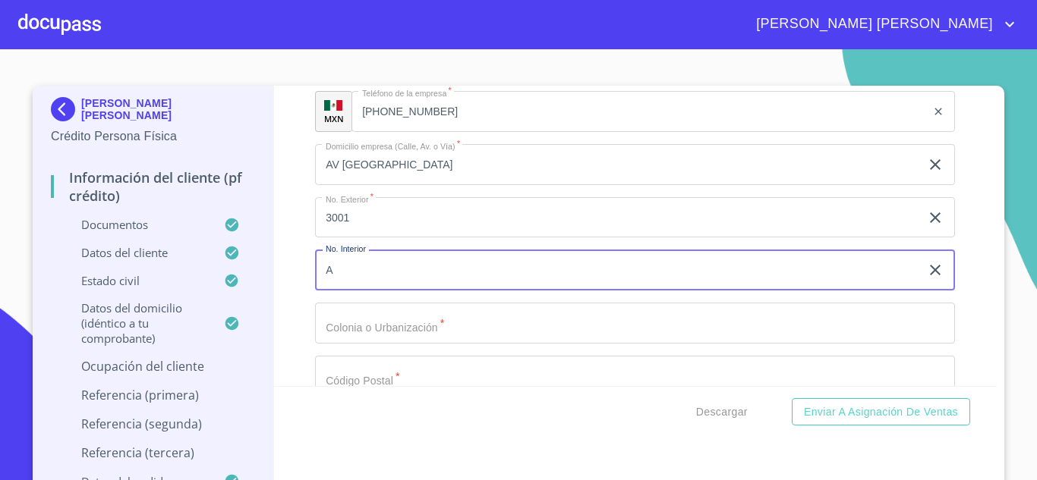
type input "A"
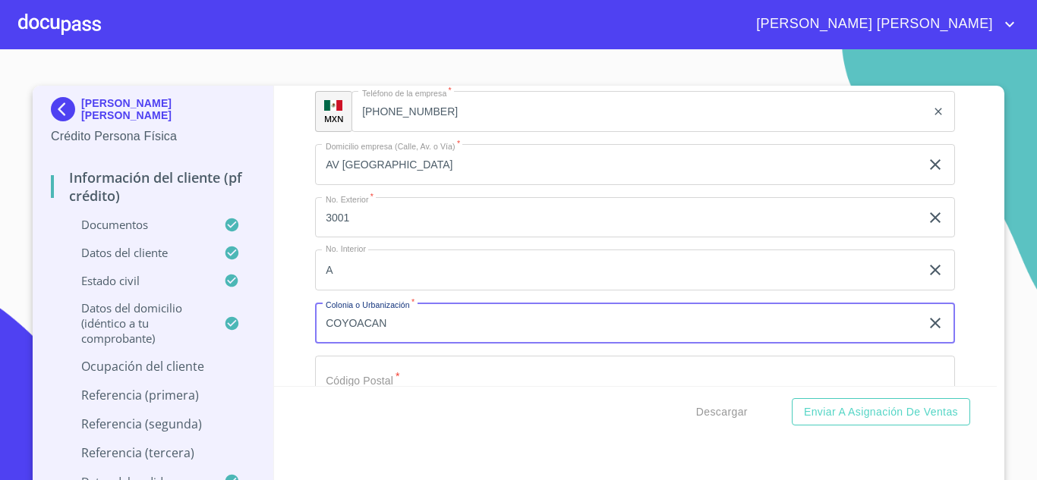
type input "COYOACAN"
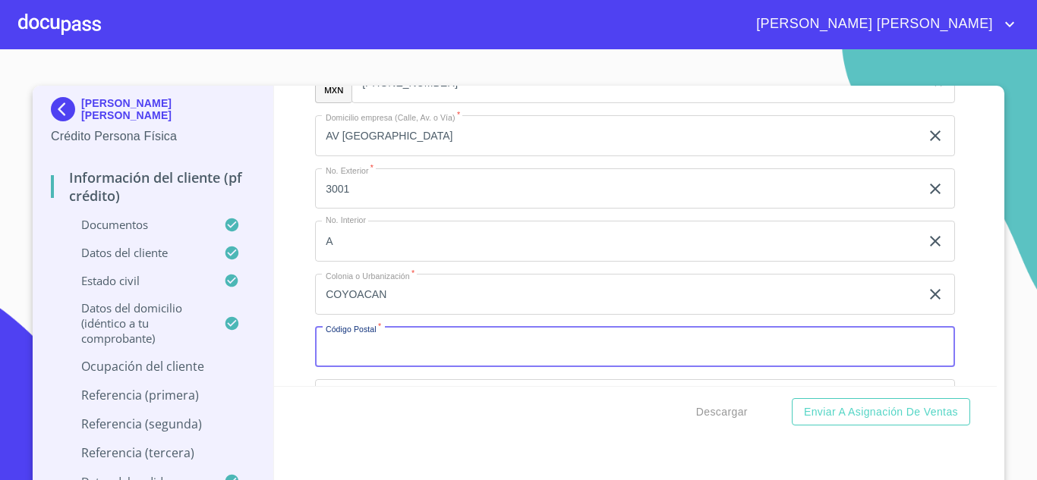
scroll to position [7424, 0]
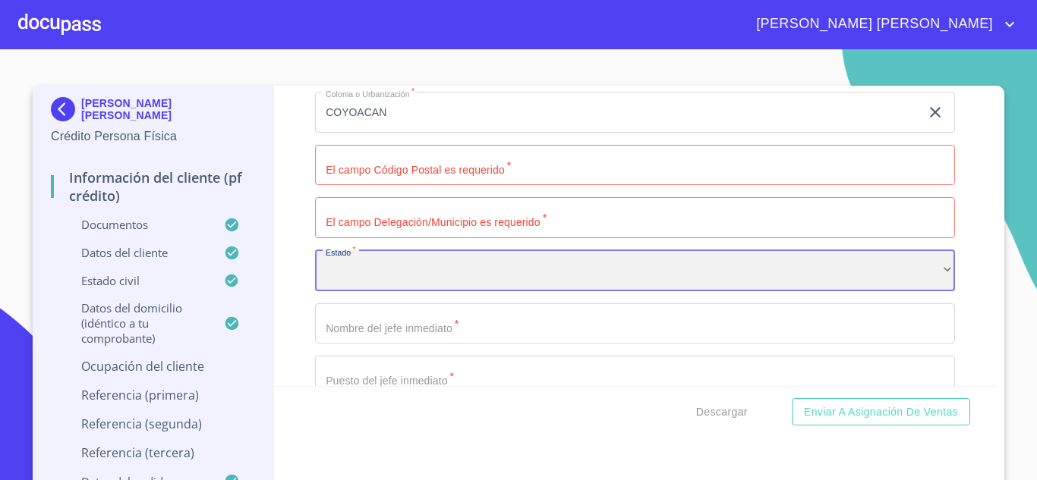
click at [348, 278] on div "​" at bounding box center [635, 270] width 640 height 41
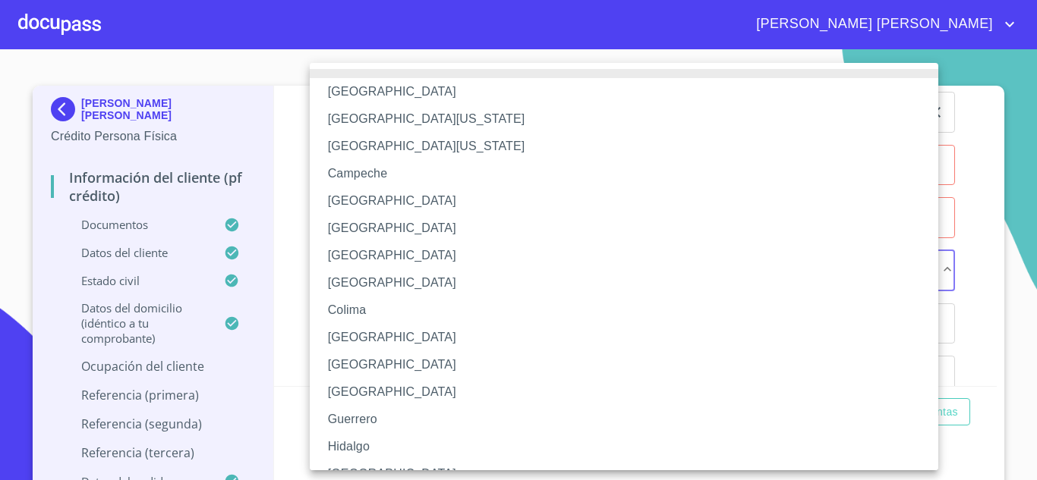
scroll to position [235, 0]
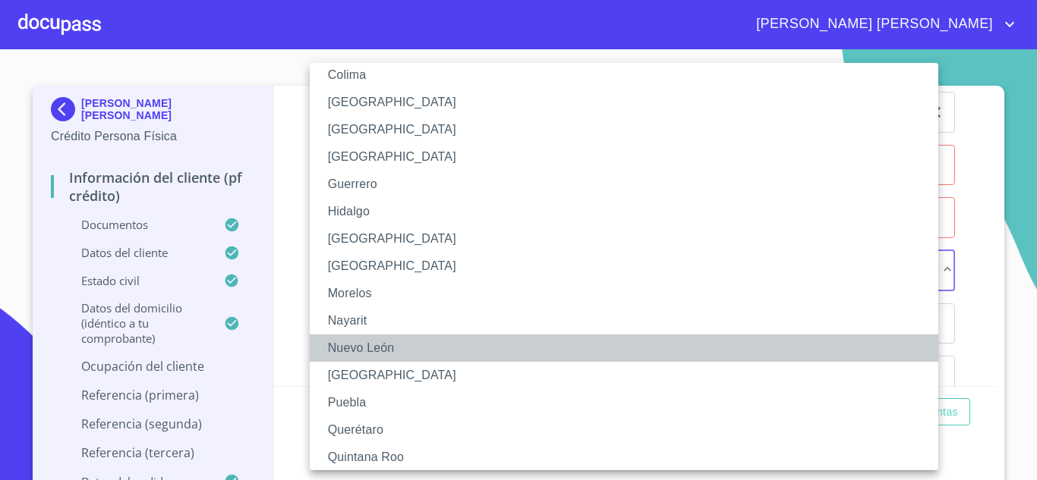
click at [390, 351] on li "Nuevo León" at bounding box center [630, 348] width 640 height 27
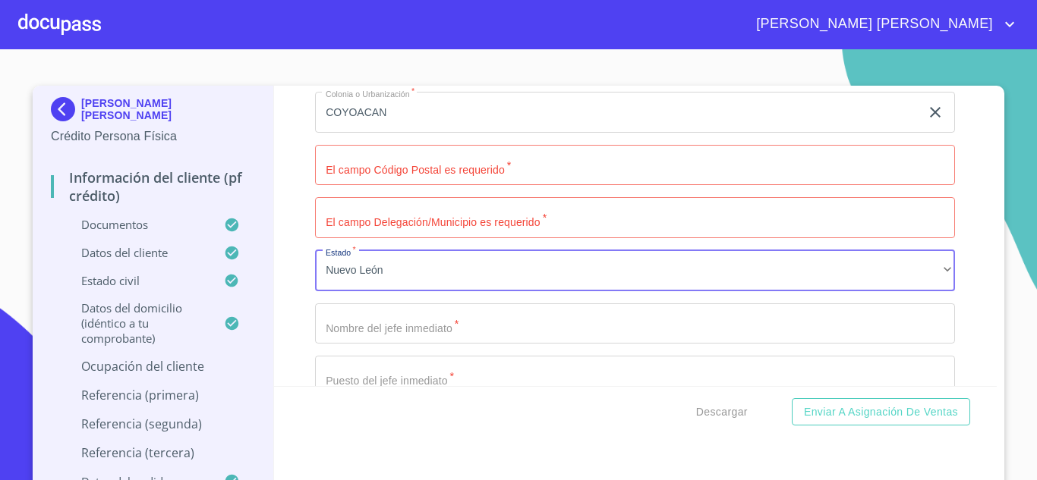
click at [387, 178] on input "Documento de identificación.   *" at bounding box center [635, 165] width 640 height 41
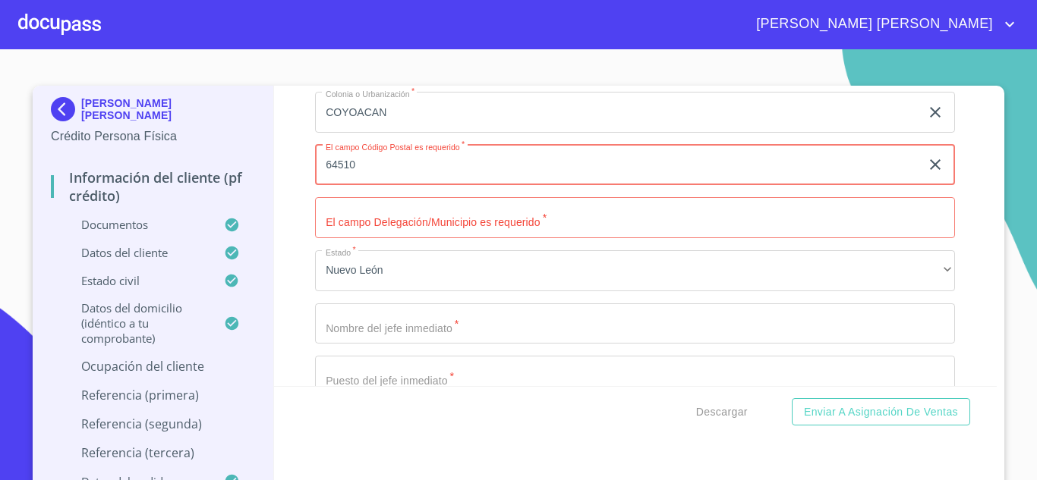
type input "64510"
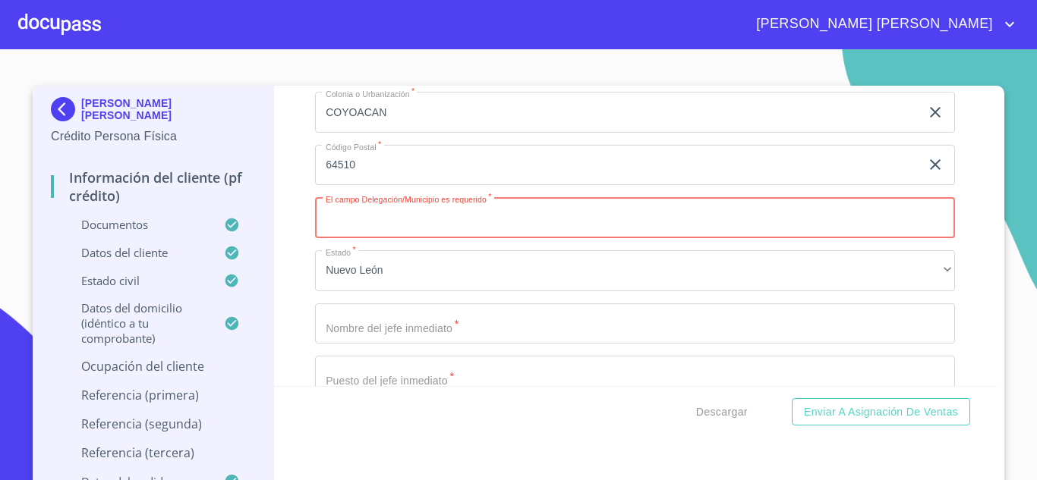
click at [426, 238] on input "Documento de identificación.   *" at bounding box center [635, 217] width 640 height 41
type input "[GEOGRAPHIC_DATA]"
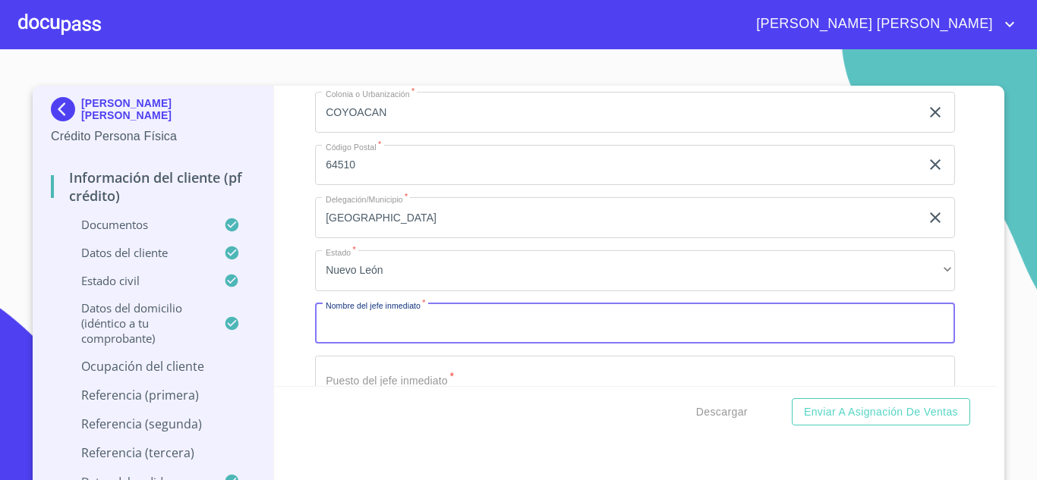
click at [379, 332] on input "Documento de identificación.   *" at bounding box center [635, 324] width 640 height 41
type input "[PERSON_NAME]"
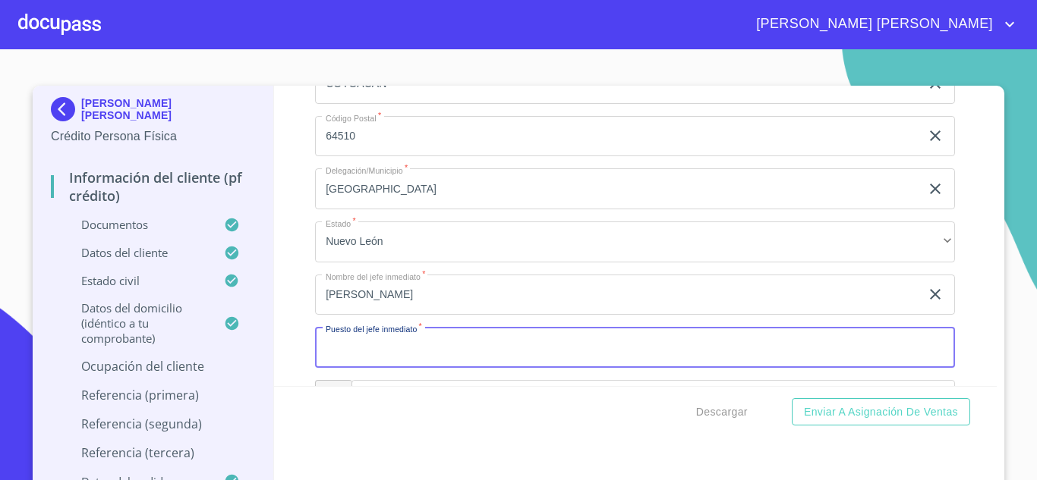
click at [386, 367] on input "Documento de identificación.   *" at bounding box center [635, 347] width 640 height 41
type input "DIRECCION ADMINISTRATIVA"
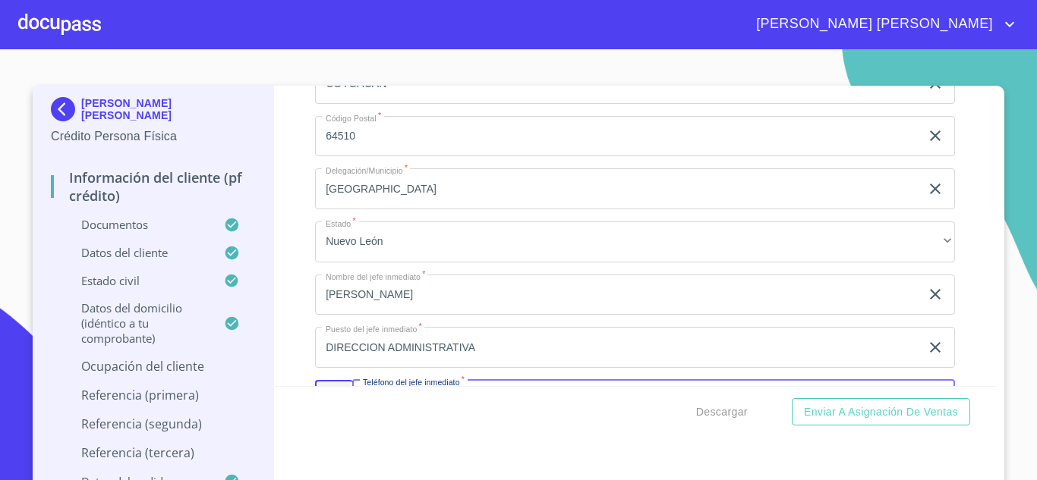
scroll to position [7636, 0]
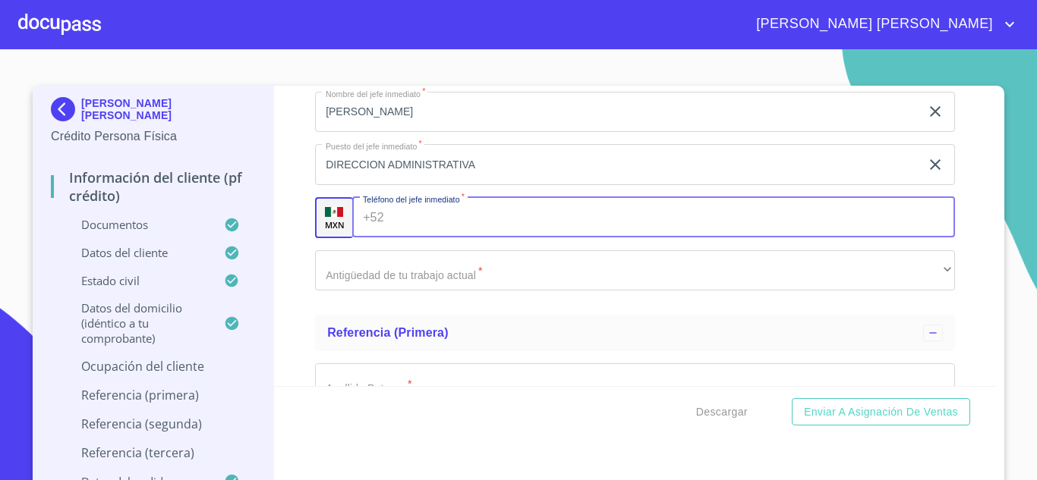
click at [425, 238] on input "Documento de identificación.   *" at bounding box center [672, 217] width 565 height 41
type input "[PHONE_NUMBER]"
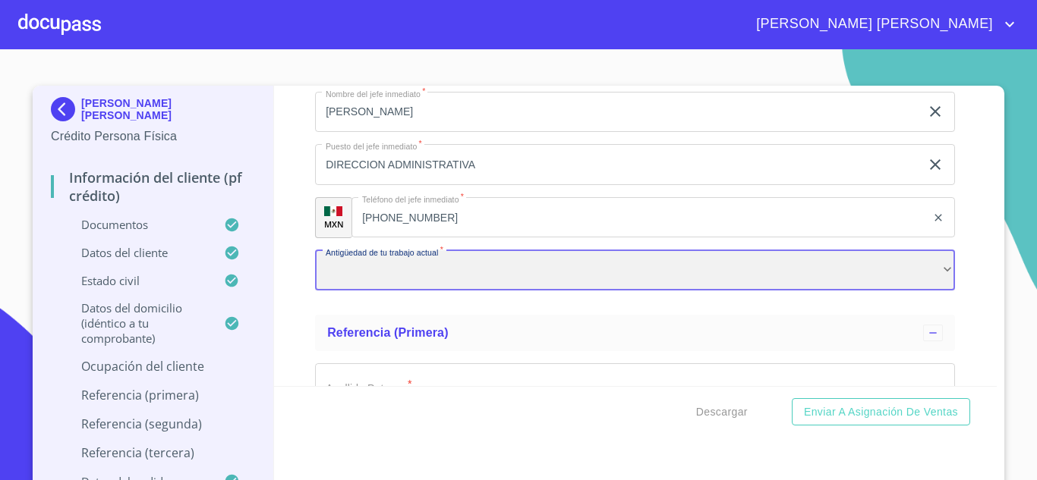
click at [399, 288] on div "​" at bounding box center [635, 270] width 640 height 41
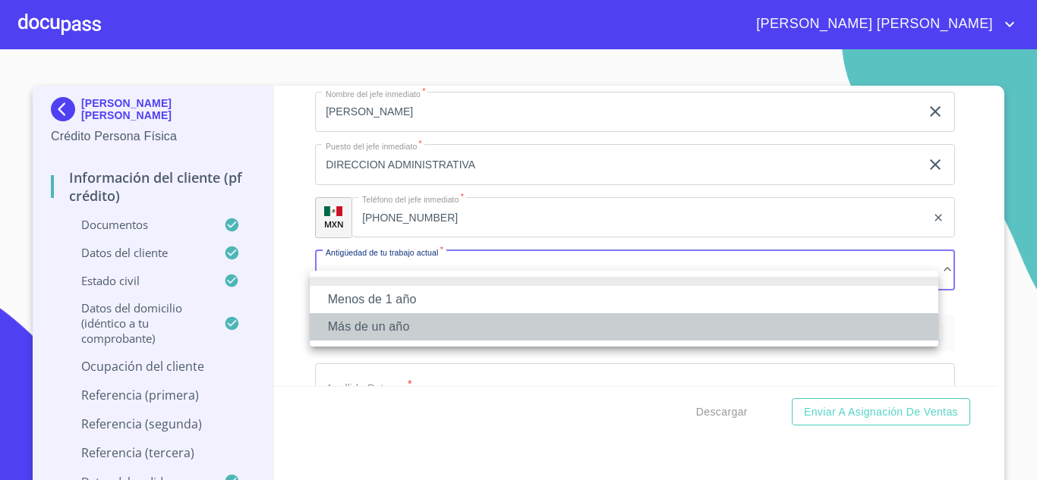
click at [372, 332] on li "Más de un año" at bounding box center [624, 326] width 628 height 27
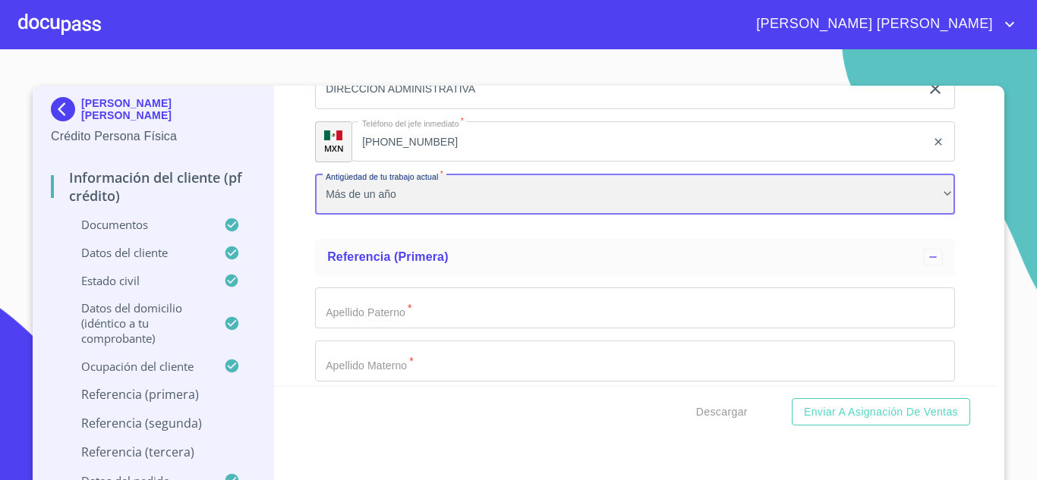
scroll to position [7863, 0]
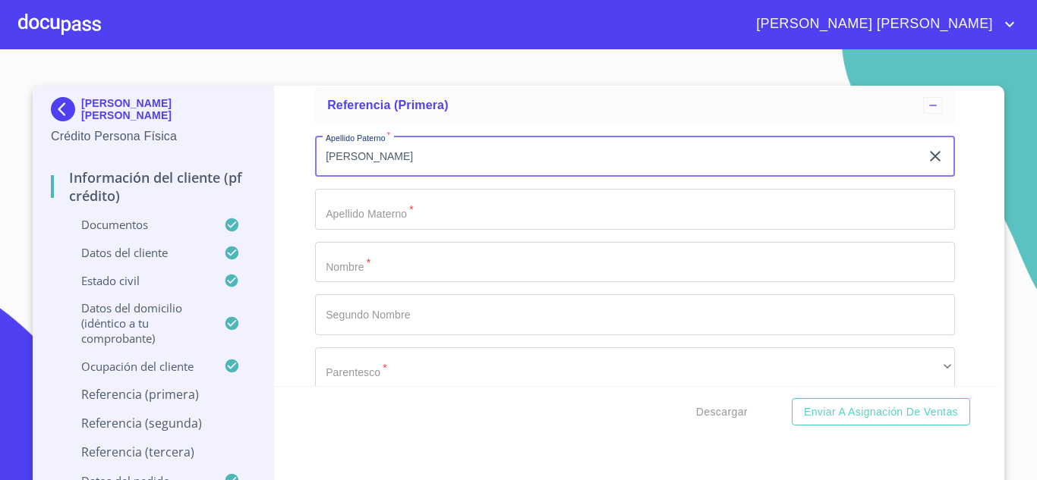
type input "[PERSON_NAME]"
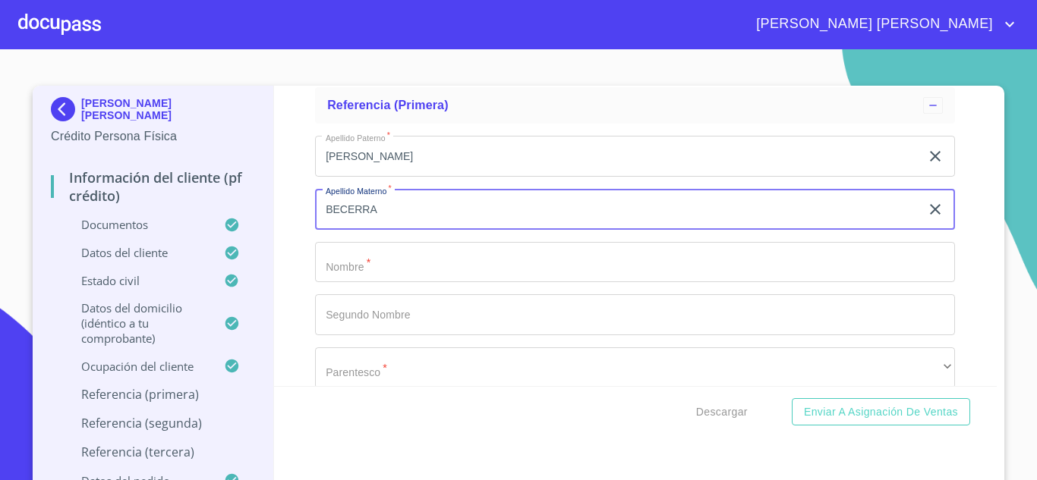
type input "BECERRA"
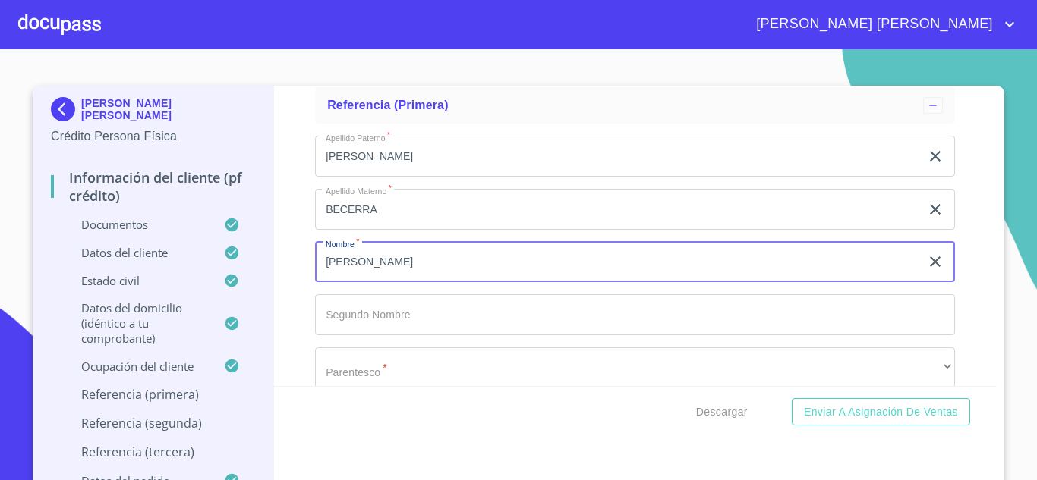
type input "[PERSON_NAME]"
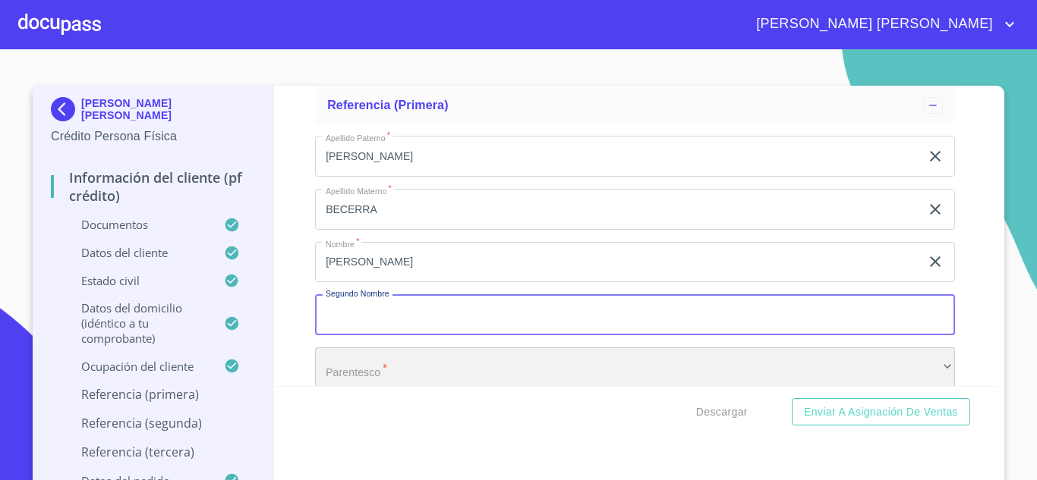
scroll to position [7884, 0]
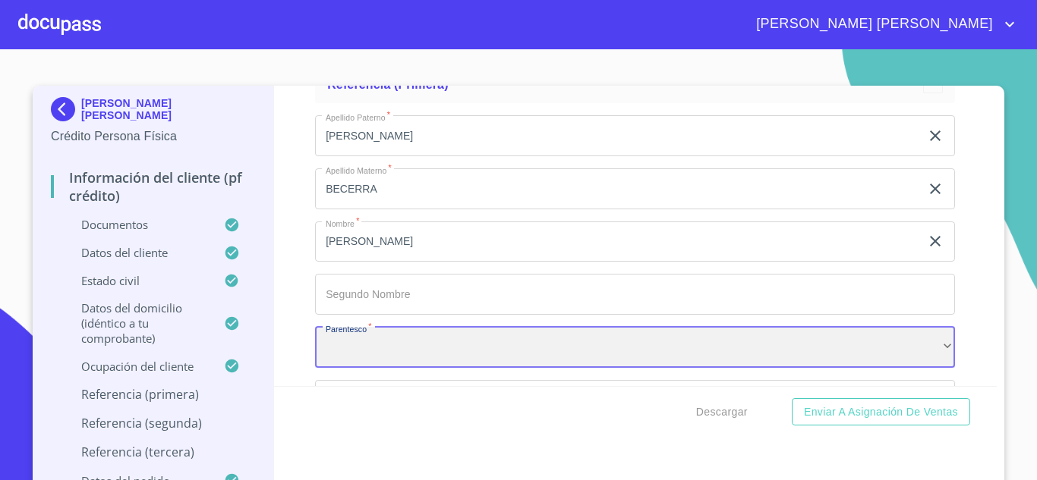
click at [368, 363] on div "​" at bounding box center [635, 347] width 640 height 41
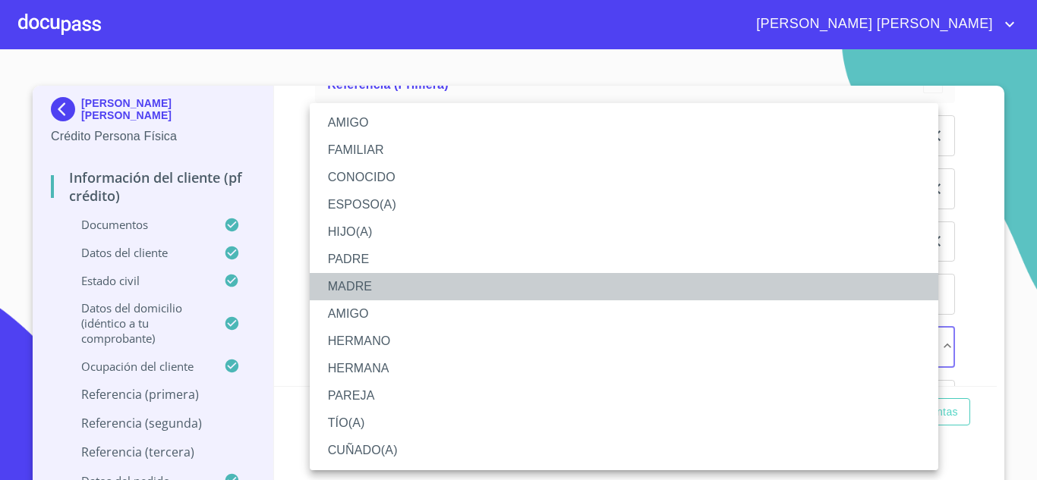
click at [370, 281] on li "MADRE" at bounding box center [624, 286] width 628 height 27
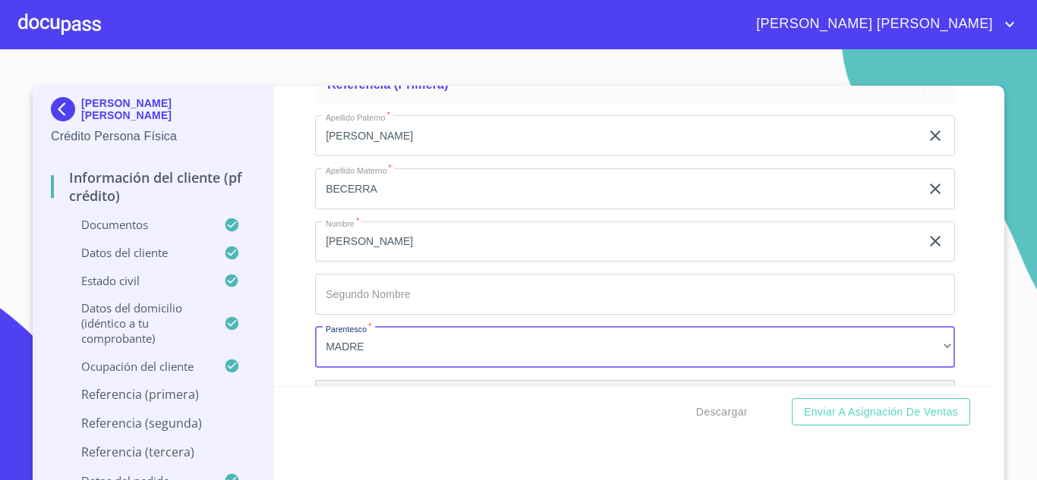
scroll to position [8067, 0]
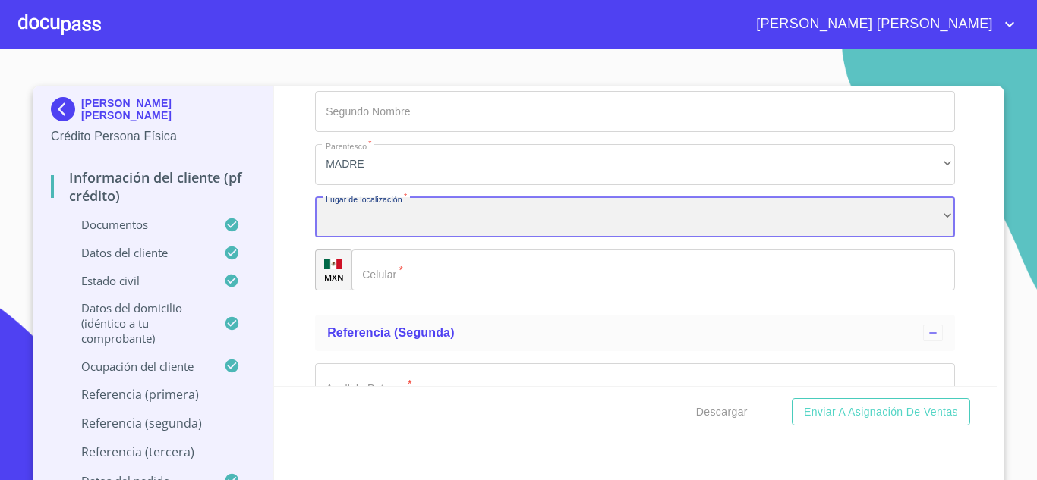
click at [386, 238] on div "​" at bounding box center [635, 217] width 640 height 41
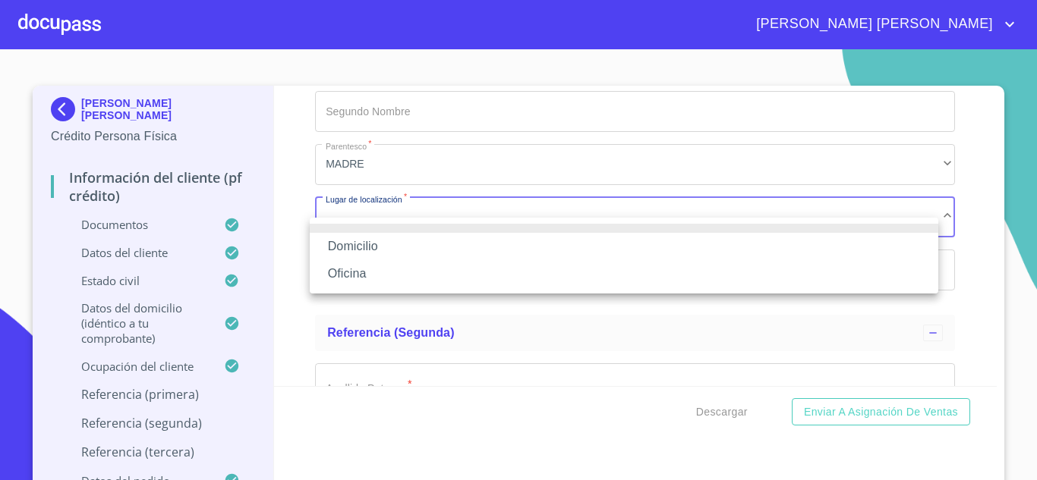
click at [377, 268] on li "Oficina" at bounding box center [624, 273] width 628 height 27
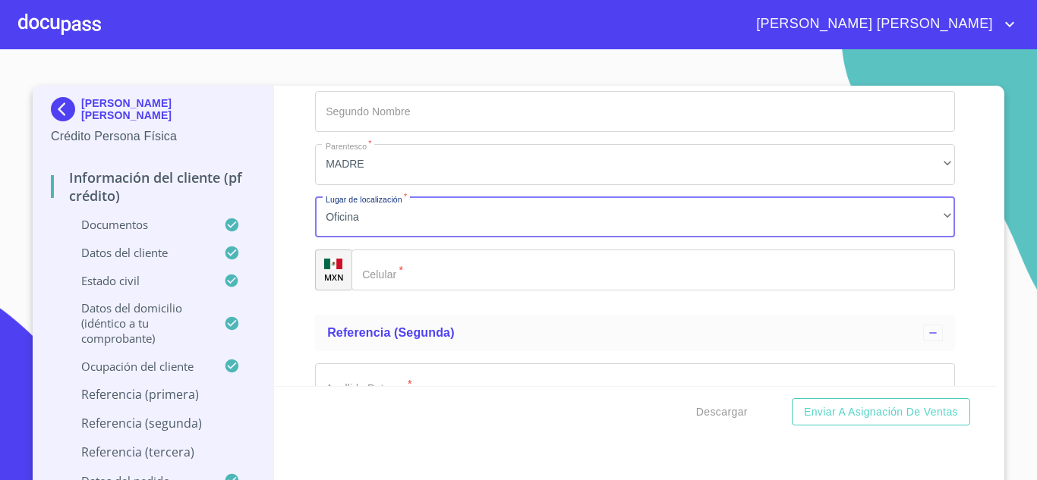
click at [420, 284] on input "Documento de identificación.   *" at bounding box center [652, 270] width 603 height 41
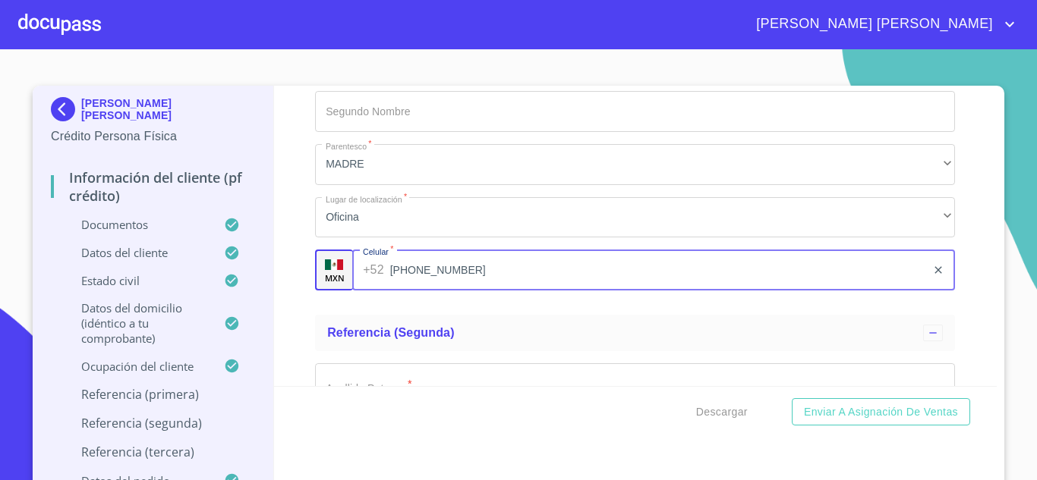
type input "[PHONE_NUMBER]"
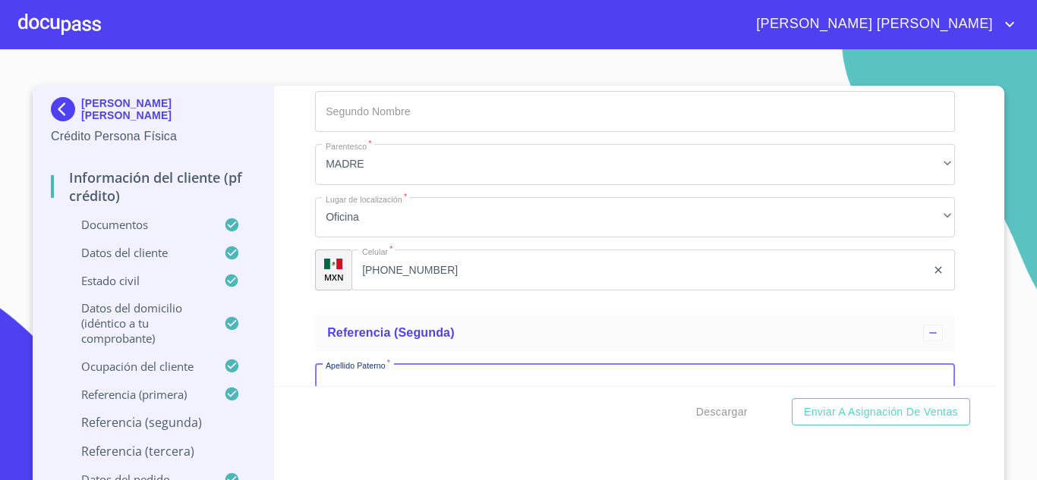
scroll to position [8103, 0]
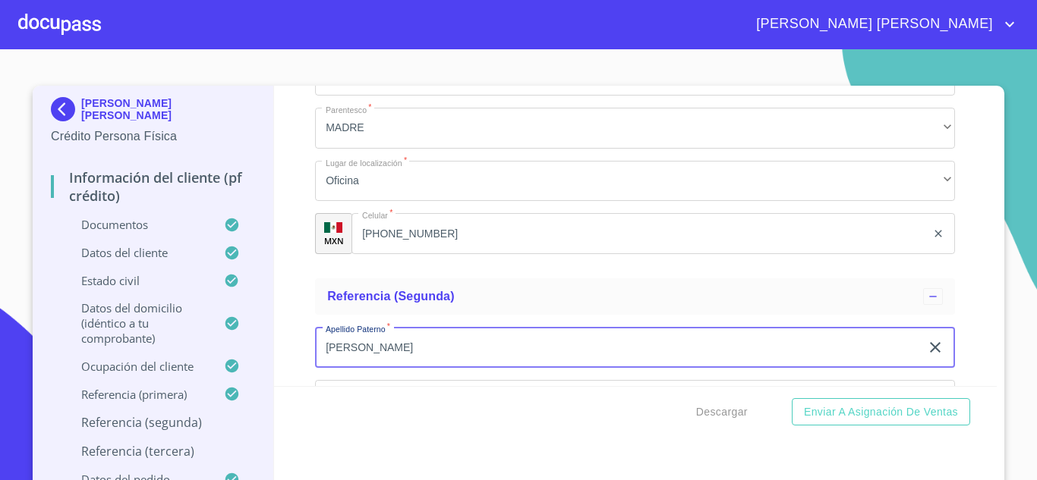
type input "[PERSON_NAME]"
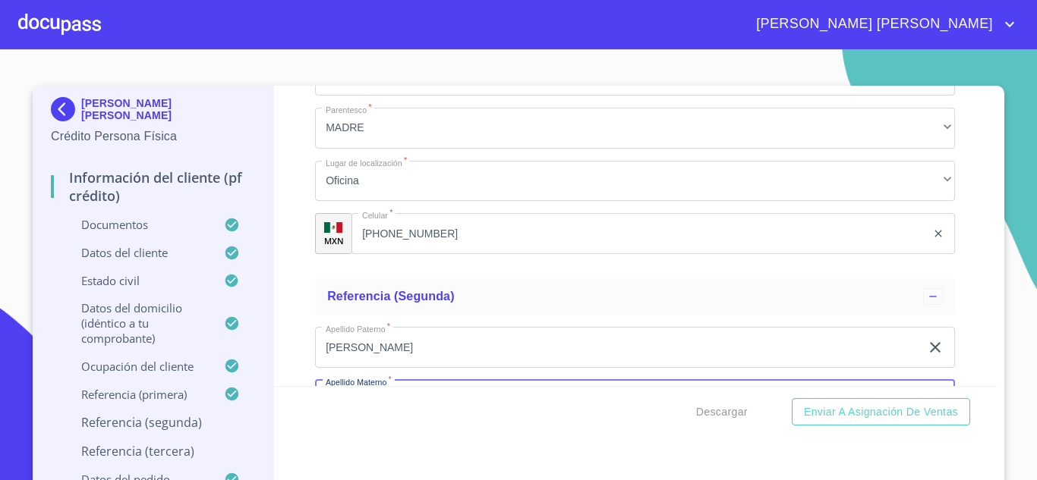
scroll to position [8286, 0]
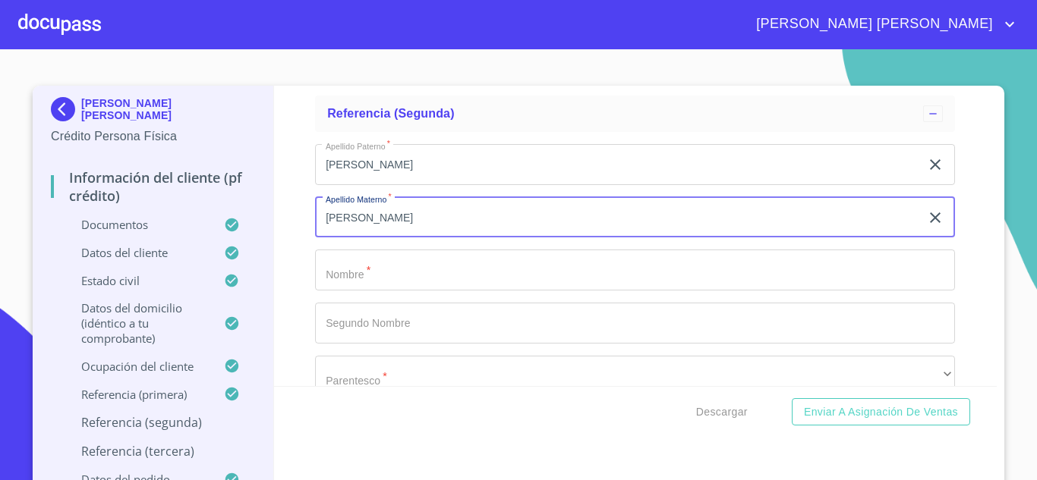
type input "[PERSON_NAME]"
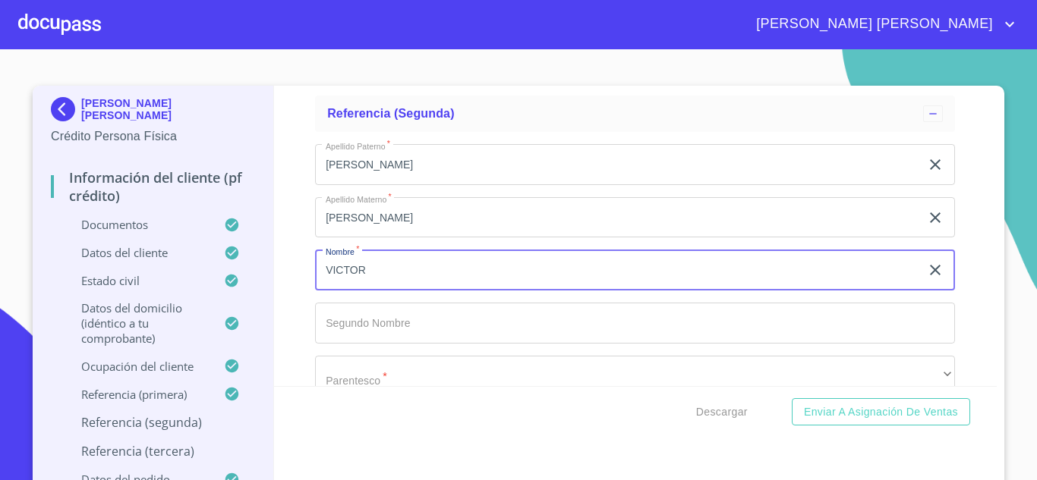
type input "VICTOR"
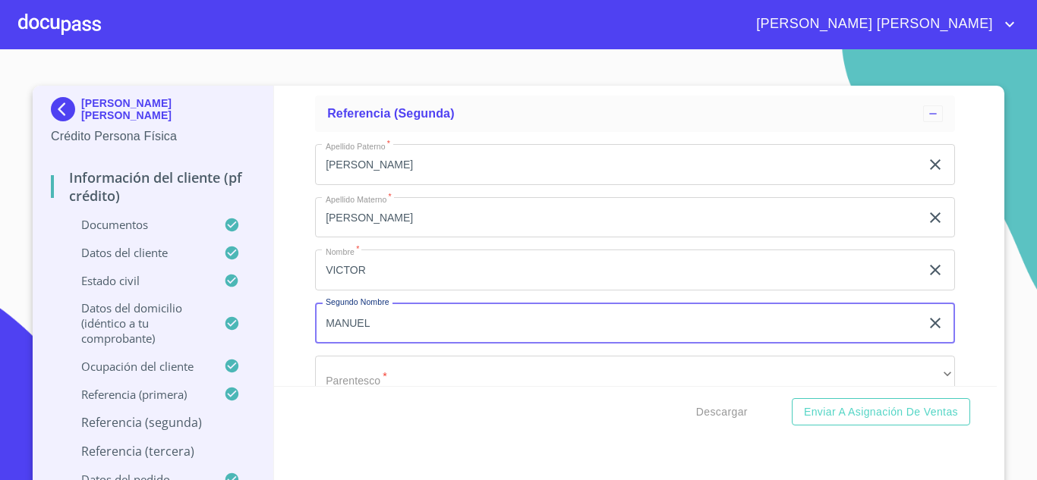
type input "MANUEL"
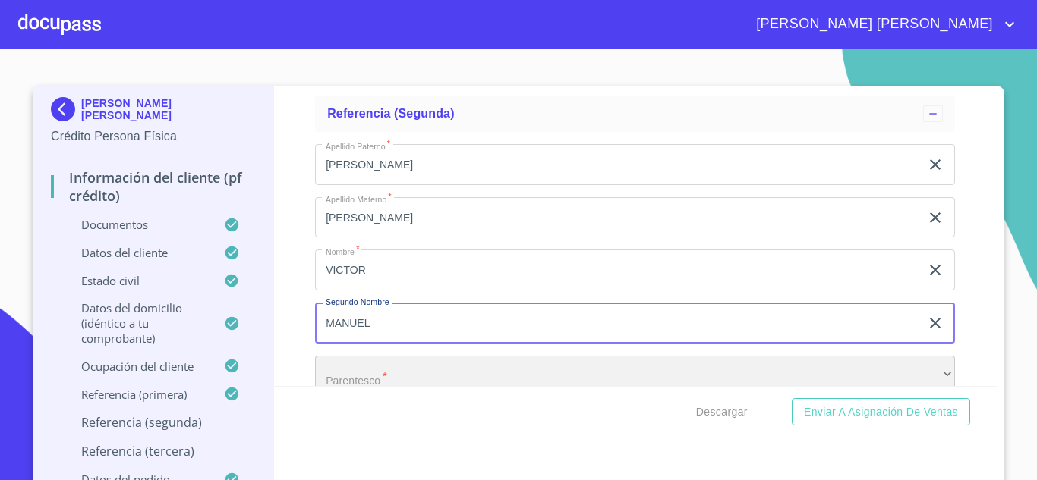
scroll to position [8315, 0]
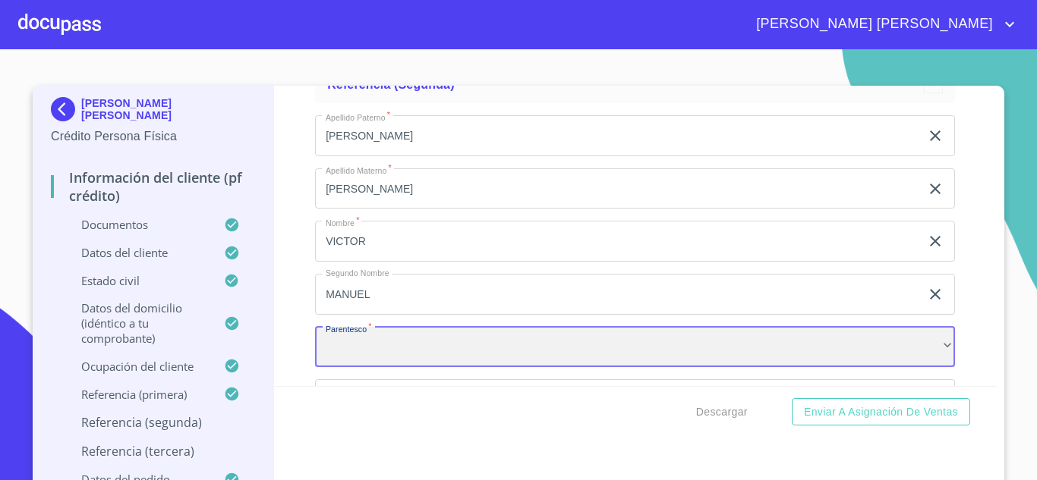
click at [388, 363] on div "​" at bounding box center [635, 347] width 640 height 41
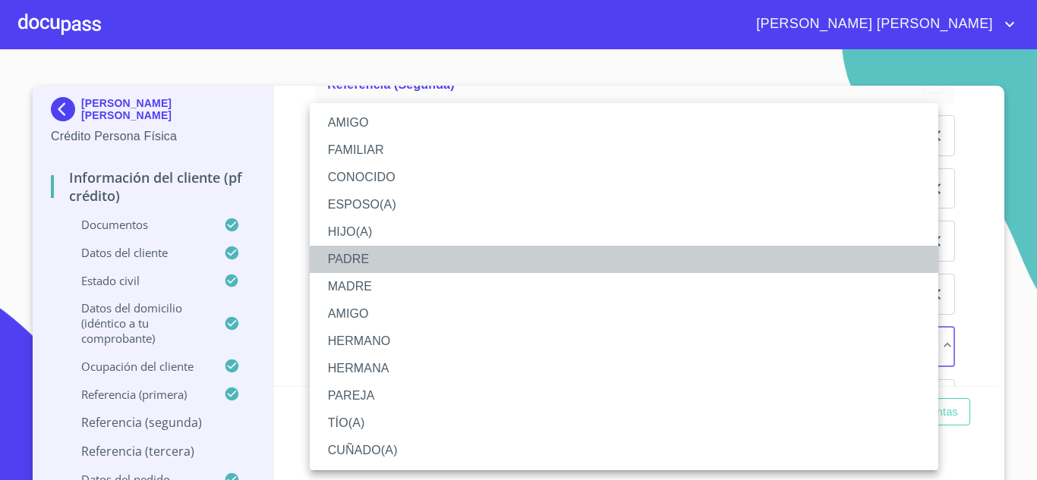
click at [363, 260] on li "PADRE" at bounding box center [624, 259] width 628 height 27
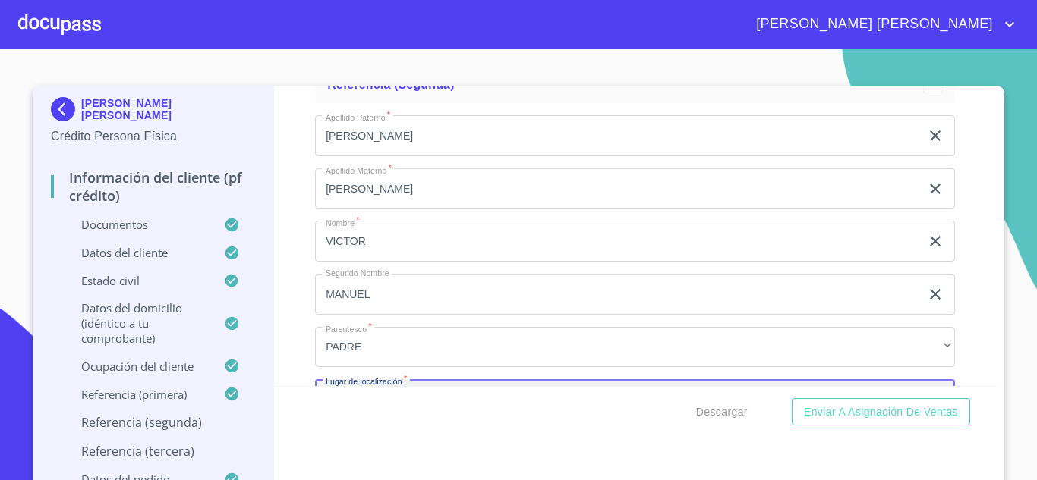
scroll to position [8497, 0]
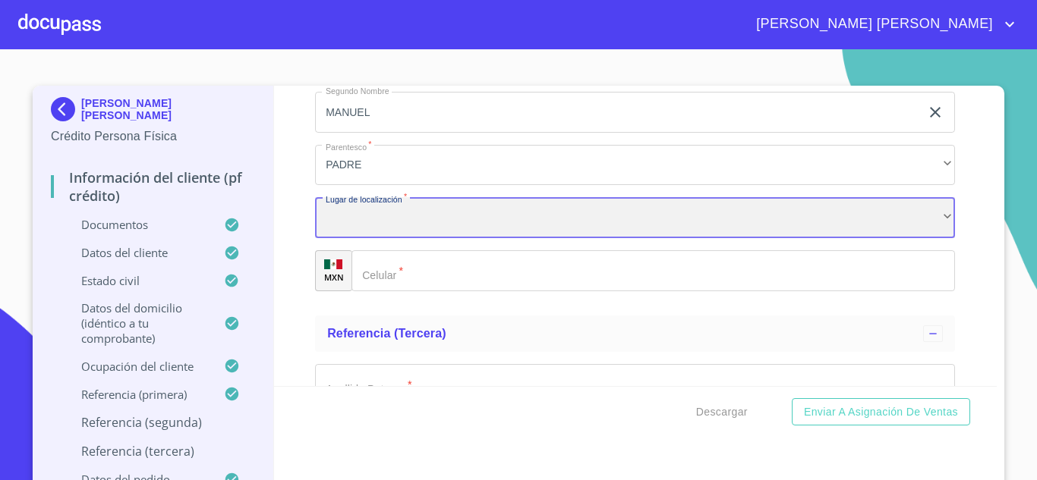
click at [379, 238] on div "​" at bounding box center [635, 217] width 640 height 41
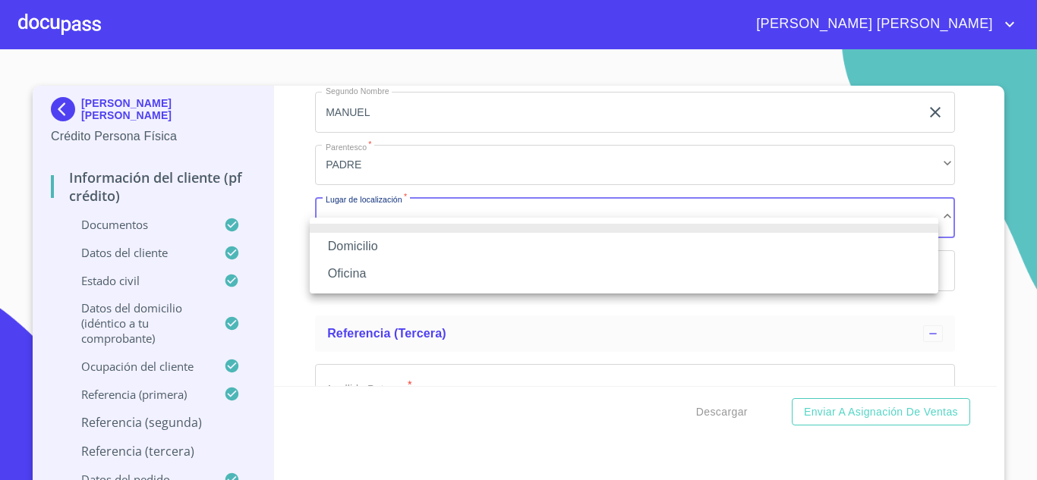
click at [370, 269] on li "Oficina" at bounding box center [624, 273] width 628 height 27
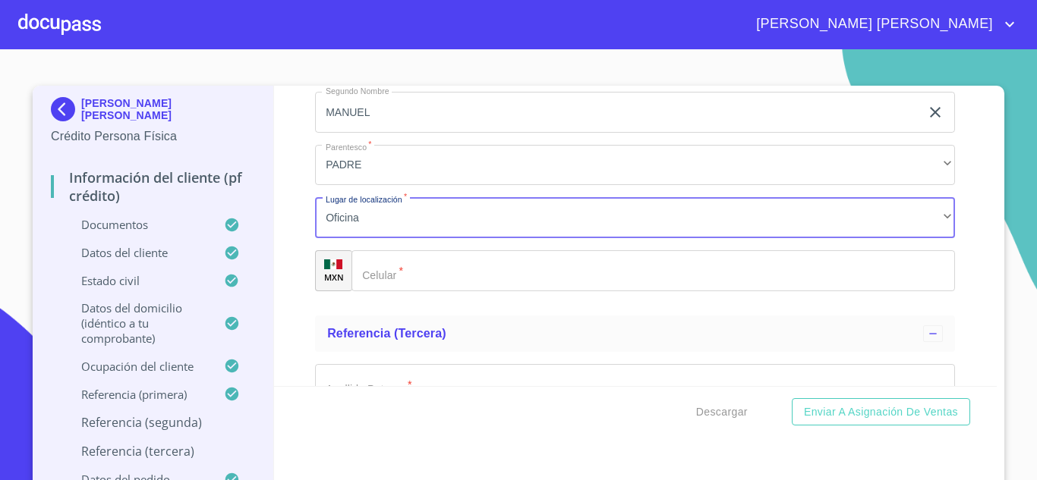
click at [426, 290] on input "Documento de identificación.   *" at bounding box center [652, 270] width 603 height 41
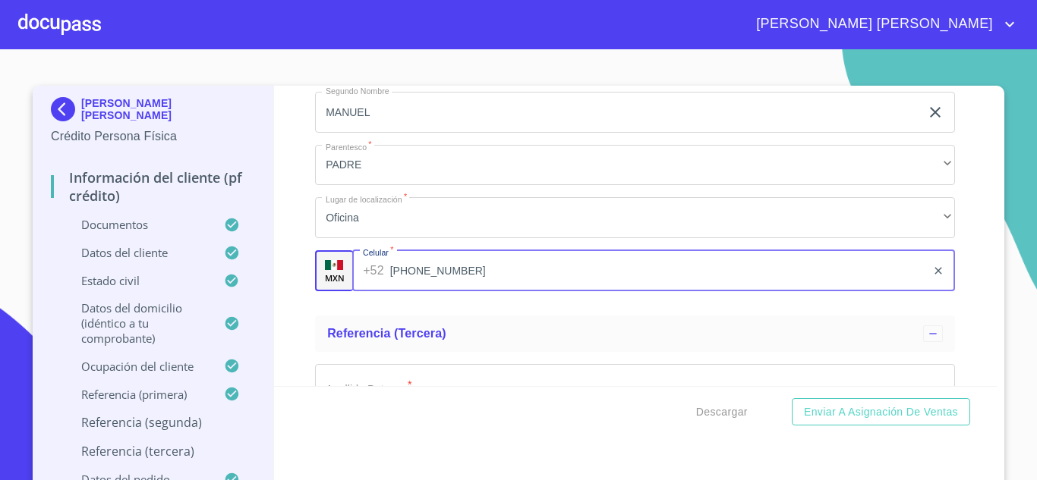
type input "[PHONE_NUMBER]"
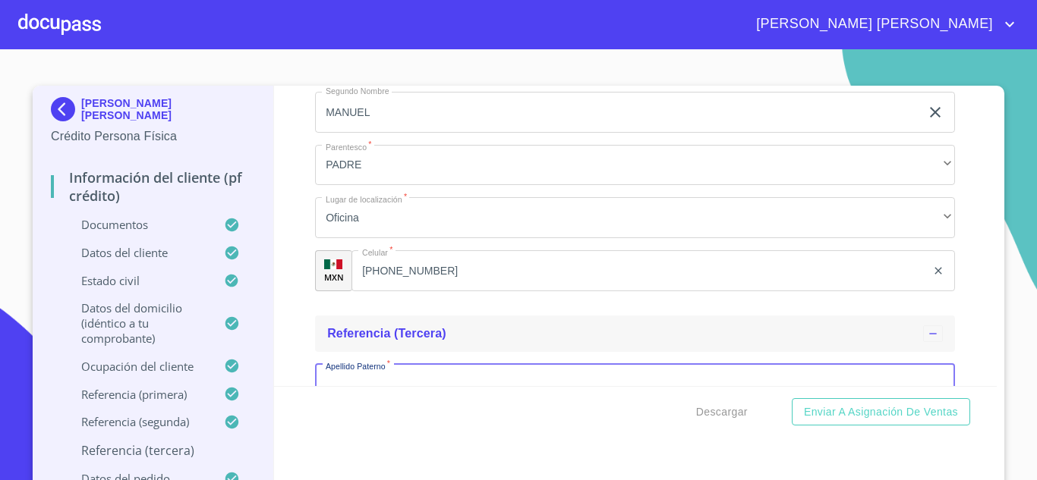
scroll to position [8534, 0]
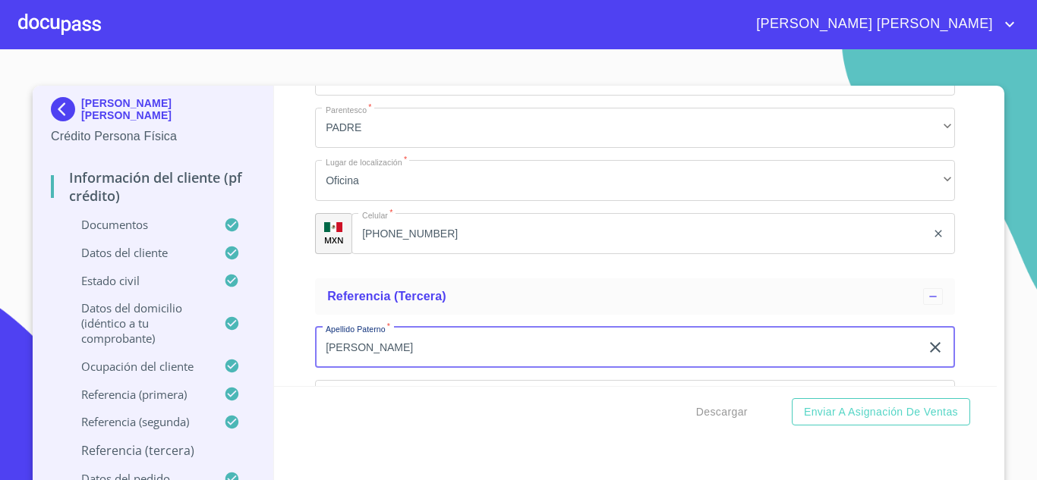
type input "[PERSON_NAME]"
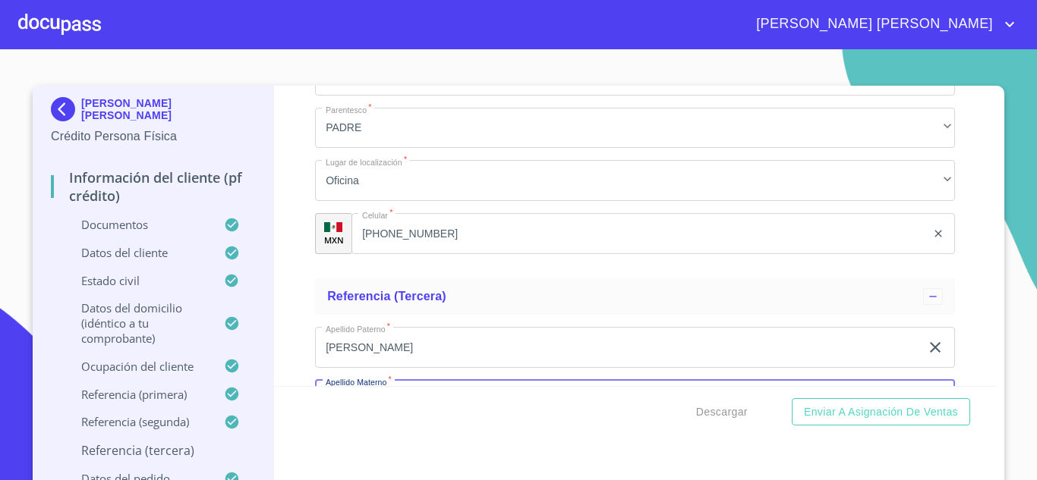
scroll to position [8717, 0]
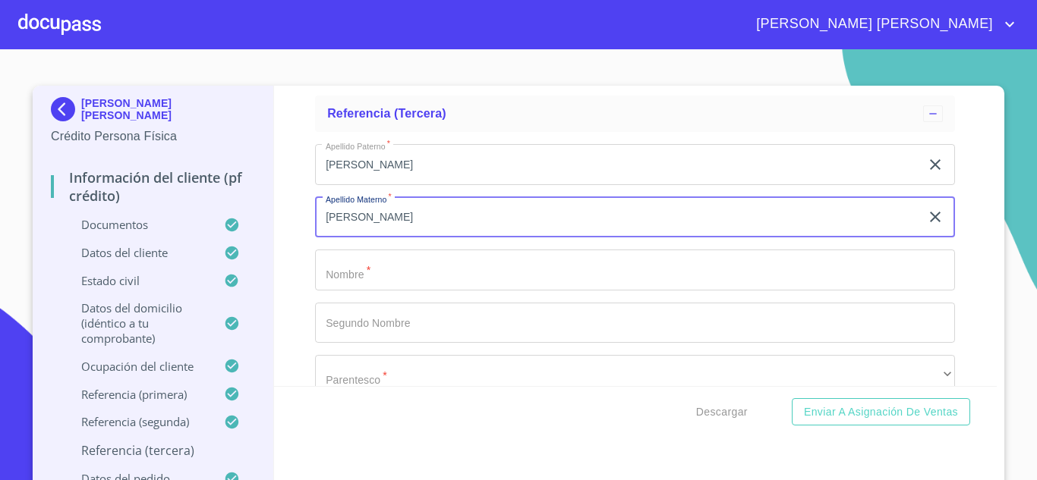
type input "[PERSON_NAME]"
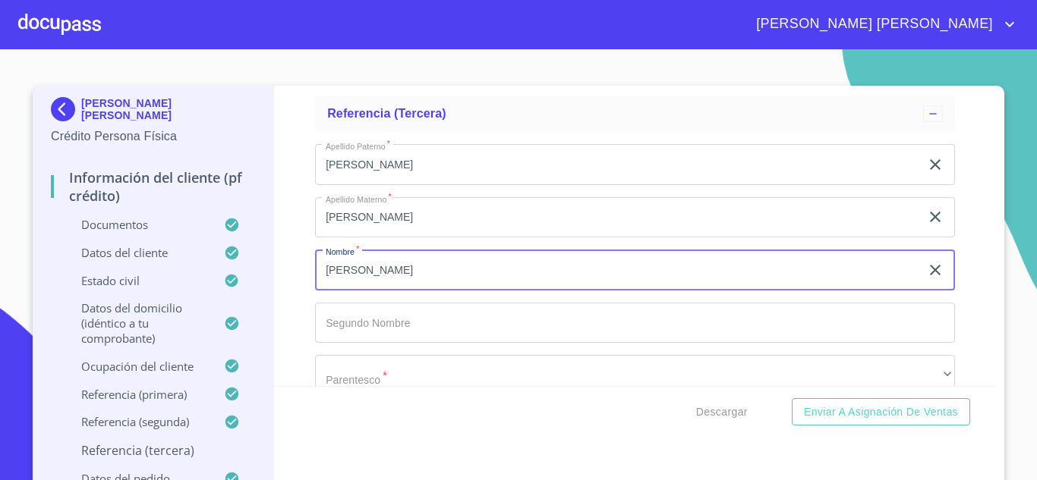
type input "[PERSON_NAME]"
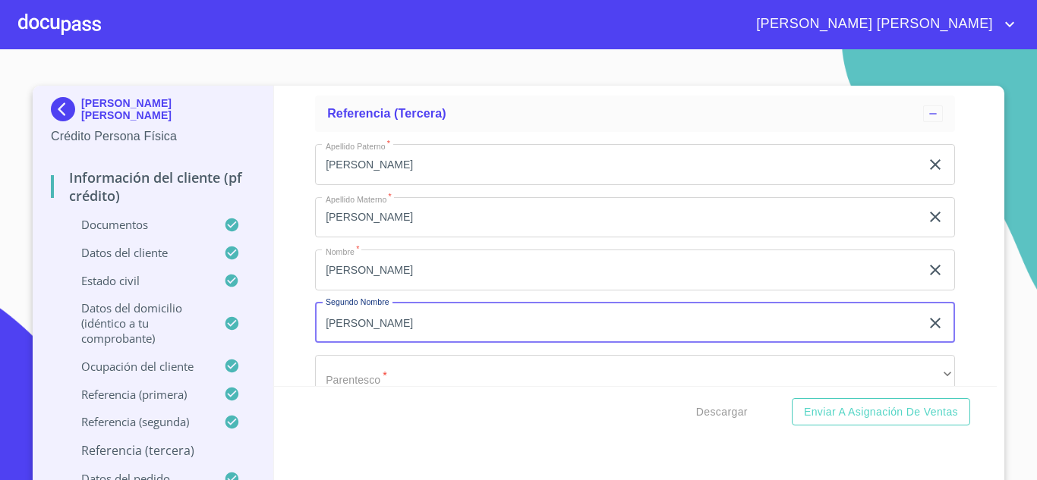
type input "[PERSON_NAME]"
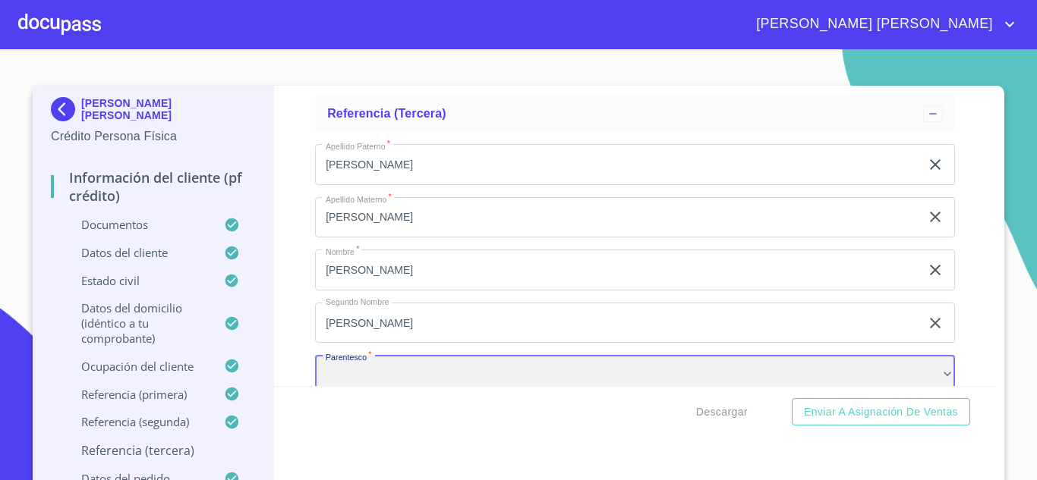
scroll to position [8746, 0]
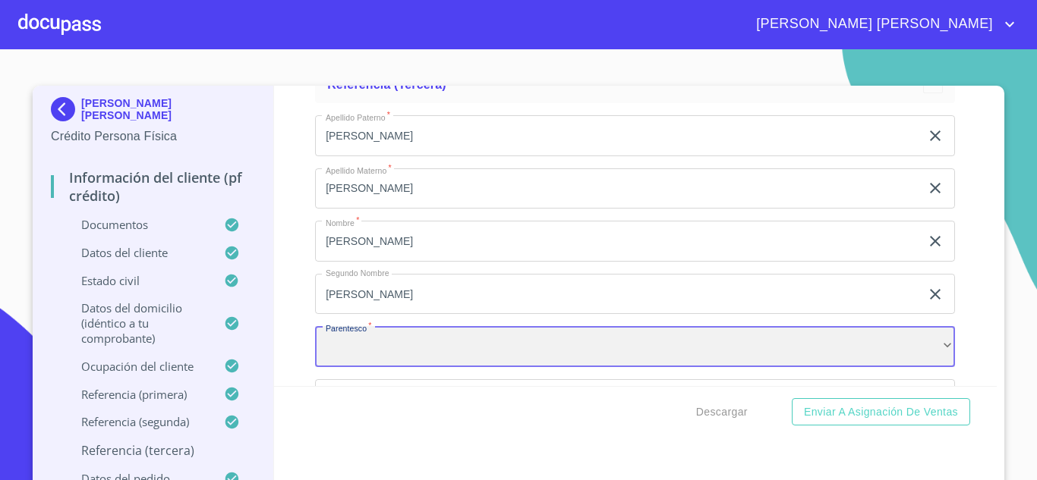
click at [403, 367] on div "​" at bounding box center [635, 346] width 640 height 41
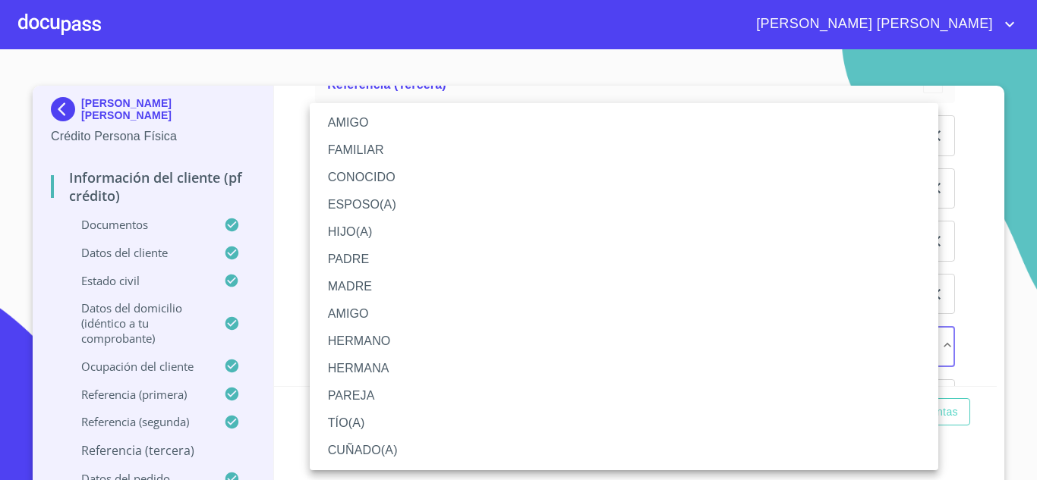
click at [391, 361] on li "HERMANA" at bounding box center [624, 368] width 628 height 27
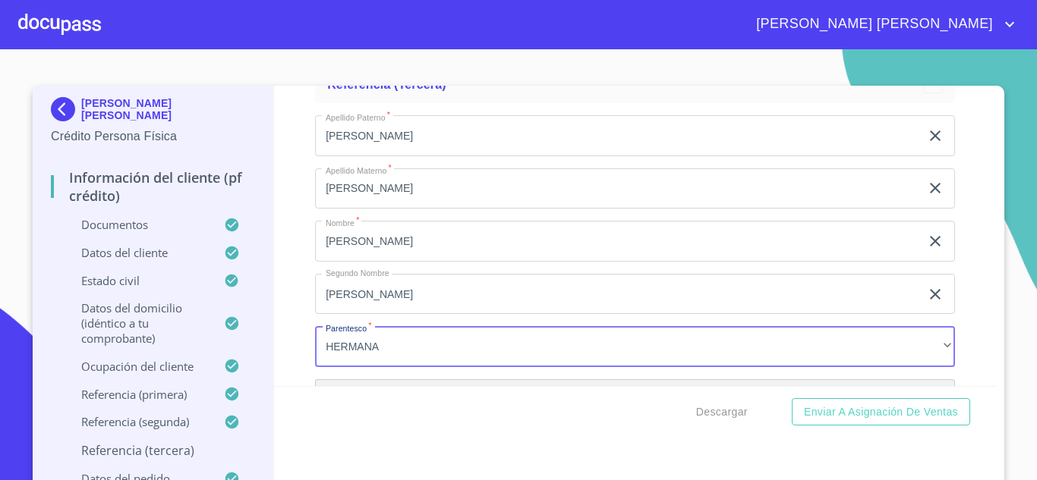
scroll to position [8928, 0]
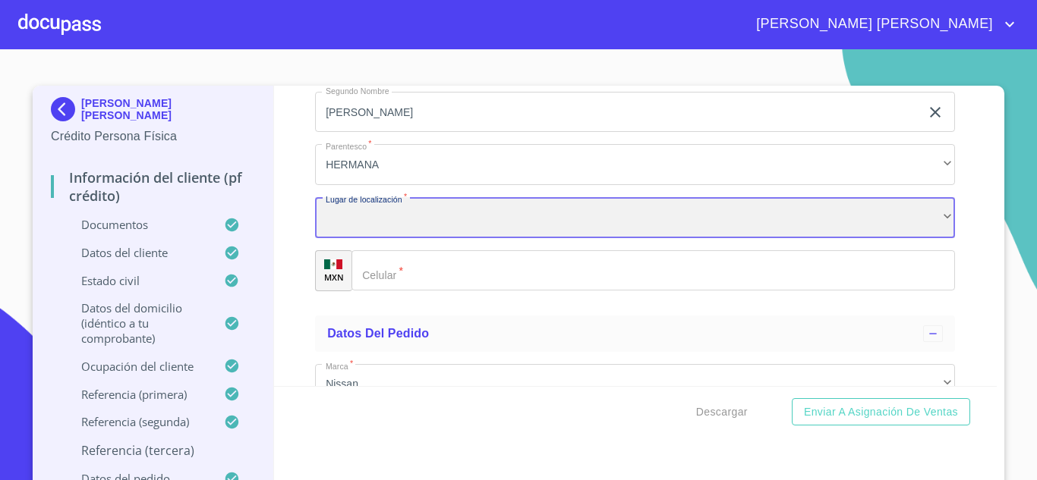
click at [369, 238] on div "​" at bounding box center [635, 217] width 640 height 41
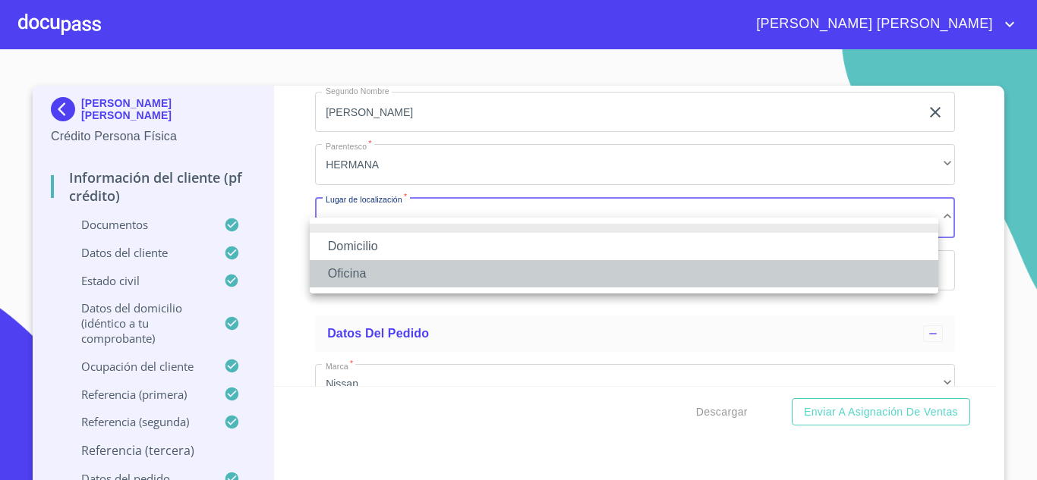
click at [363, 278] on li "Oficina" at bounding box center [624, 273] width 628 height 27
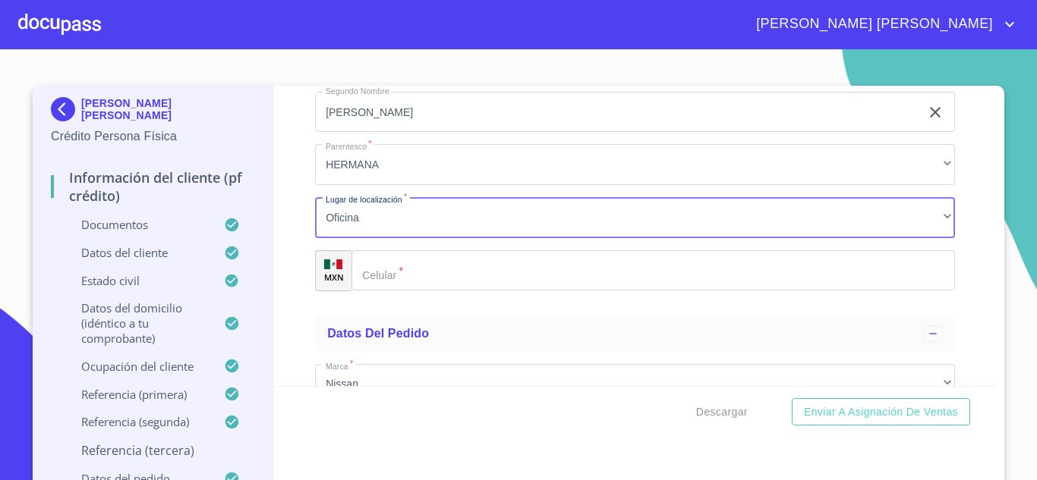
click at [437, 287] on input "Documento de identificación.   *" at bounding box center [652, 270] width 603 height 41
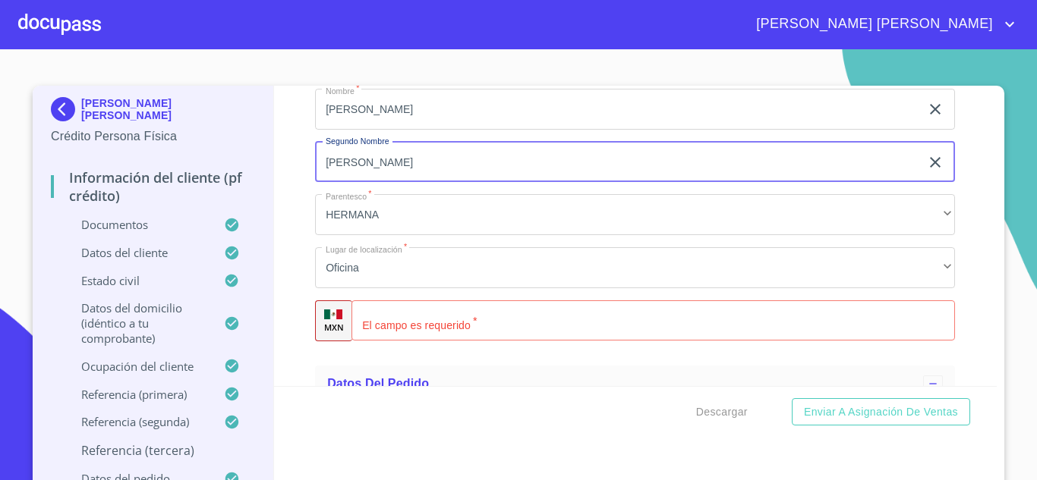
scroll to position [8852, 0]
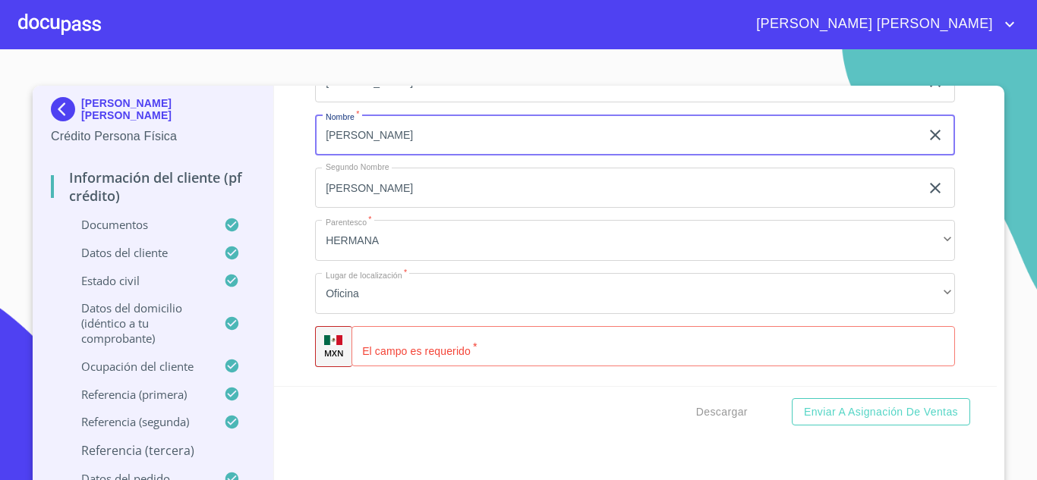
click at [419, 151] on input "[PERSON_NAME]" at bounding box center [617, 135] width 605 height 41
type input "L"
type input "[PERSON_NAME]"
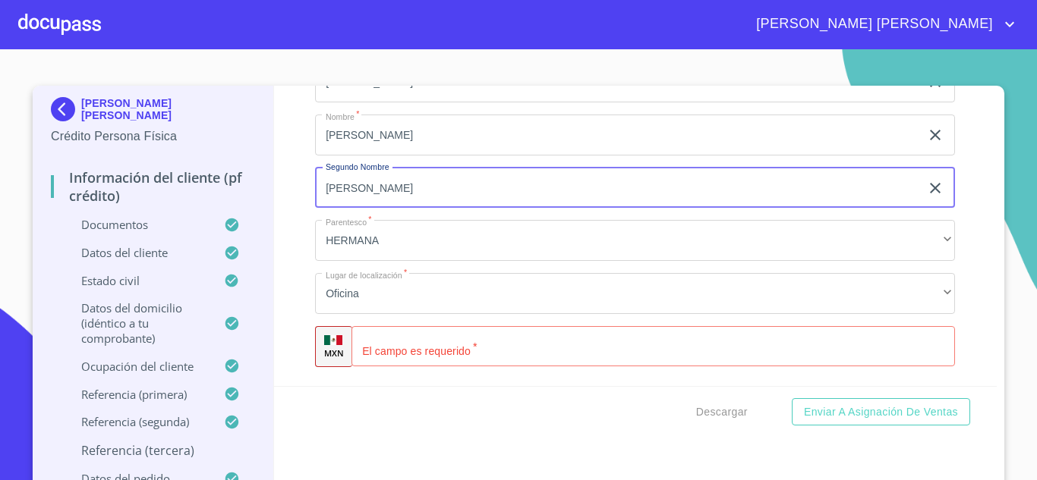
type input "[PERSON_NAME]"
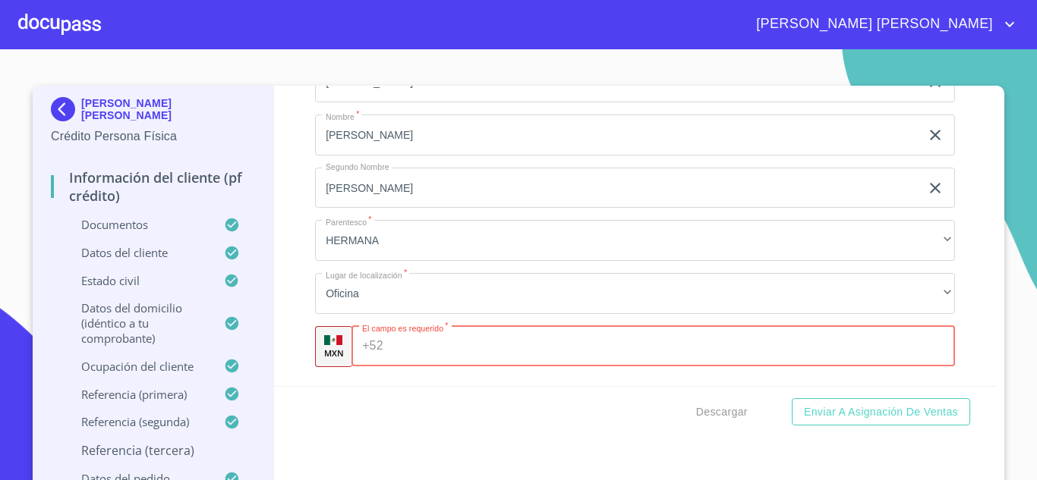
click at [417, 367] on input "Documento de identificación.   *" at bounding box center [672, 346] width 566 height 41
type input "[PHONE_NUMBER]"
click at [715, 410] on span "Descargar" at bounding box center [722, 412] width 52 height 19
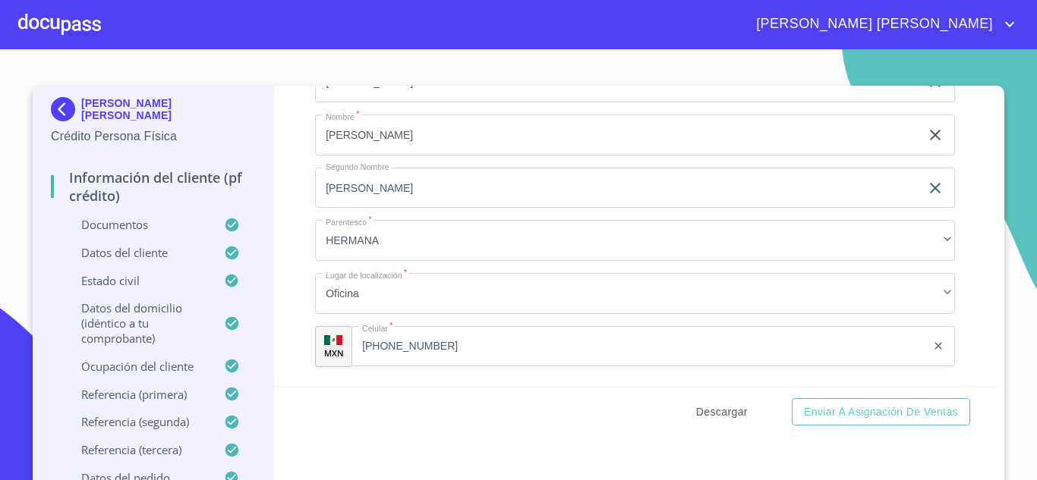
click at [716, 413] on span "Descargar" at bounding box center [722, 412] width 52 height 19
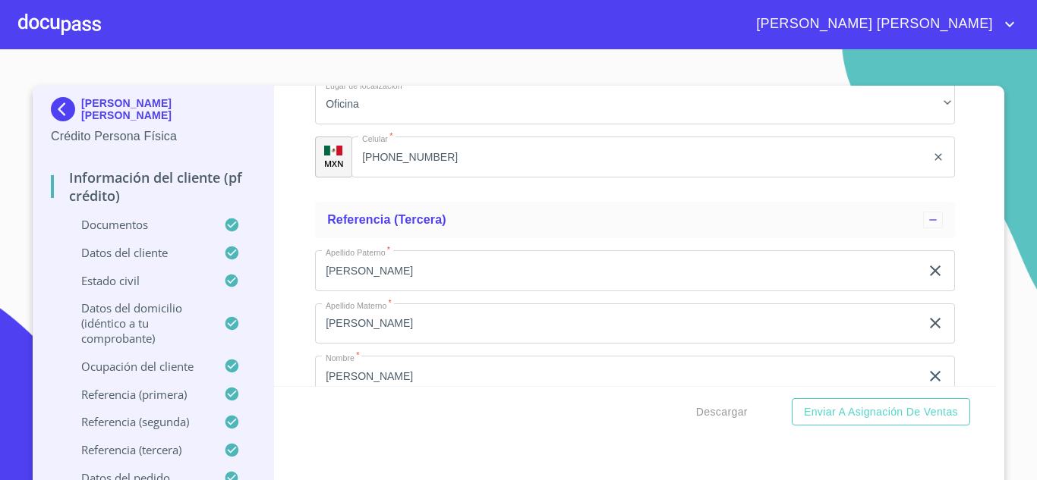
scroll to position [9194, 0]
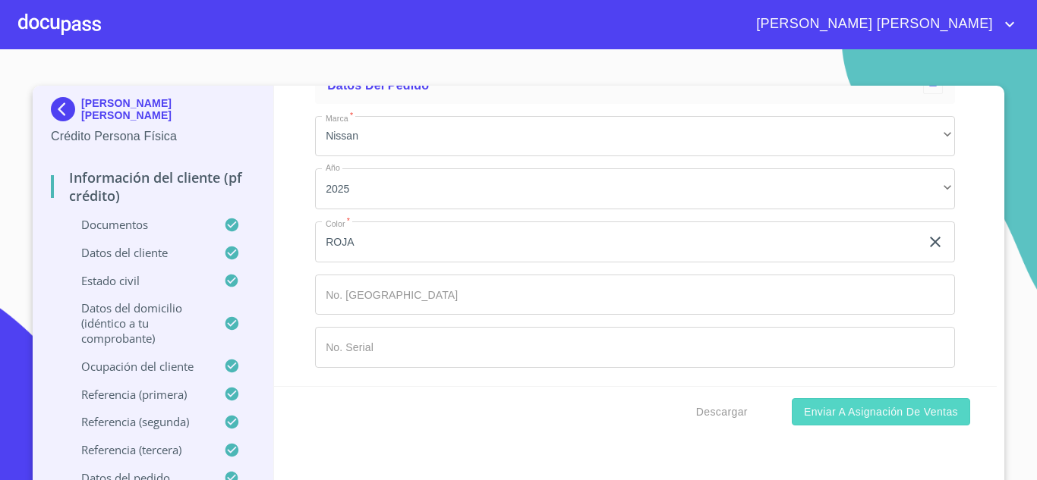
click at [903, 414] on span "Enviar a Asignación de Ventas" at bounding box center [881, 412] width 154 height 19
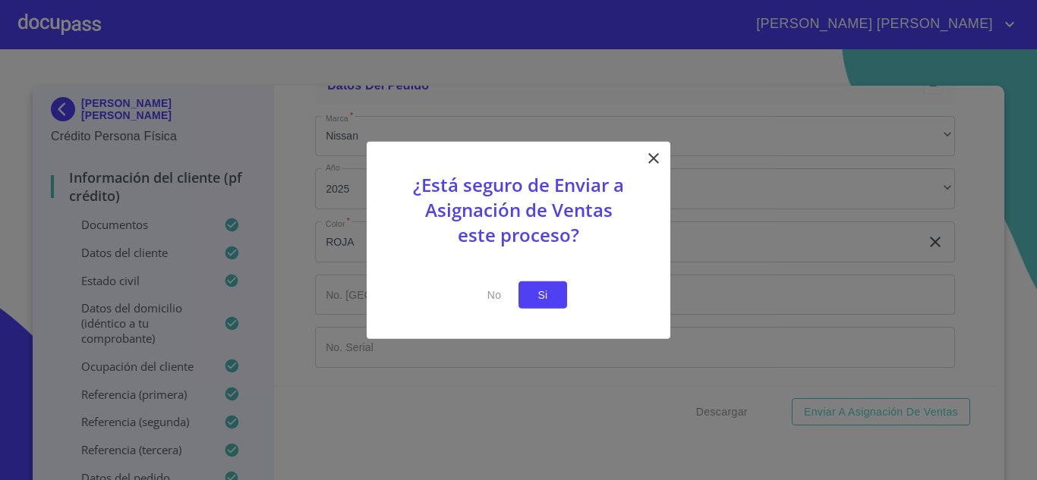
click at [552, 291] on span "Si" at bounding box center [542, 294] width 24 height 19
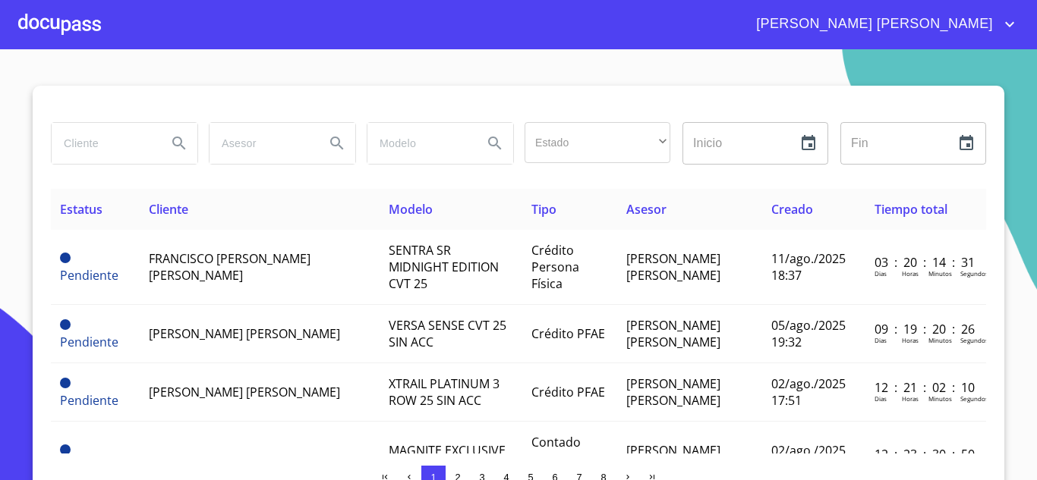
click at [90, 143] on input "search" at bounding box center [103, 143] width 103 height 41
type input "[PERSON_NAME]"
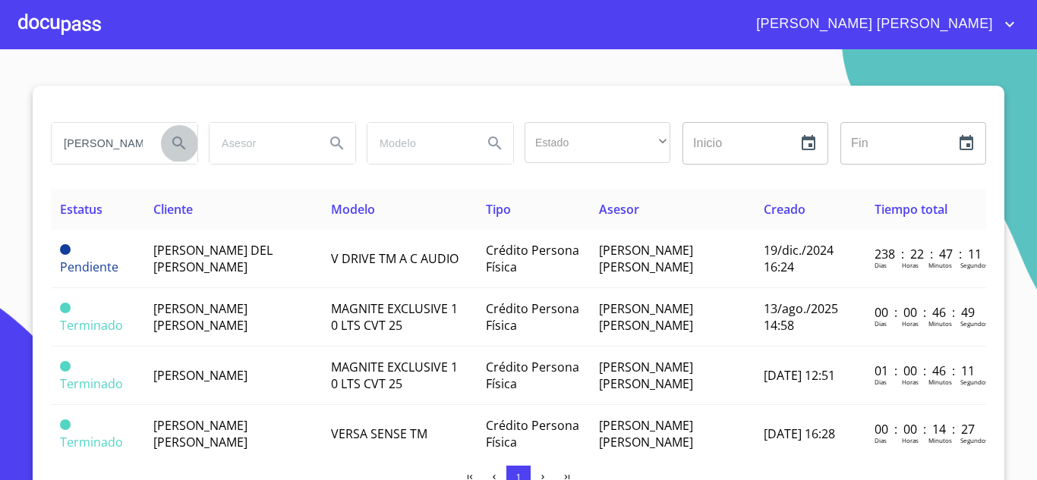
click at [170, 143] on icon "Search" at bounding box center [179, 143] width 18 height 18
click at [175, 146] on icon "Search" at bounding box center [178, 143] width 13 height 13
click at [231, 307] on span "[PERSON_NAME] [PERSON_NAME]" at bounding box center [200, 317] width 94 height 33
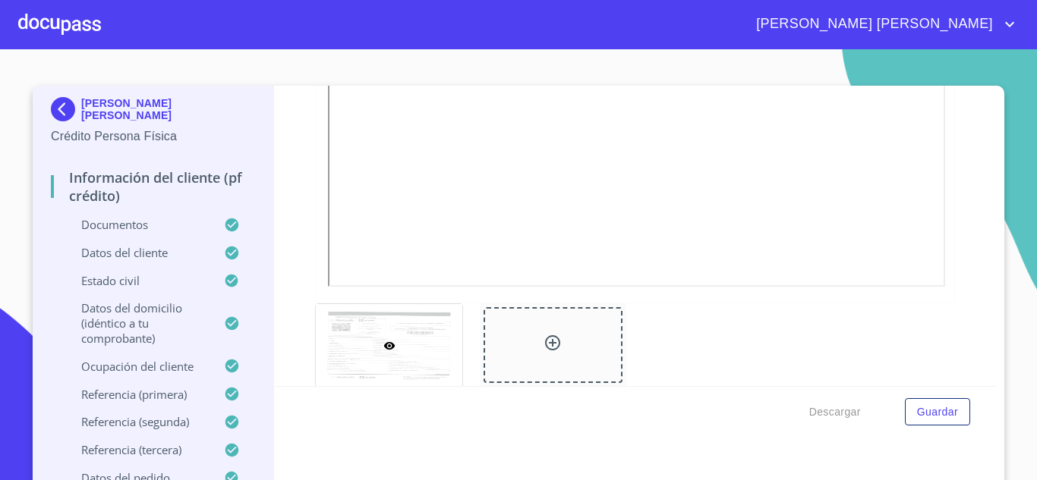
scroll to position [4425, 0]
